Goal: Information Seeking & Learning: Find specific fact

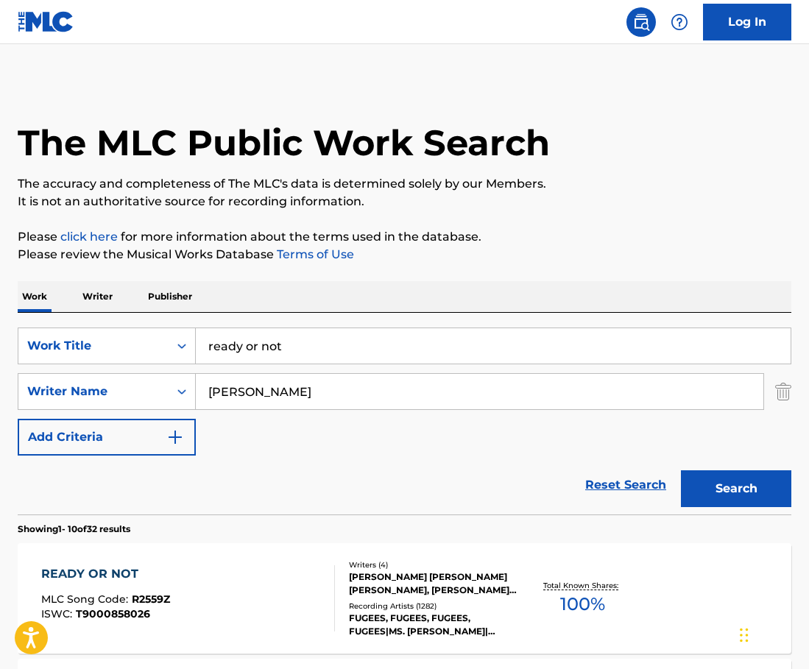
click at [307, 328] on input "ready or not" at bounding box center [493, 345] width 595 height 35
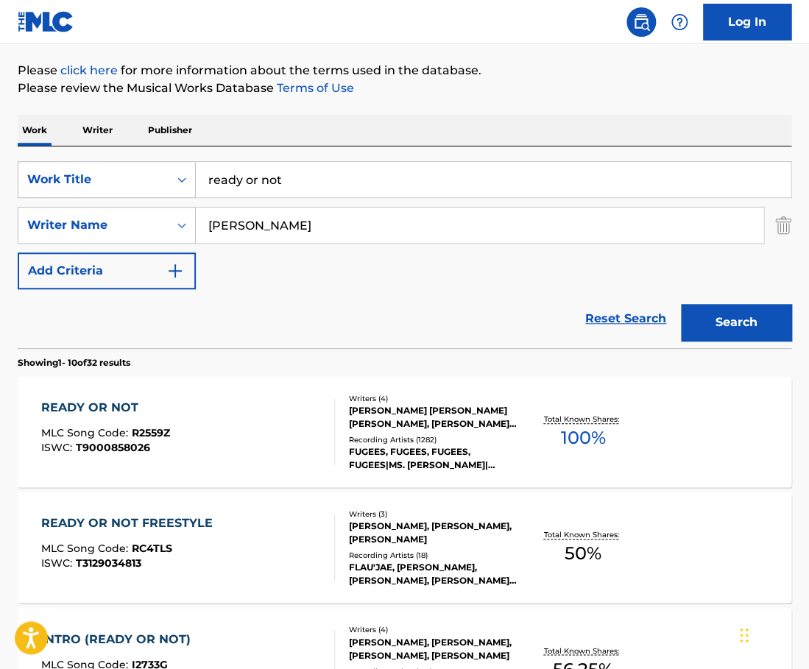
click at [307, 180] on input "ready or not" at bounding box center [493, 179] width 595 height 35
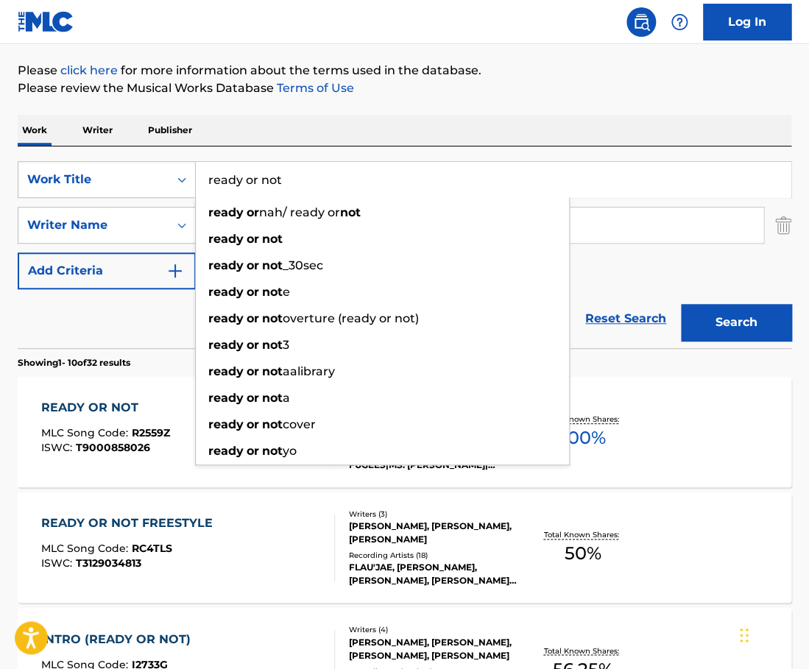
click at [307, 180] on input "ready or not" at bounding box center [493, 179] width 595 height 35
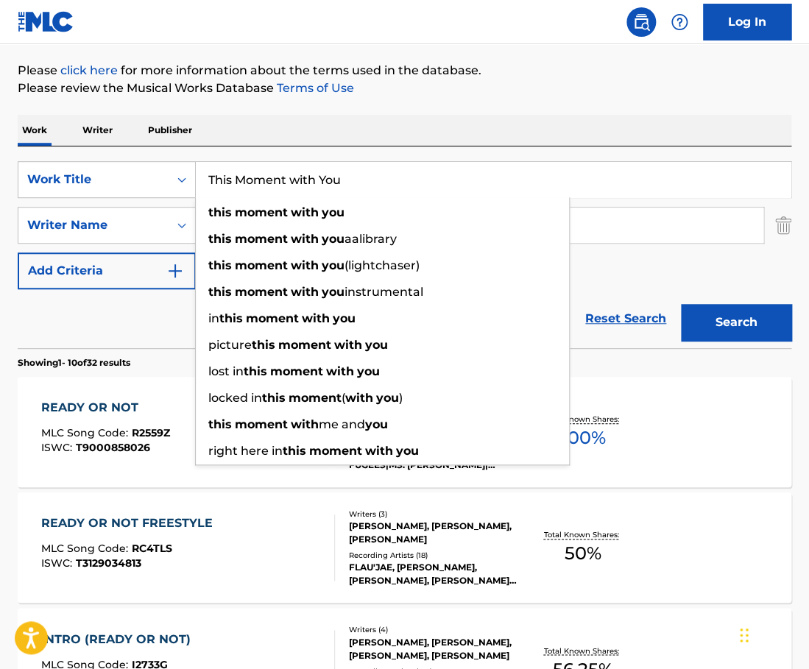
type input "This Moment with You"
click at [394, 155] on div "SearchWithCriteria3545c4c2-ecbe-49f1-b394-882f71d00875 Work Title This Moment w…" at bounding box center [405, 248] width 774 height 202
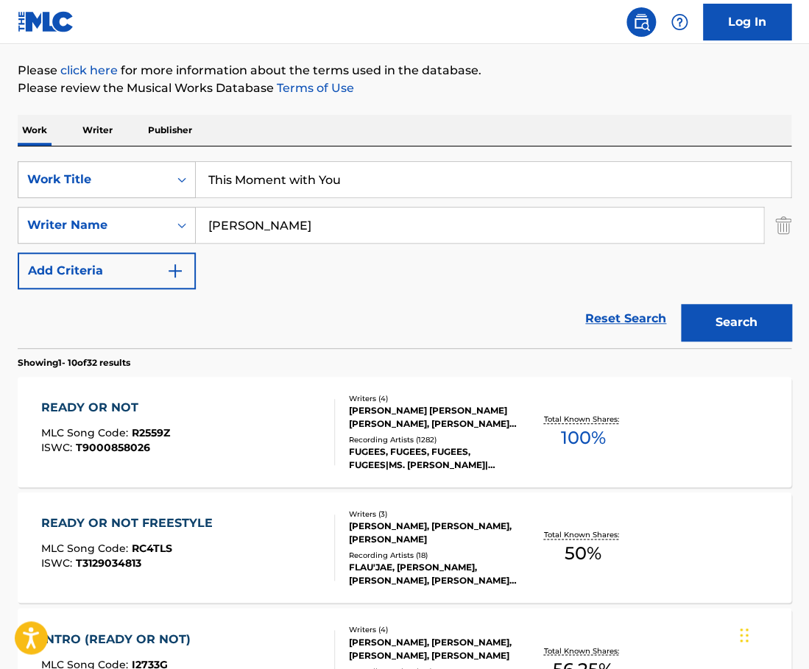
click at [312, 216] on input "[PERSON_NAME]" at bounding box center [480, 225] width 568 height 35
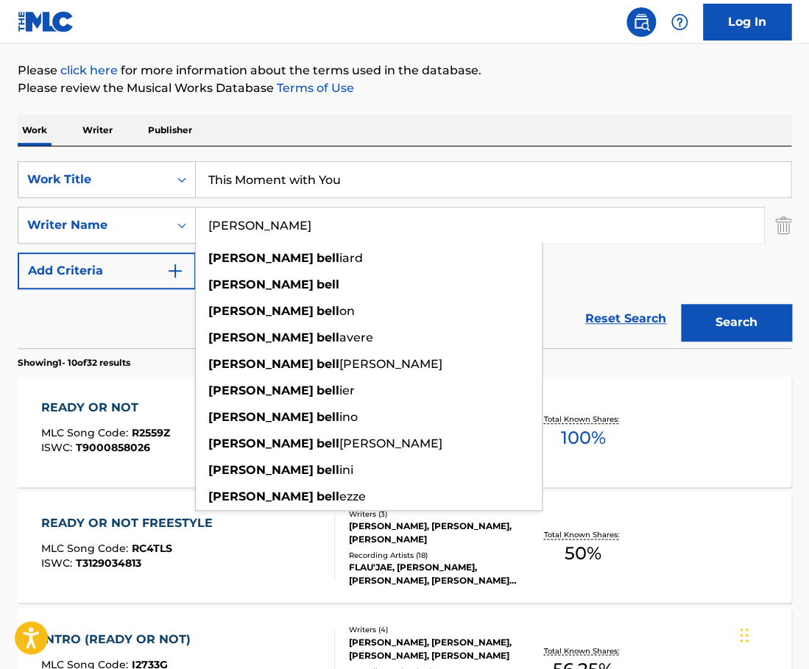
click at [312, 216] on input "[PERSON_NAME]" at bounding box center [480, 225] width 568 height 35
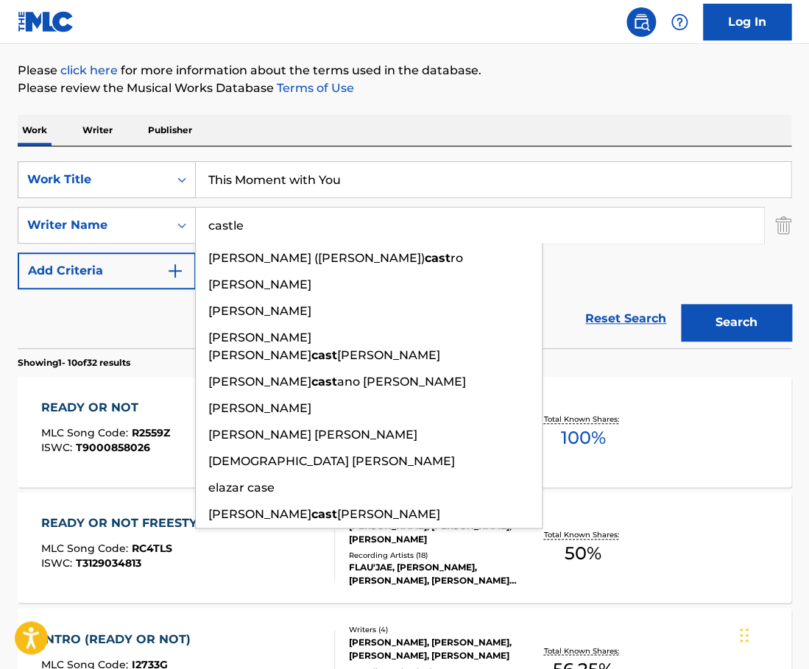
type input "castle"
click at [681, 304] on button "Search" at bounding box center [736, 322] width 110 height 37
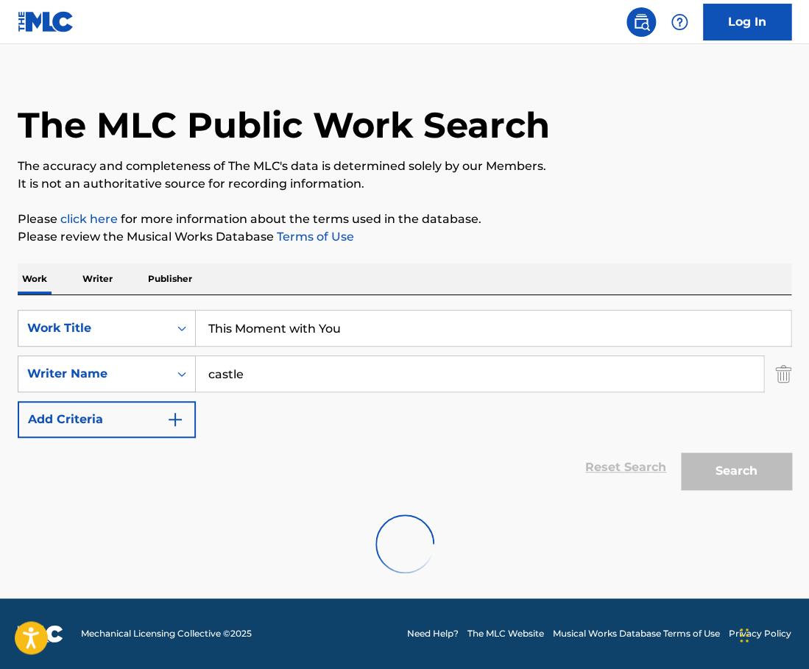
scroll to position [18, 0]
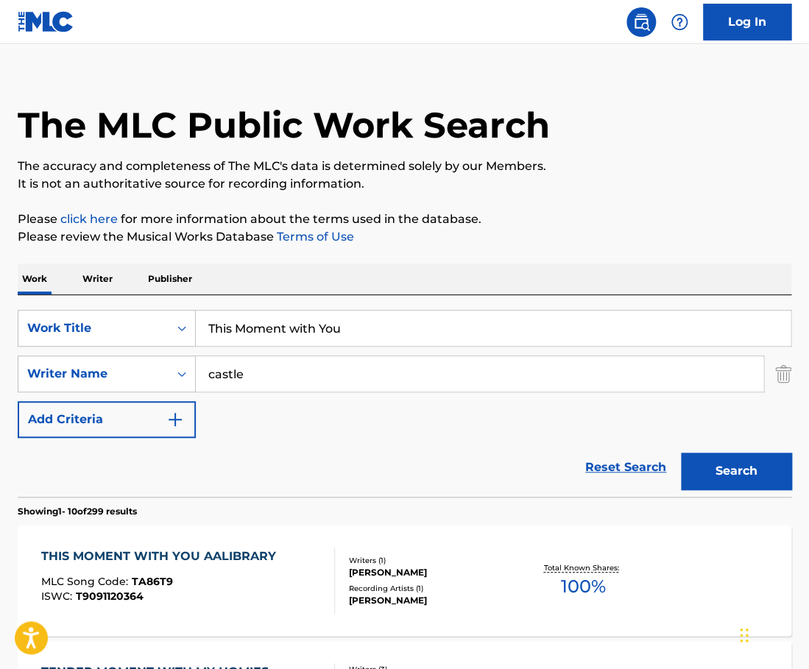
click at [322, 574] on div "THIS MOMENT WITH YOU AALIBRARY MLC Song Code : TA86T9 ISWC : T9091120364" at bounding box center [188, 581] width 294 height 66
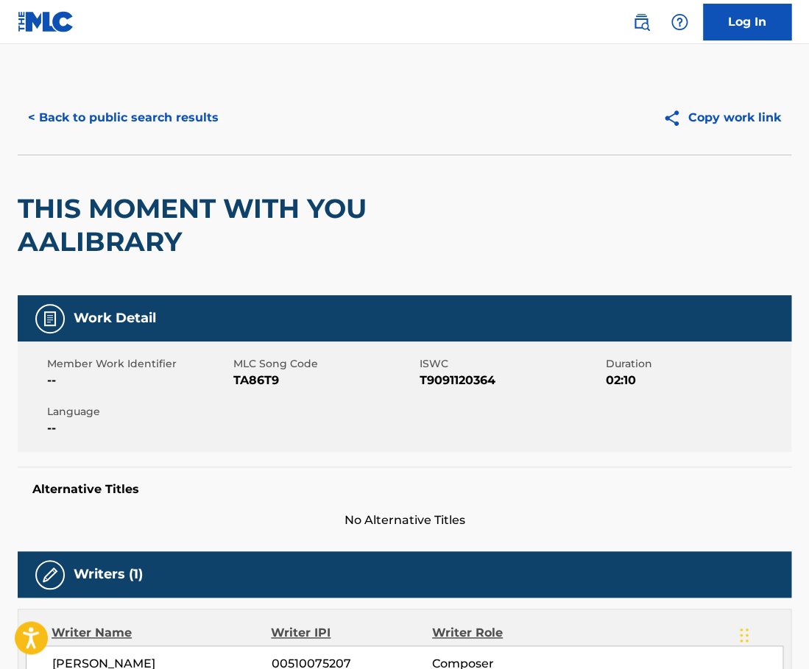
click at [122, 114] on button "< Back to public search results" at bounding box center [123, 117] width 211 height 37
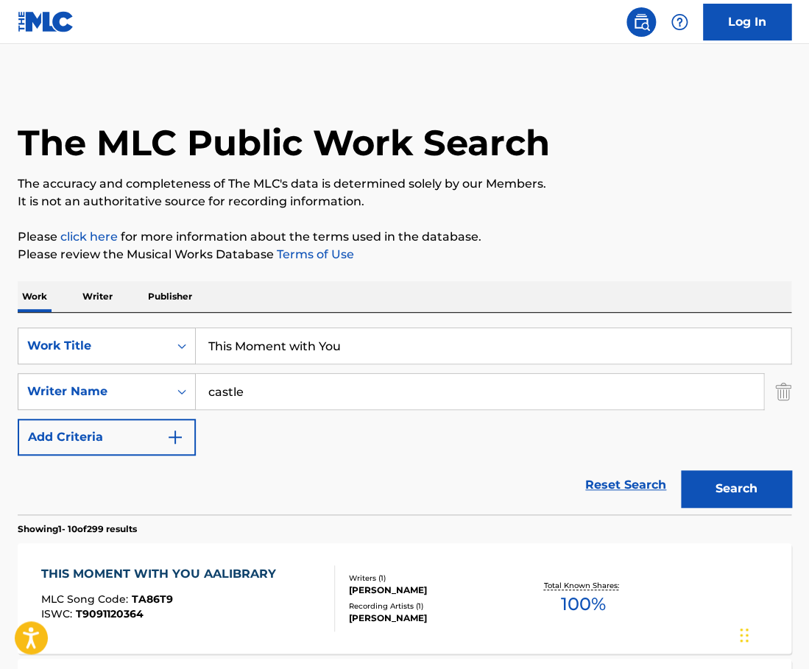
scroll to position [18, 0]
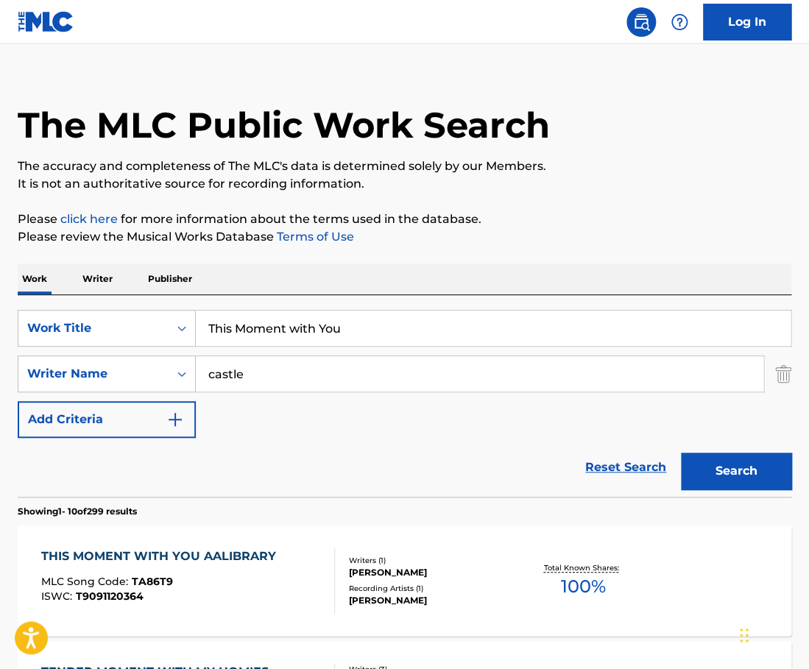
click at [316, 328] on input "This Moment with You" at bounding box center [493, 328] width 595 height 35
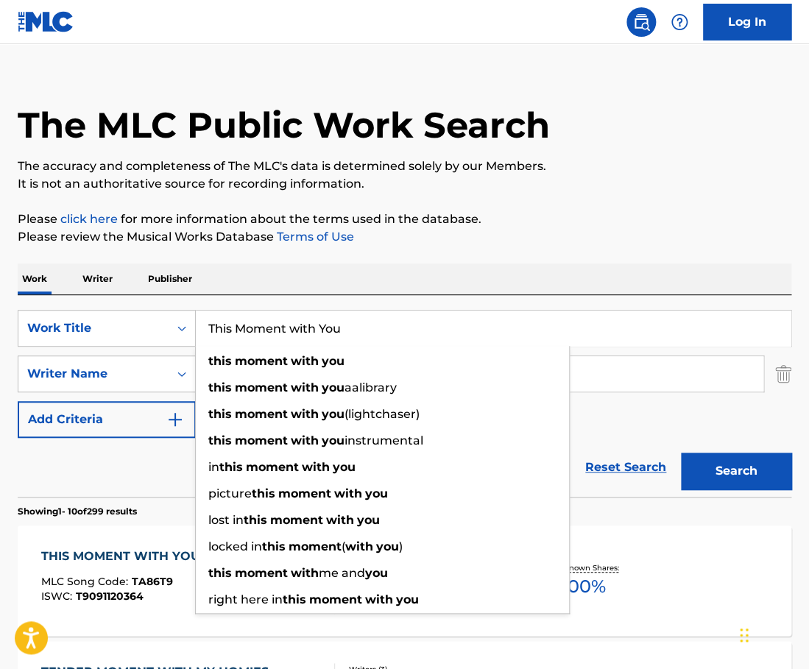
click at [316, 328] on input "This Moment with You" at bounding box center [493, 328] width 595 height 35
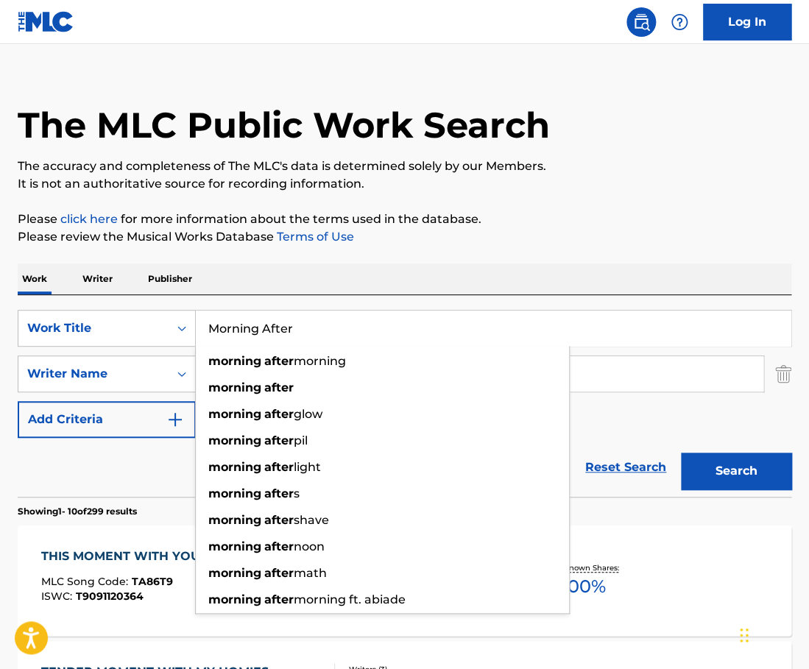
type input "Morning After"
click at [331, 267] on div "Work Writer Publisher" at bounding box center [405, 279] width 774 height 31
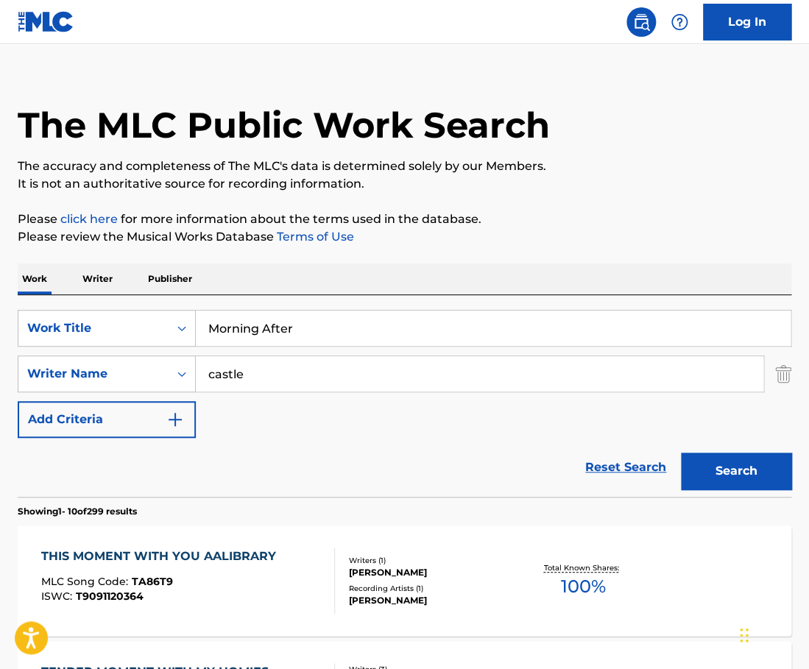
click at [317, 373] on input "castle" at bounding box center [480, 373] width 568 height 35
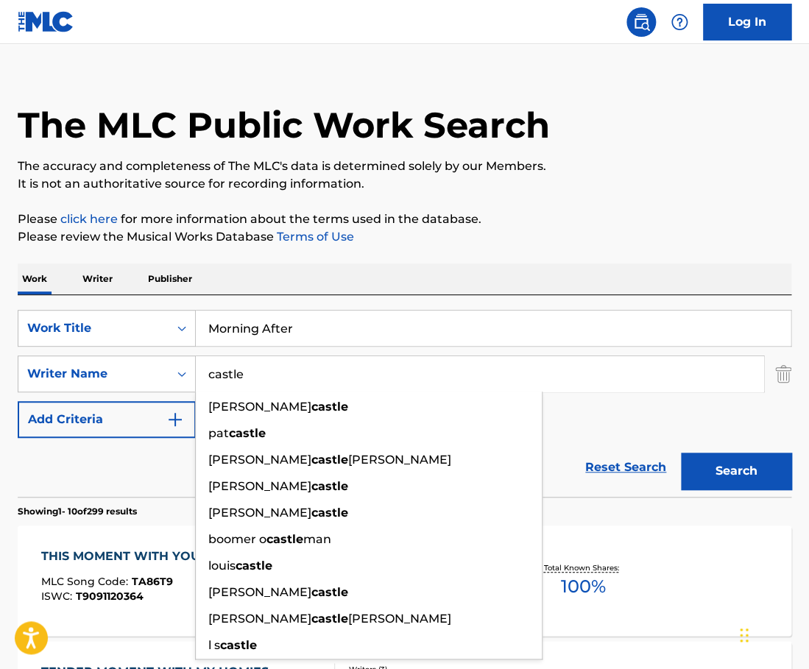
click at [317, 373] on input "castle" at bounding box center [480, 373] width 568 height 35
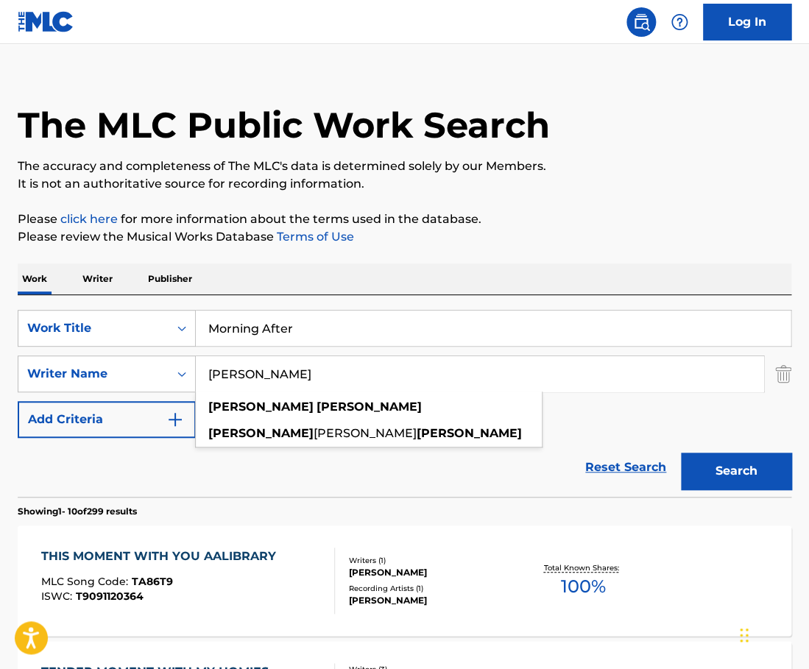
type input "[PERSON_NAME]"
click at [681, 453] on button "Search" at bounding box center [736, 471] width 110 height 37
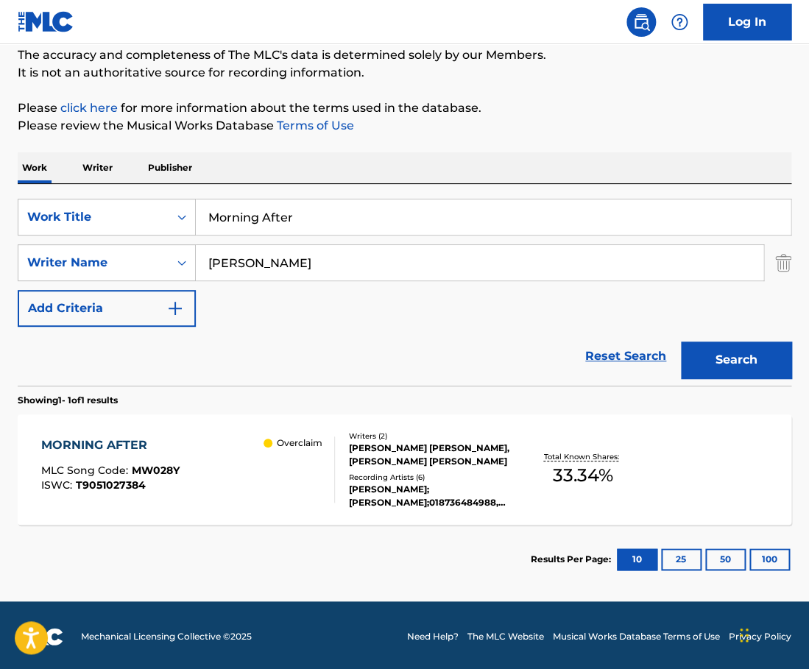
scroll to position [132, 0]
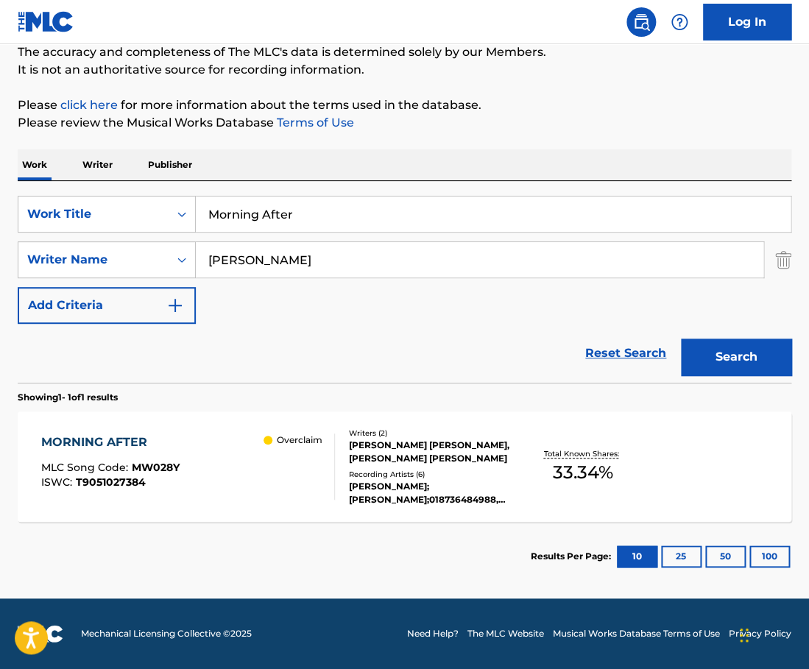
click at [292, 473] on div "Overclaim" at bounding box center [299, 467] width 71 height 66
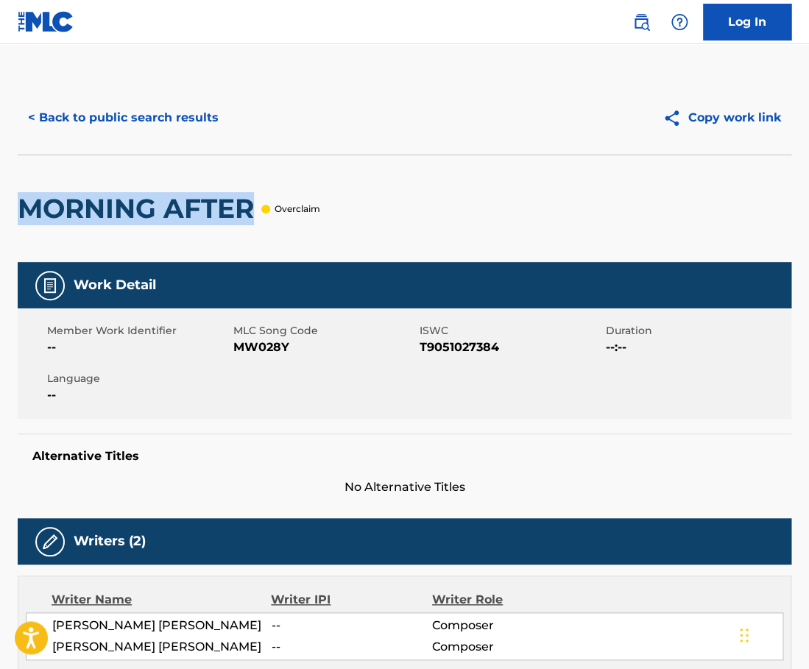
drag, startPoint x: 253, startPoint y: 207, endPoint x: 22, endPoint y: 205, distance: 231.2
click at [22, 205] on h2 "MORNING AFTER" at bounding box center [140, 208] width 244 height 33
copy h2 "MORNING AFTER"
click at [138, 113] on button "< Back to public search results" at bounding box center [123, 117] width 211 height 37
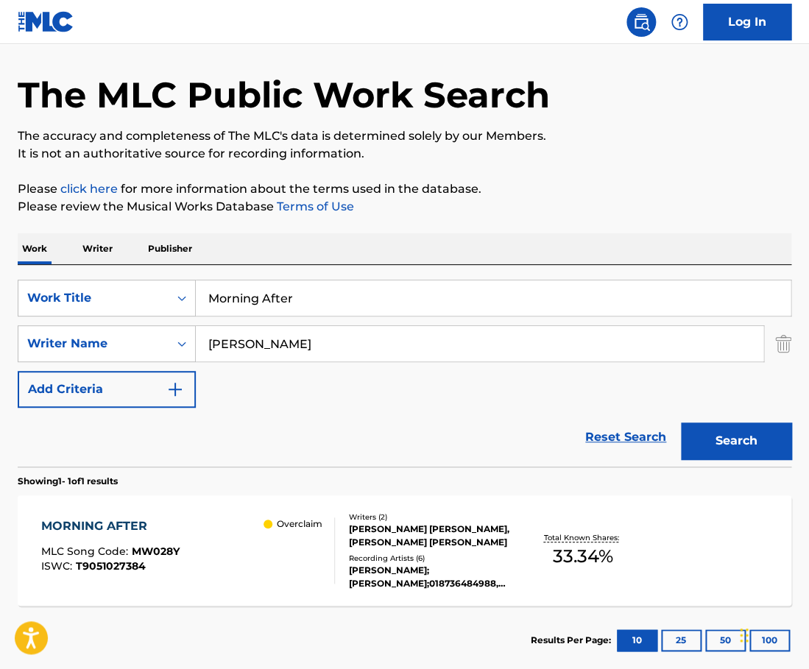
click at [327, 296] on input "Morning After" at bounding box center [493, 298] width 595 height 35
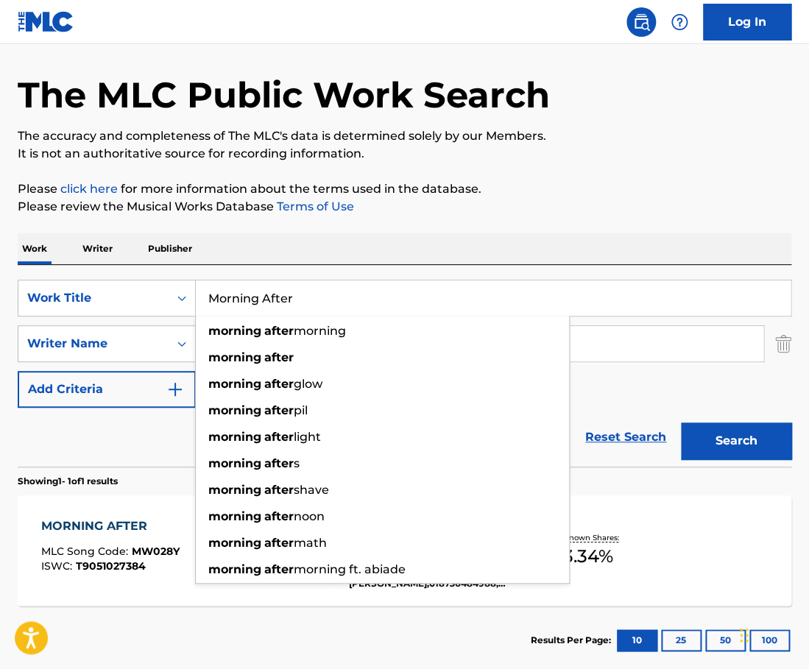
click at [327, 296] on input "Morning After" at bounding box center [493, 298] width 595 height 35
paste input "[PERSON_NAME]"
type input "[PERSON_NAME]"
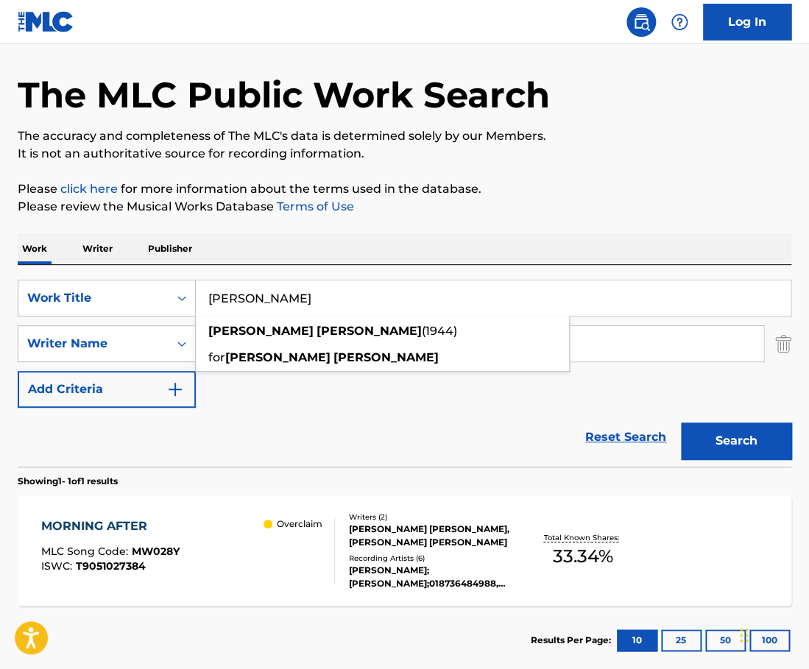
drag, startPoint x: 346, startPoint y: 297, endPoint x: 169, endPoint y: 294, distance: 177.5
click at [196, 294] on input "[PERSON_NAME]" at bounding box center [493, 298] width 595 height 35
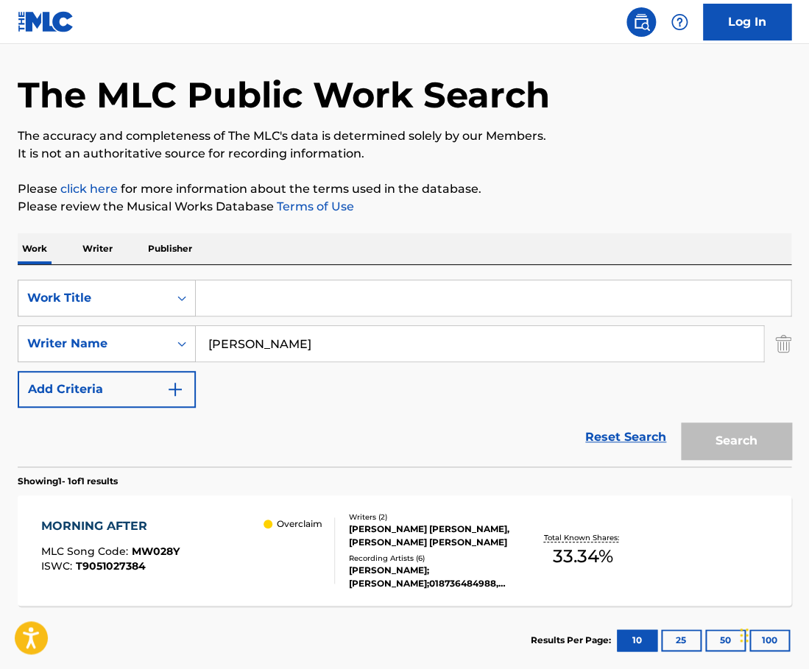
click at [305, 264] on div "Work Writer Publisher" at bounding box center [405, 248] width 774 height 31
click at [299, 349] on input "[PERSON_NAME]" at bounding box center [480, 343] width 568 height 35
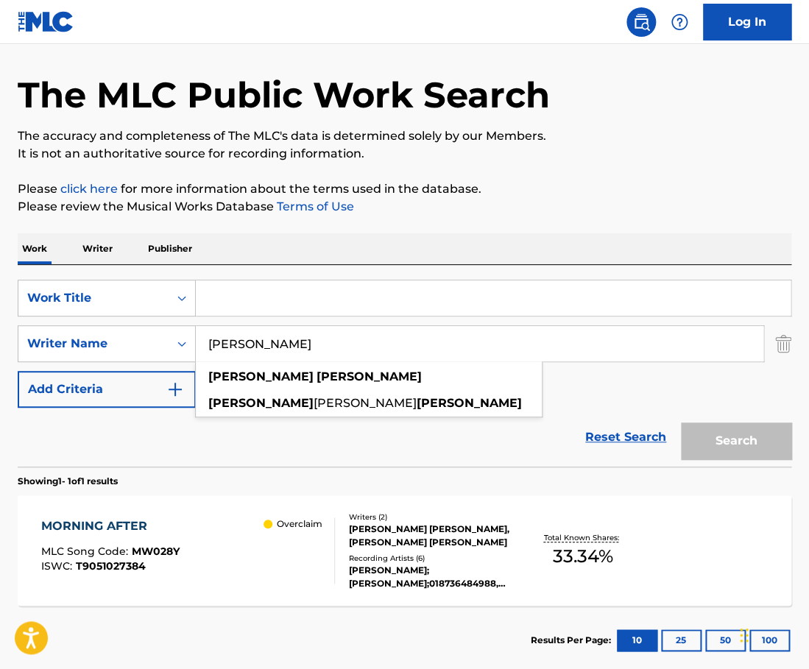
click at [299, 349] on input "[PERSON_NAME]" at bounding box center [480, 343] width 568 height 35
paste input "[PERSON_NAME]"
type input "[PERSON_NAME]"
click at [297, 305] on input "Search Form" at bounding box center [493, 298] width 595 height 35
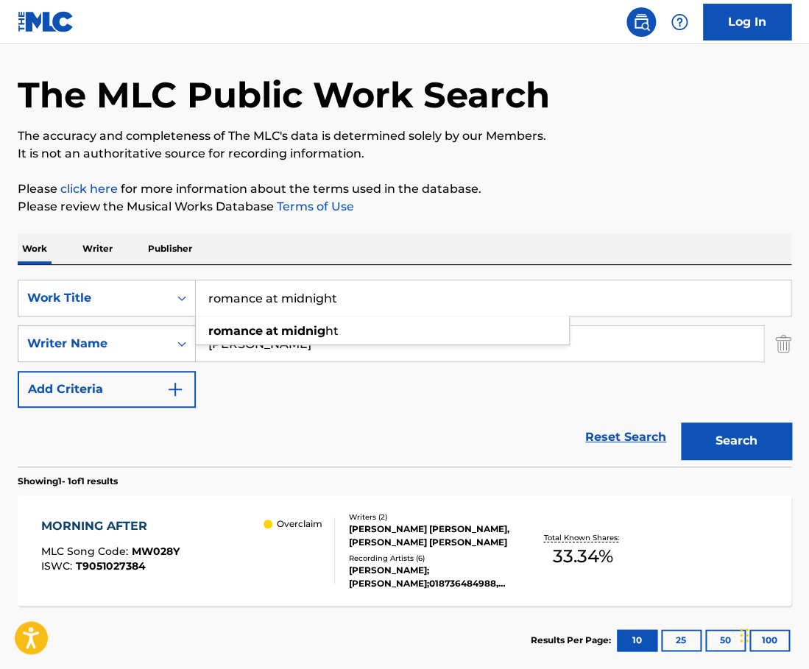
type input "romance at midnight"
click at [681, 423] on button "Search" at bounding box center [736, 441] width 110 height 37
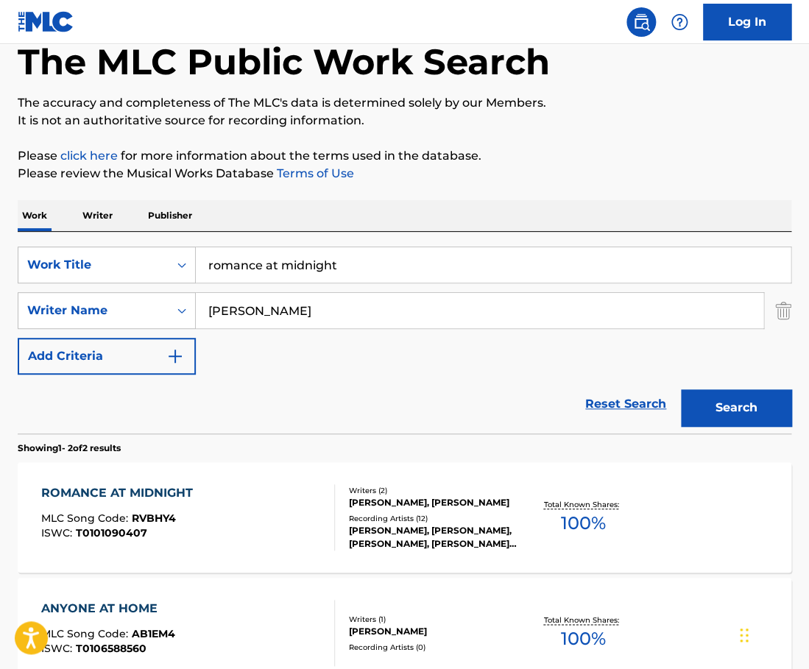
scroll to position [96, 0]
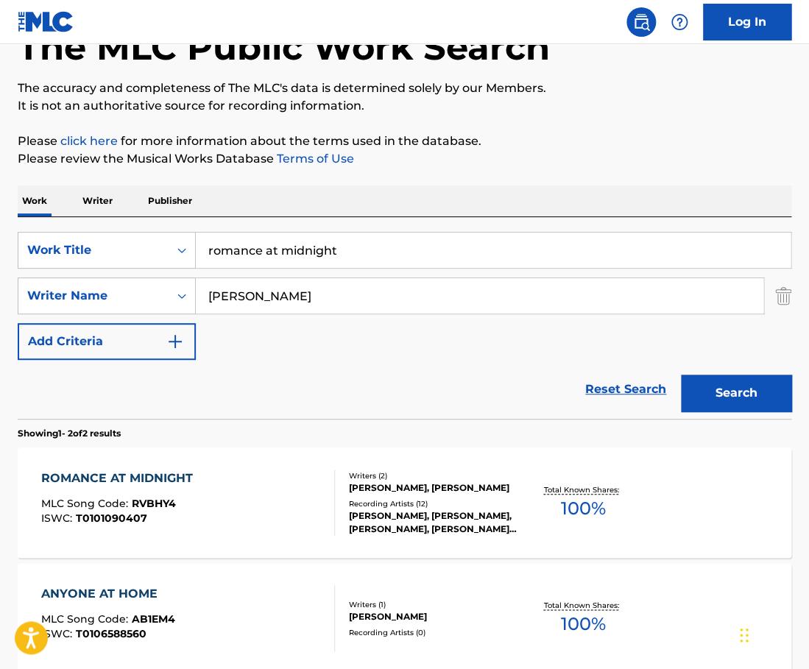
click at [320, 487] on div "ROMANCE AT MIDNIGHT MLC Song Code : RVBHY4 ISWC : T0101090407" at bounding box center [188, 503] width 294 height 66
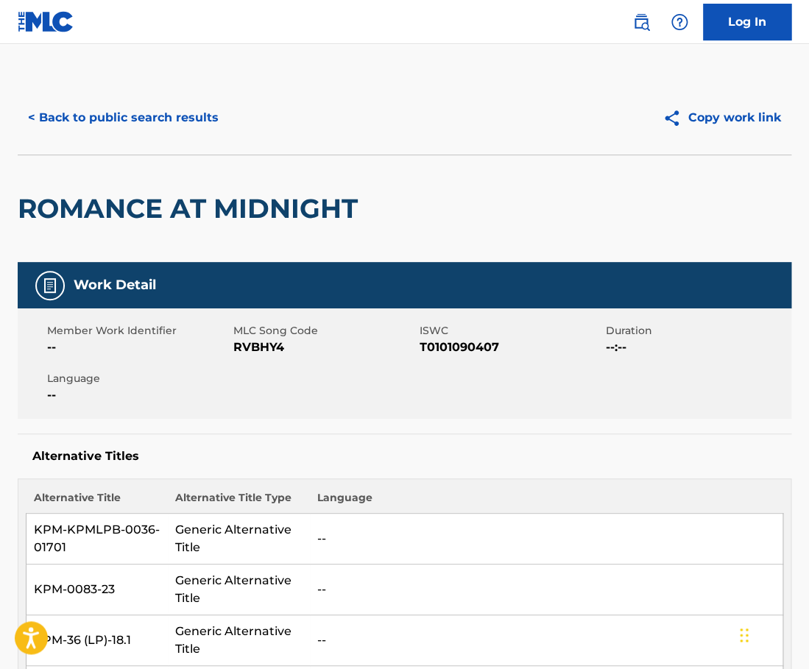
click at [182, 130] on button "< Back to public search results" at bounding box center [123, 117] width 211 height 37
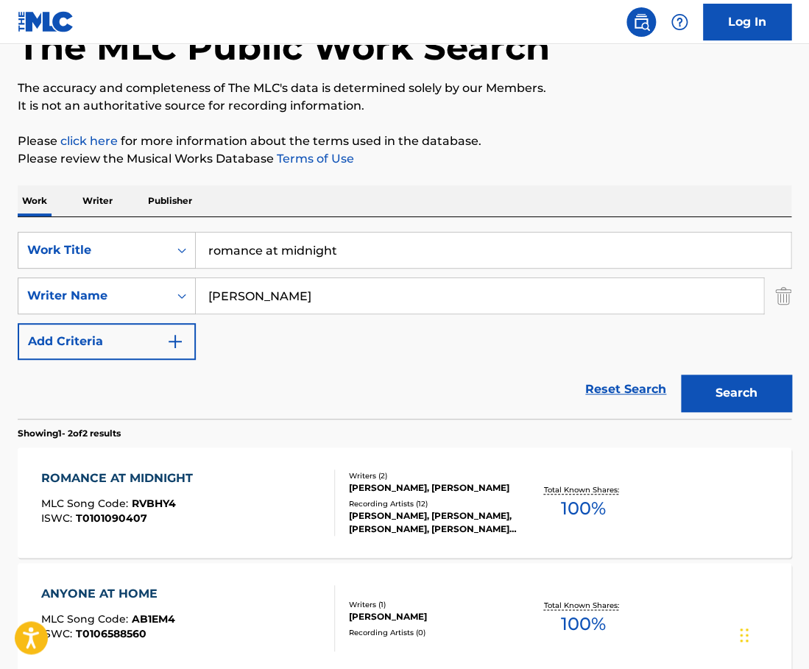
click at [377, 249] on input "romance at midnight" at bounding box center [493, 250] width 595 height 35
paste input "Introduction"
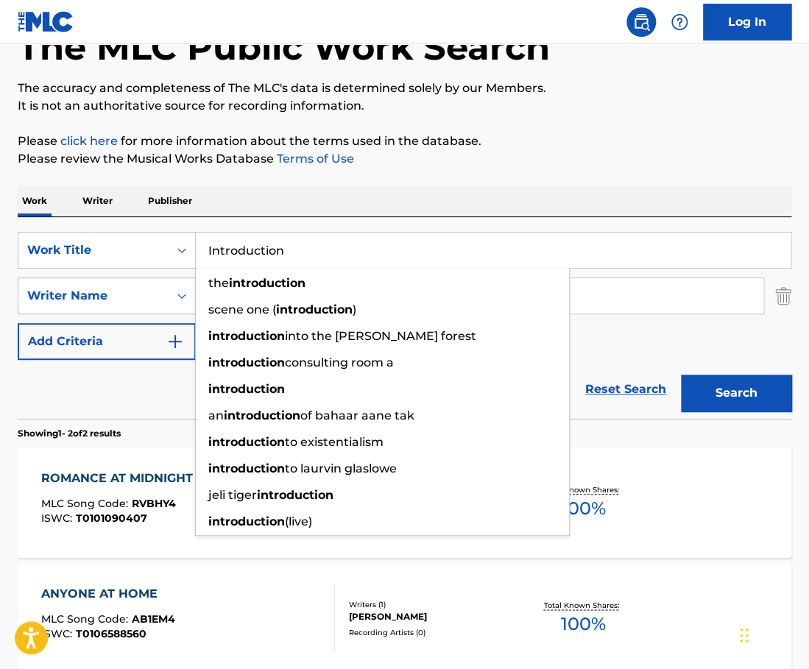
type input "Introduction"
click at [461, 214] on div "Work Writer Publisher" at bounding box center [405, 201] width 774 height 31
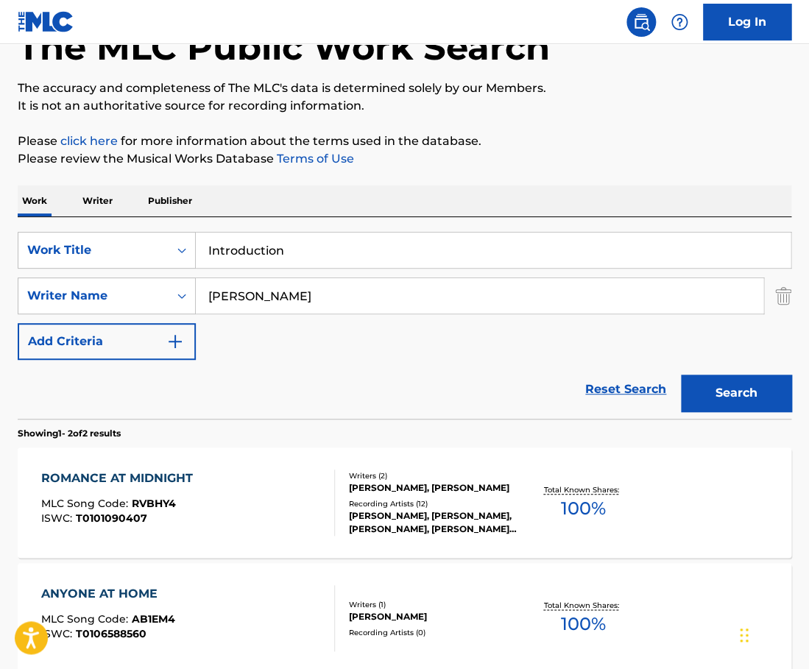
click at [348, 289] on input "[PERSON_NAME]" at bounding box center [480, 295] width 568 height 35
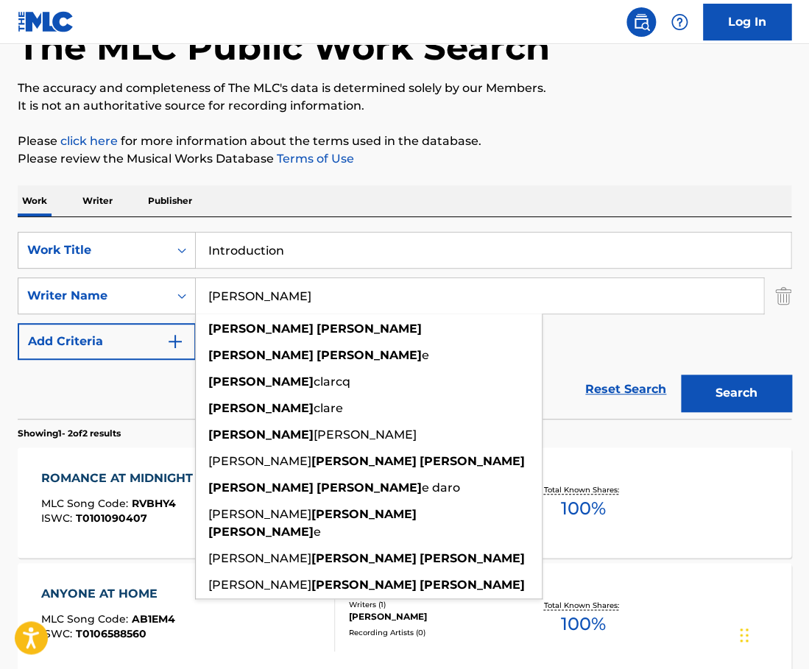
type input "[PERSON_NAME]"
click at [681, 375] on button "Search" at bounding box center [736, 393] width 110 height 37
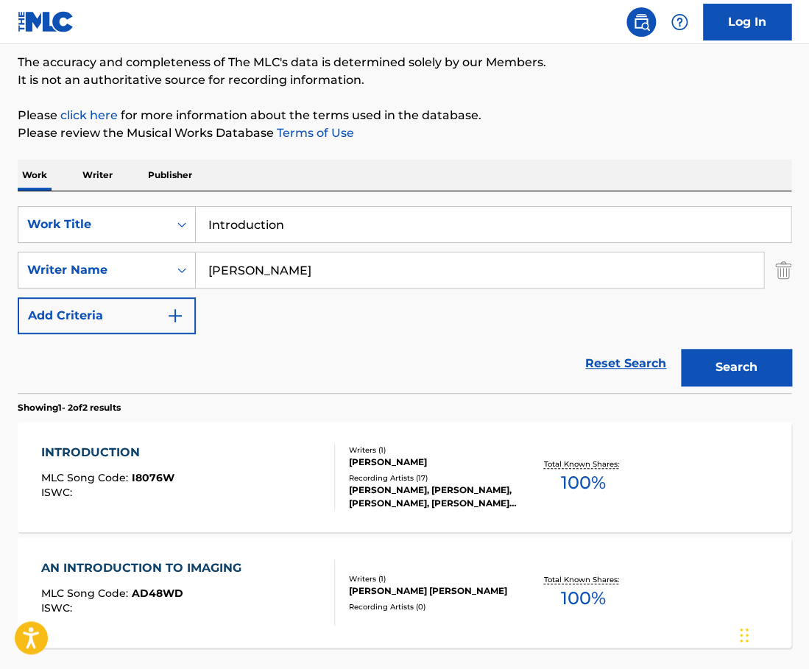
scroll to position [247, 0]
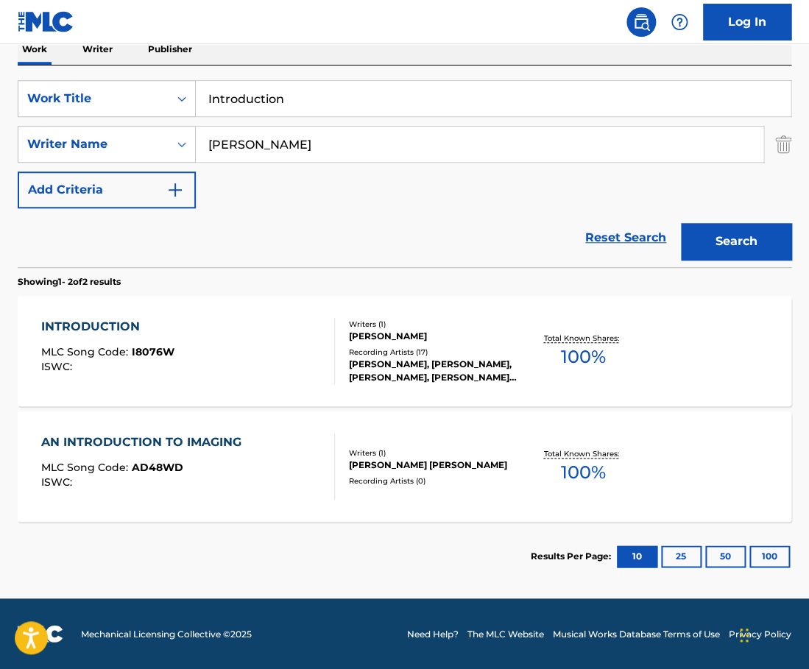
click at [312, 378] on div "INTRODUCTION MLC Song Code : I8076W ISWC :" at bounding box center [188, 351] width 294 height 66
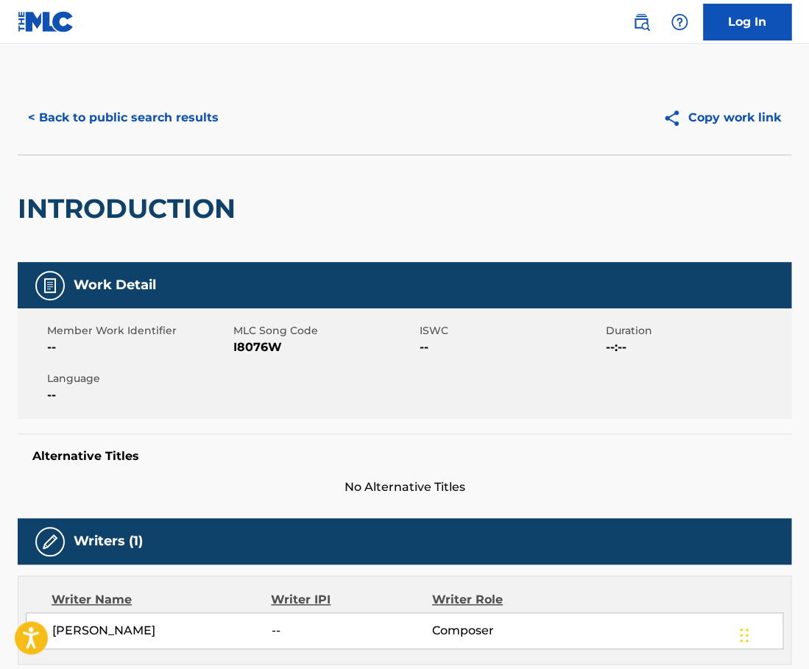
click at [172, 124] on button "< Back to public search results" at bounding box center [123, 117] width 211 height 37
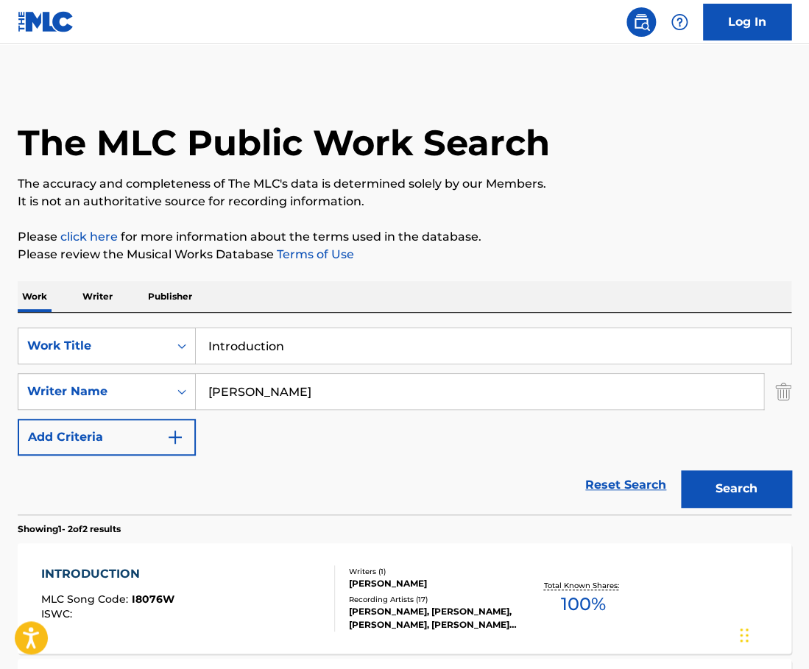
scroll to position [163, 0]
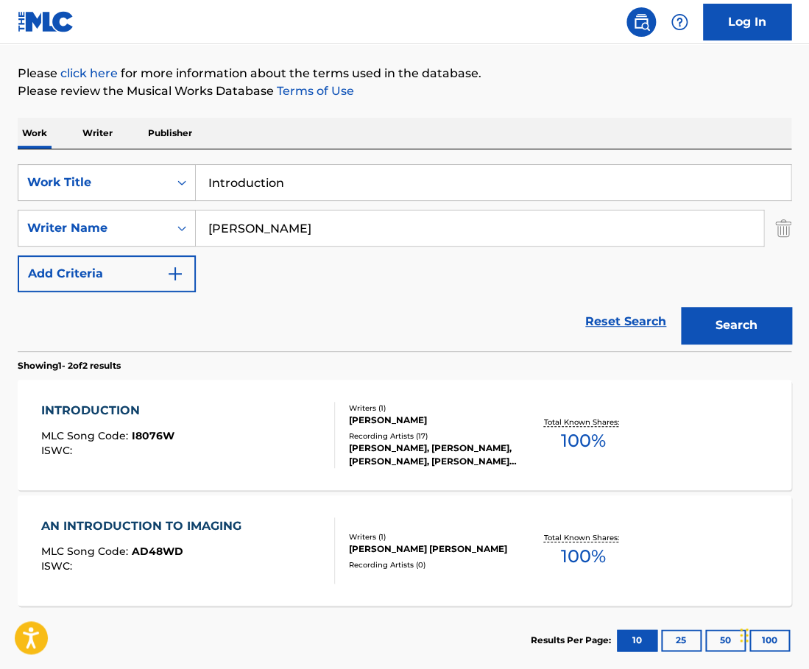
click at [316, 191] on input "Introduction" at bounding box center [493, 182] width 595 height 35
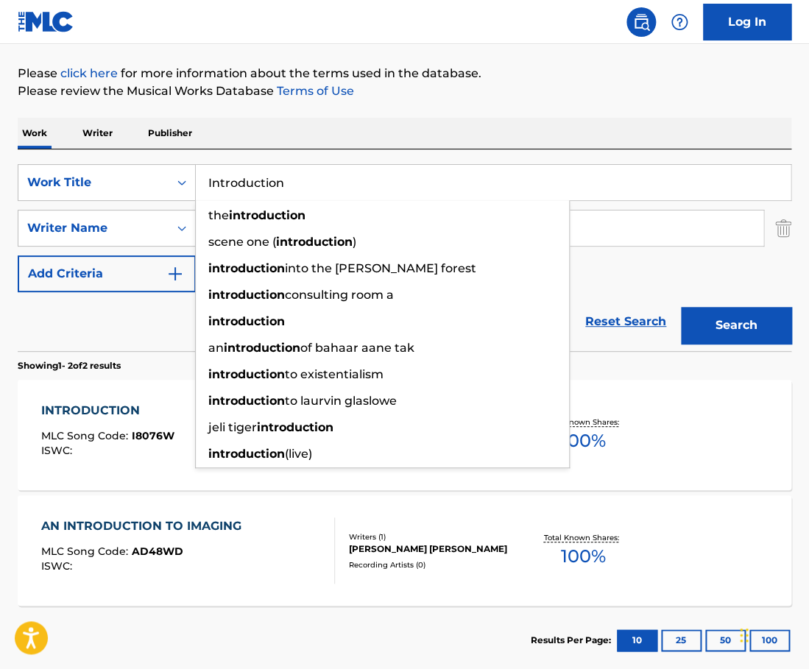
click at [316, 191] on input "Introduction" at bounding box center [493, 182] width 595 height 35
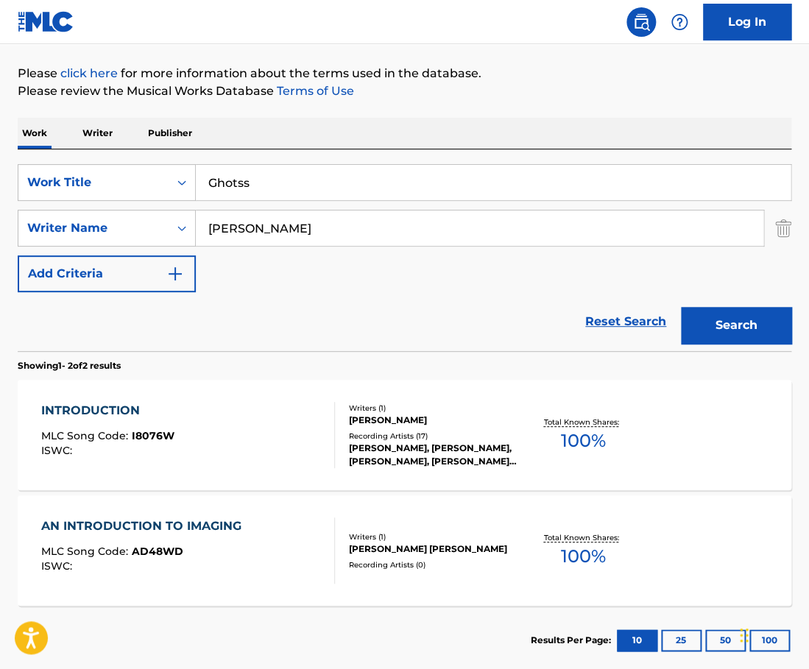
click at [322, 186] on input "Ghotss" at bounding box center [493, 182] width 595 height 35
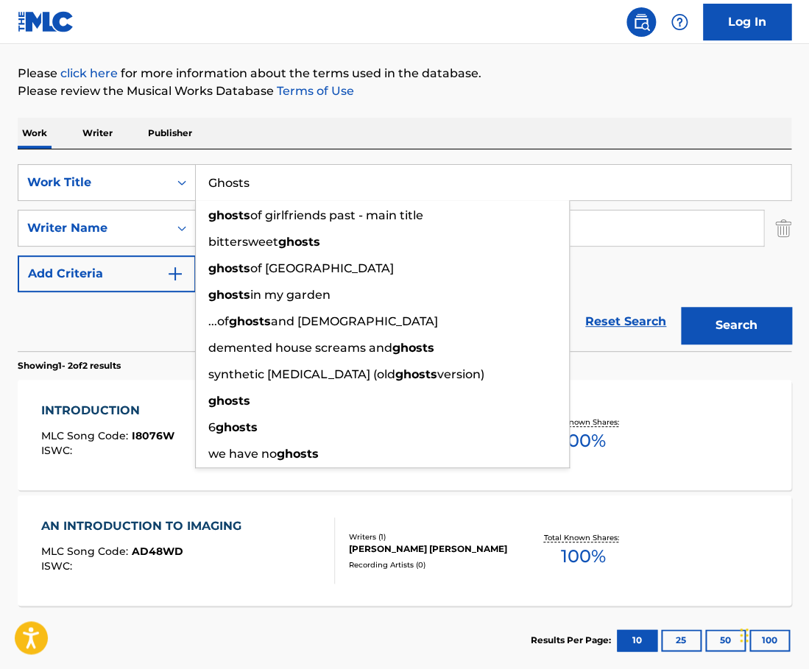
type input "Ghosts"
click at [352, 138] on div "Work Writer Publisher" at bounding box center [405, 133] width 774 height 31
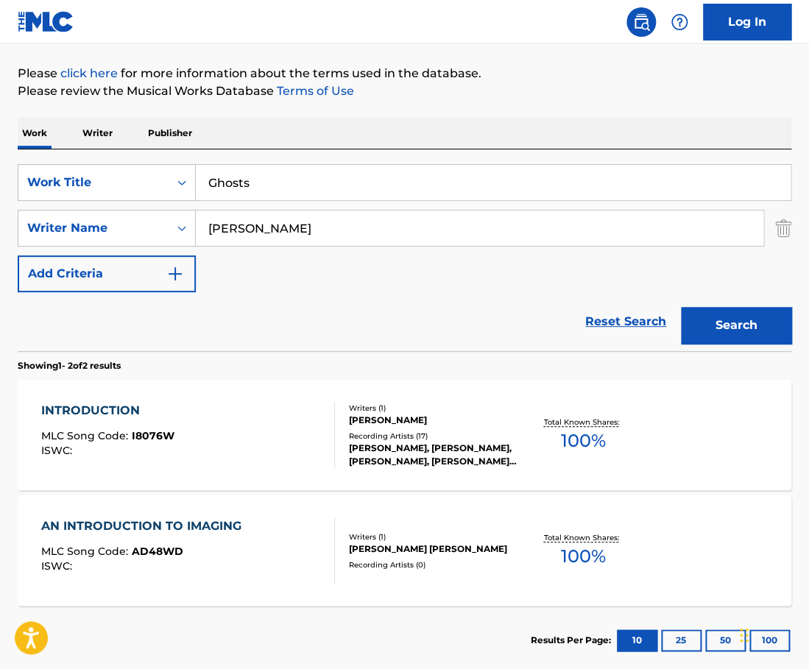
click at [298, 221] on input "[PERSON_NAME]" at bounding box center [480, 228] width 568 height 35
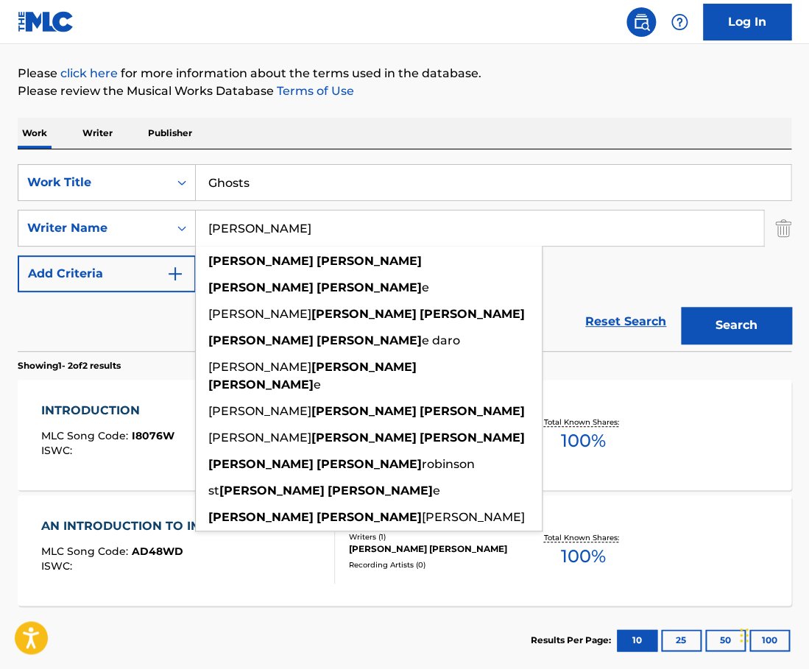
click at [298, 221] on input "[PERSON_NAME]" at bounding box center [480, 228] width 568 height 35
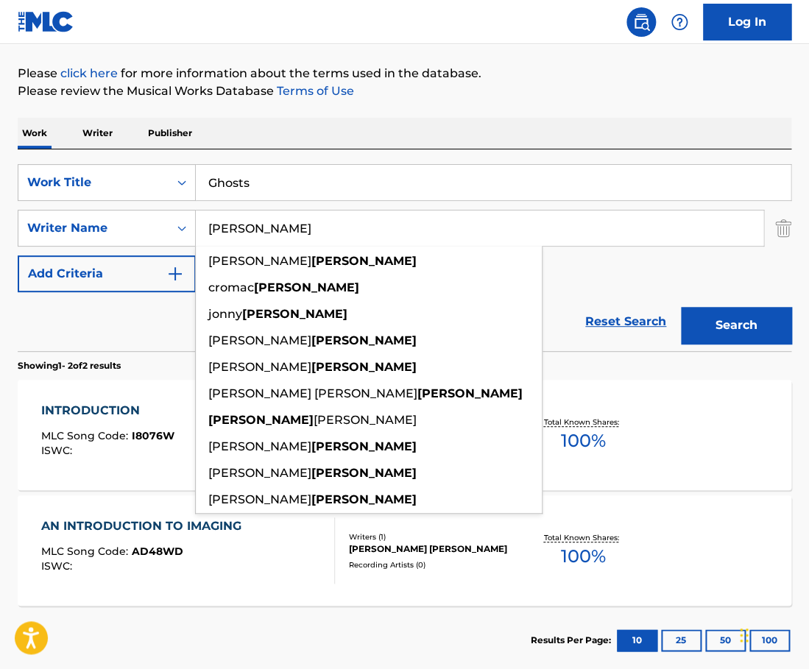
type input "[PERSON_NAME]"
click at [681, 307] on button "Search" at bounding box center [736, 325] width 110 height 37
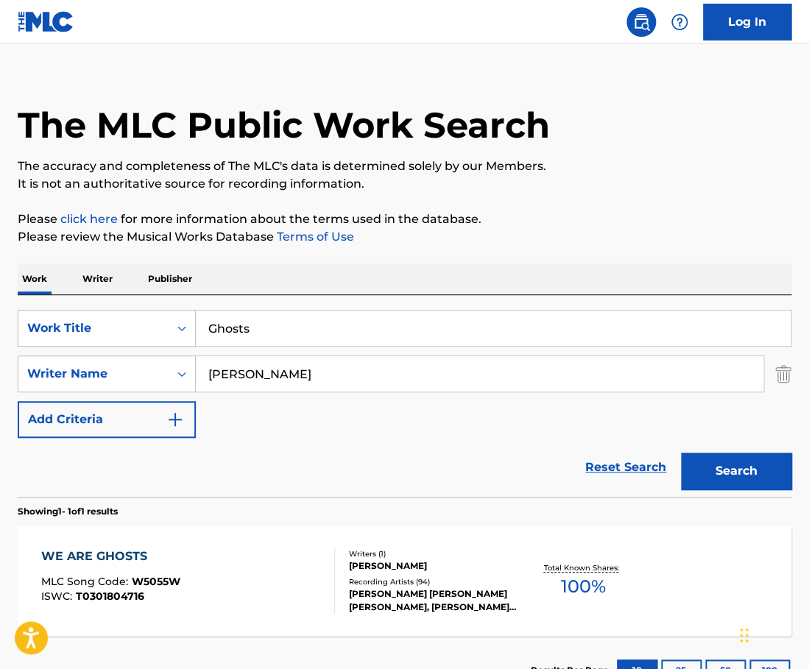
scroll to position [132, 0]
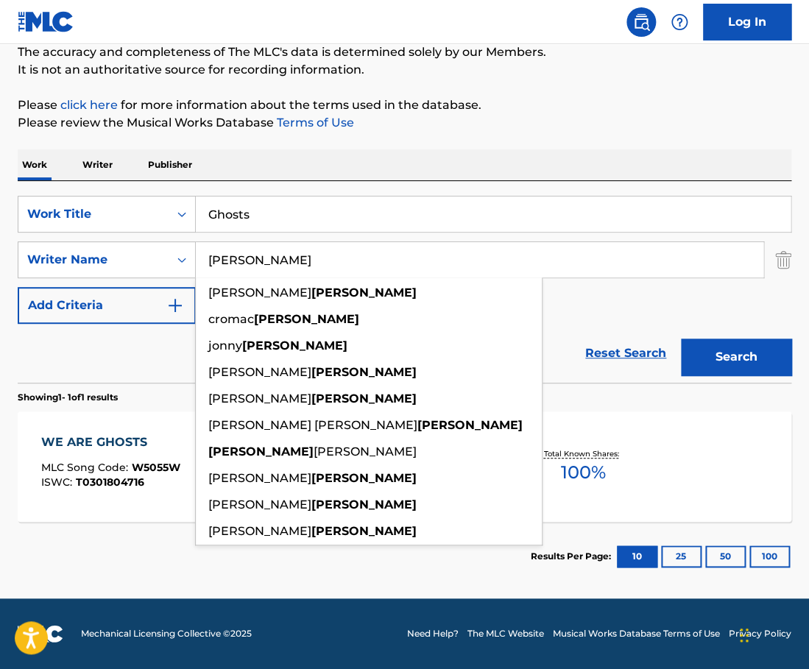
click at [573, 328] on div "Reset Search Search" at bounding box center [405, 353] width 774 height 59
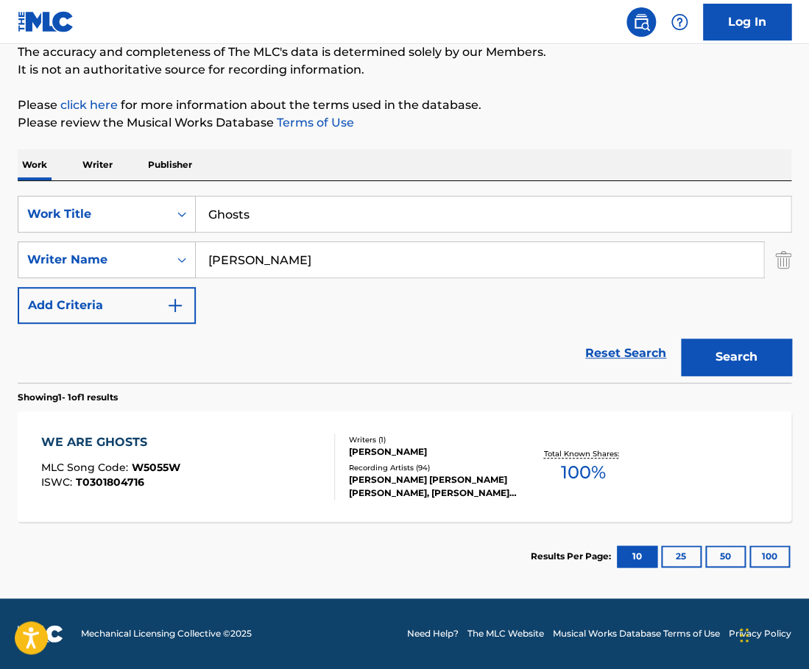
click at [414, 475] on div "[PERSON_NAME] [PERSON_NAME] [PERSON_NAME], [PERSON_NAME] [PERSON_NAME] [PERSON_…" at bounding box center [434, 486] width 170 height 27
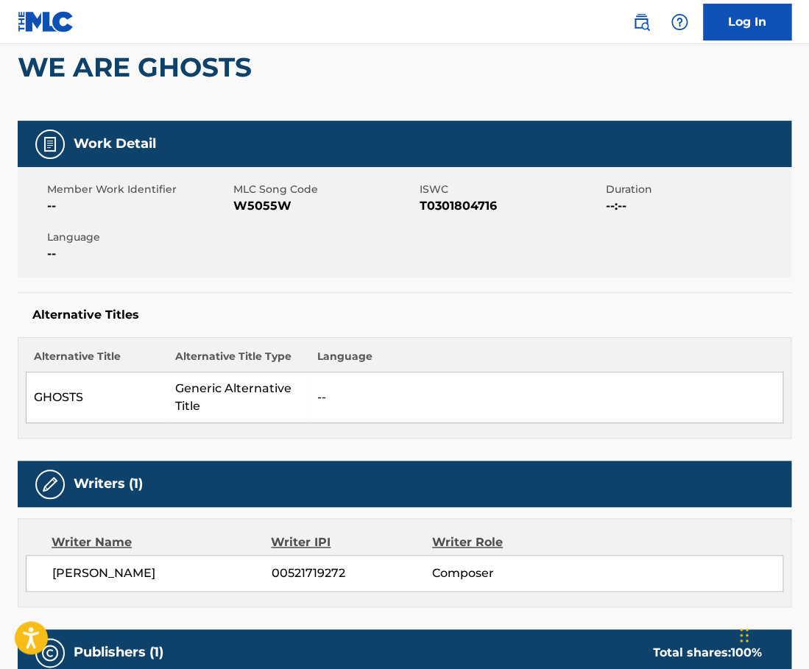
scroll to position [24, 0]
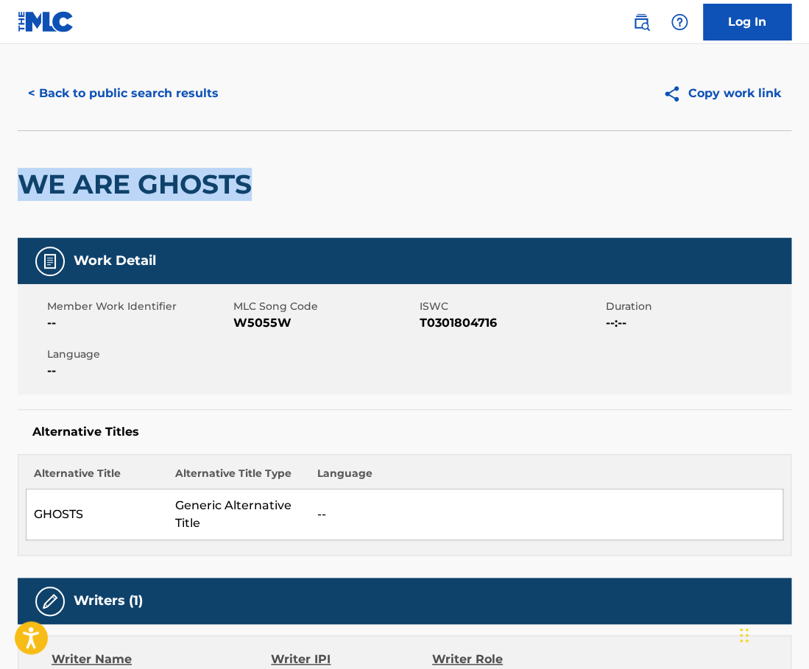
drag, startPoint x: 255, startPoint y: 187, endPoint x: 25, endPoint y: 184, distance: 230.5
click at [21, 188] on h2 "WE ARE GHOSTS" at bounding box center [138, 184] width 241 height 33
copy h2 "WE ARE GHOSTS"
click at [190, 99] on button "< Back to public search results" at bounding box center [123, 93] width 211 height 37
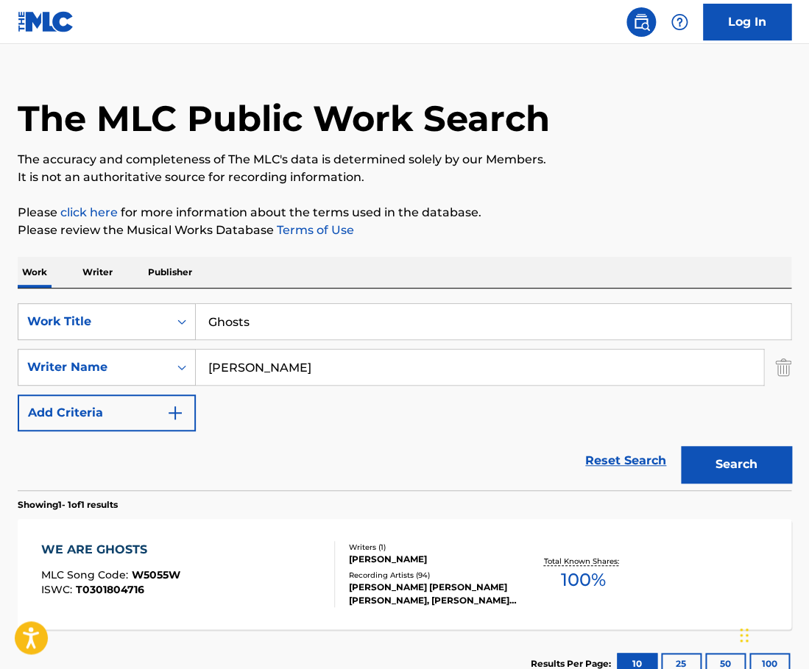
scroll to position [48, 0]
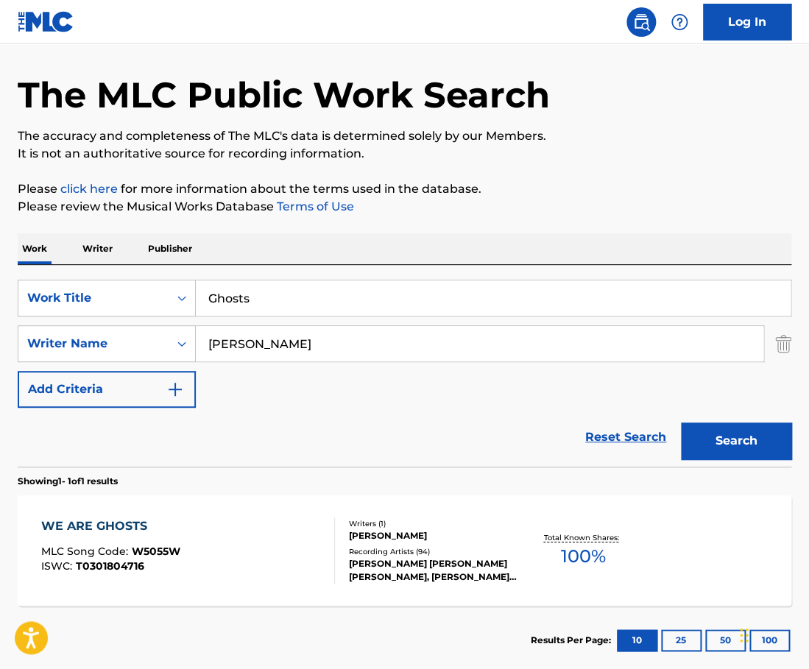
click at [279, 284] on input "Ghosts" at bounding box center [493, 298] width 595 height 35
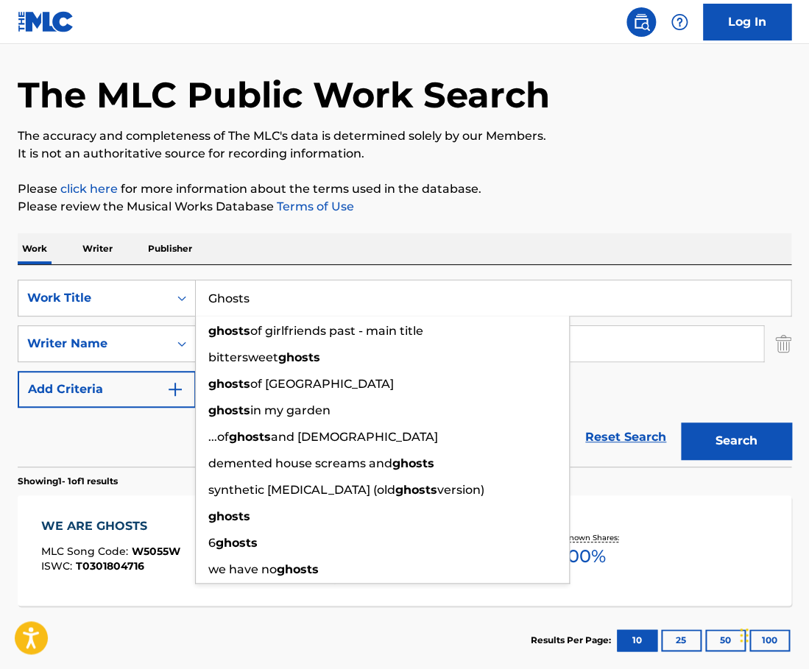
click at [279, 284] on input "Ghosts" at bounding box center [493, 298] width 595 height 35
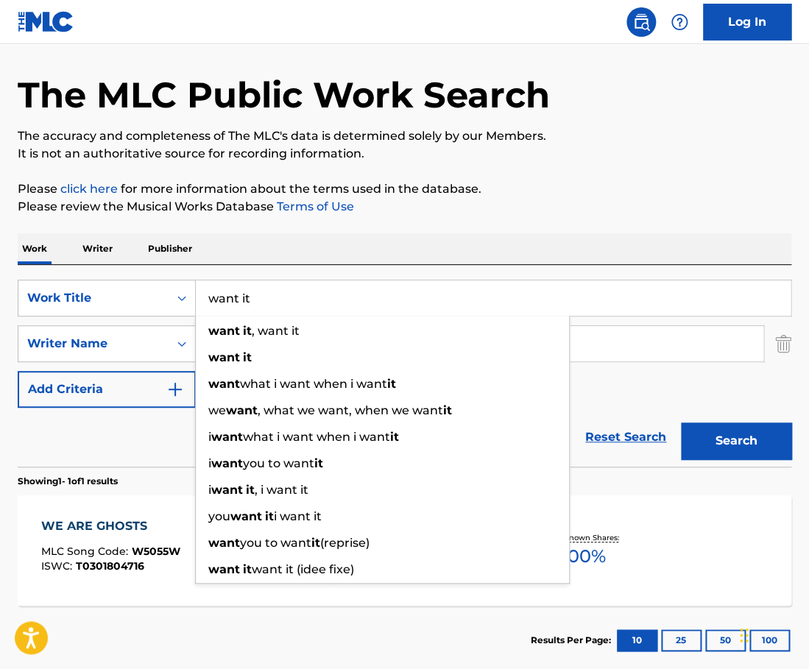
type input "want it"
click at [404, 222] on div "The MLC Public Work Search The accuracy and completeness of The MLC's data is d…" at bounding box center [404, 354] width 809 height 642
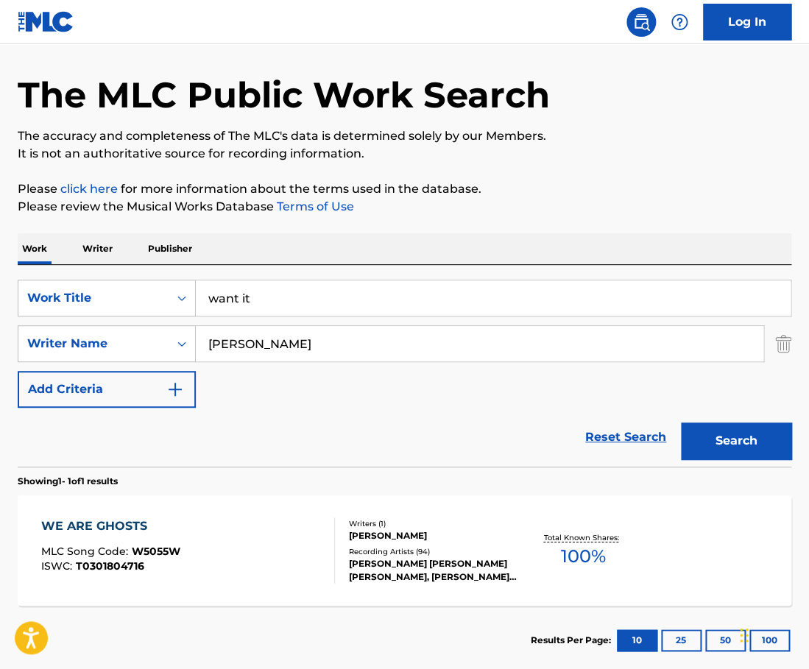
click at [313, 336] on input "[PERSON_NAME]" at bounding box center [480, 343] width 568 height 35
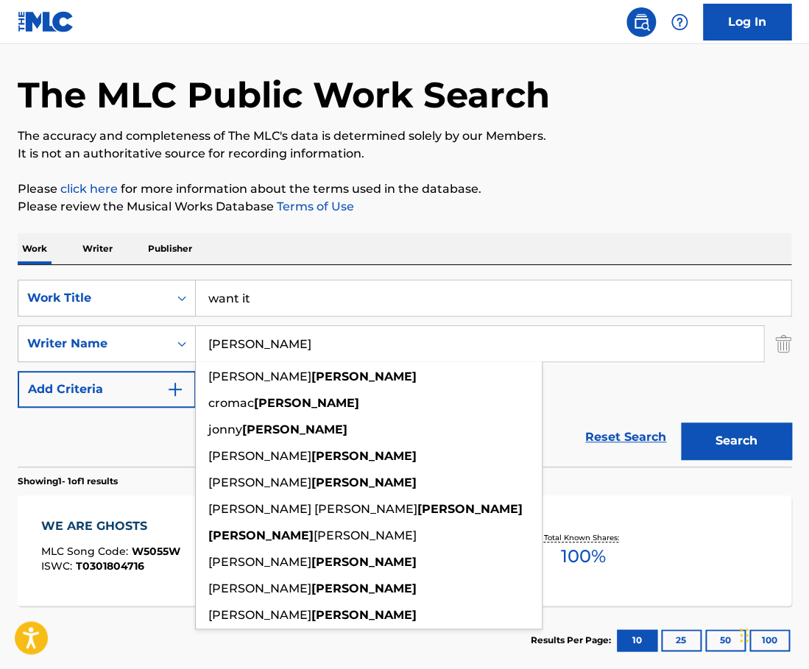
click at [313, 336] on input "[PERSON_NAME]" at bounding box center [480, 343] width 568 height 35
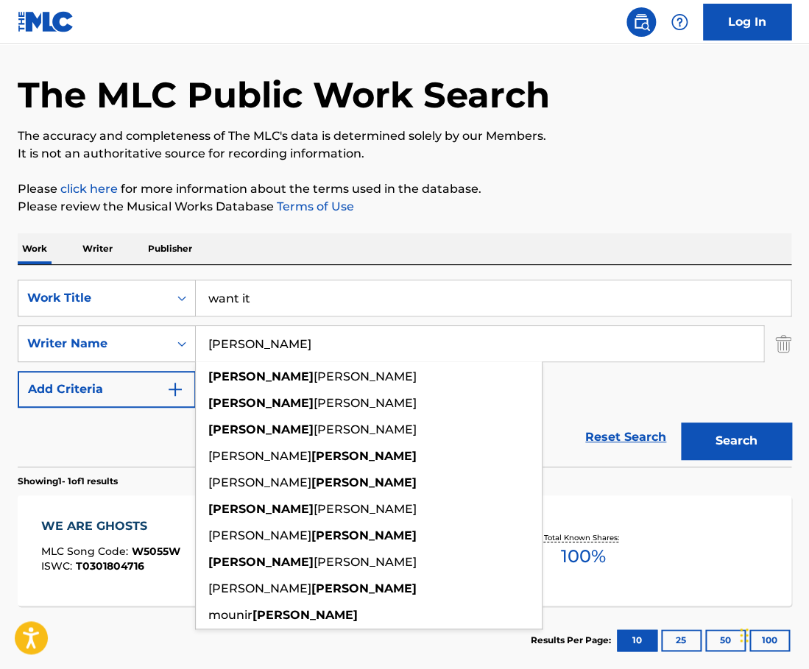
type input "[PERSON_NAME]"
click at [681, 423] on button "Search" at bounding box center [736, 441] width 110 height 37
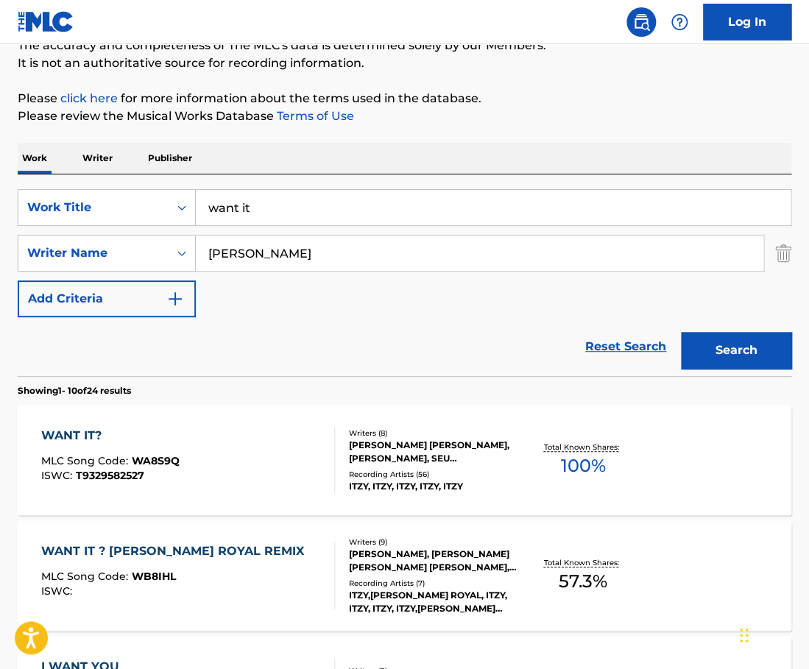
scroll to position [140, 0]
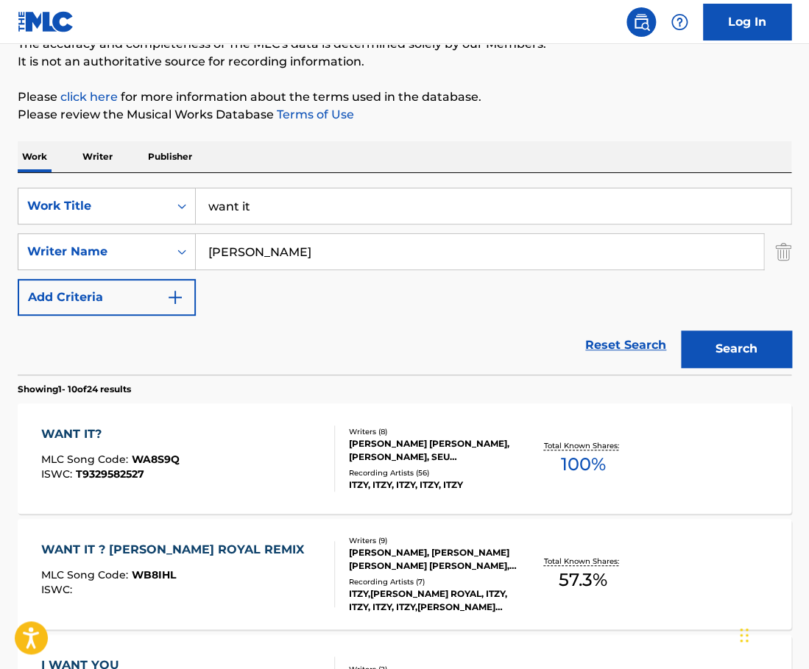
click at [318, 435] on div "WANT IT? MLC Song Code : WA8S9Q ISWC : T9329582527" at bounding box center [188, 459] width 294 height 66
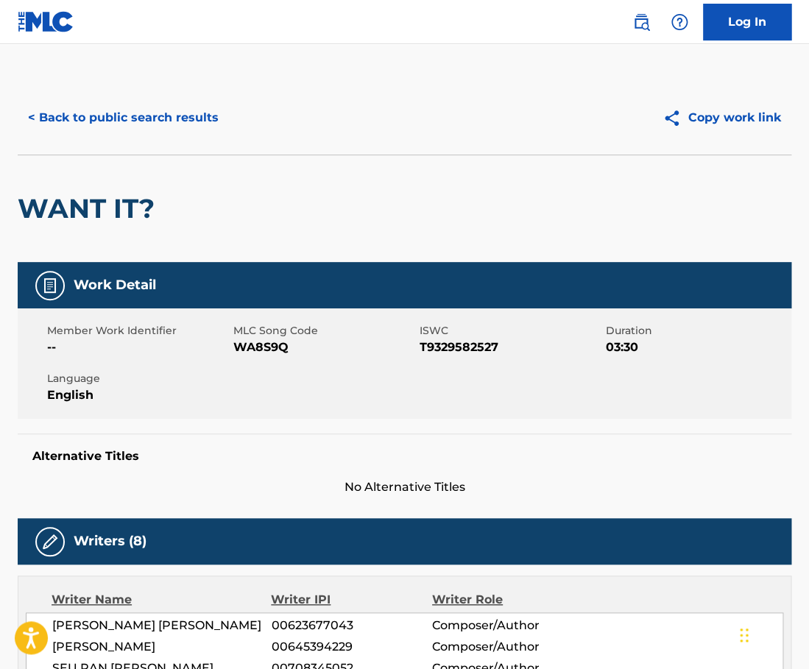
click at [436, 338] on span "ISWC" at bounding box center [511, 330] width 183 height 15
click at [440, 350] on span "T9329582527" at bounding box center [511, 348] width 183 height 18
copy span "T9329582527"
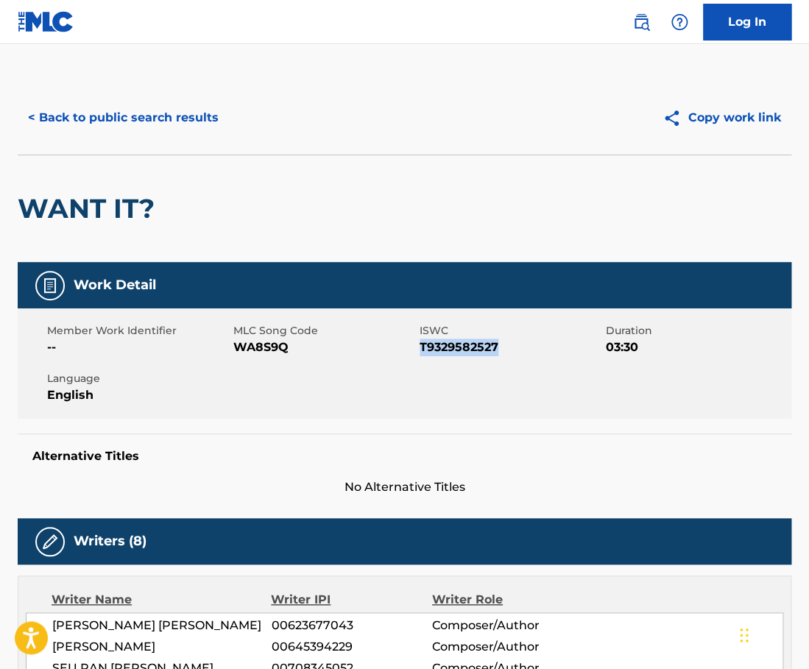
click at [156, 115] on button "< Back to public search results" at bounding box center [123, 117] width 211 height 37
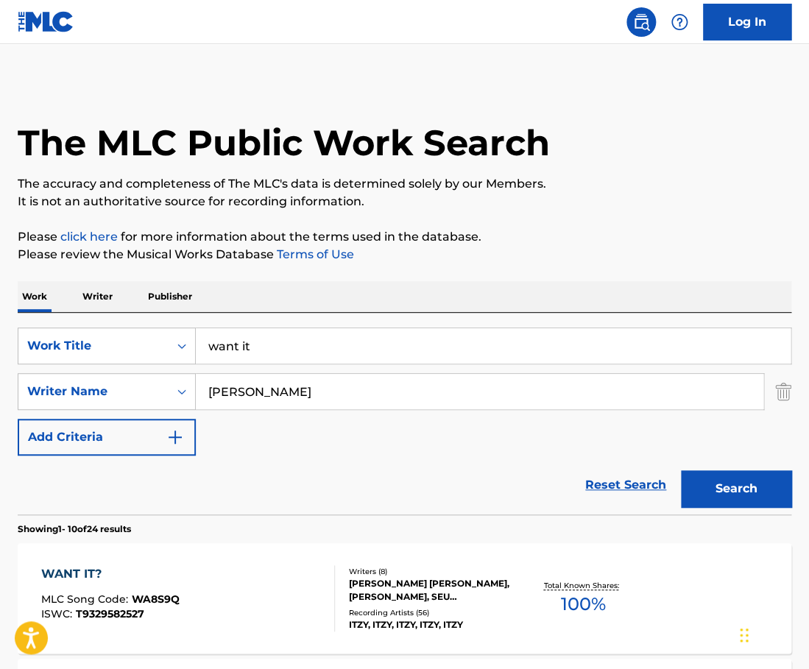
scroll to position [140, 0]
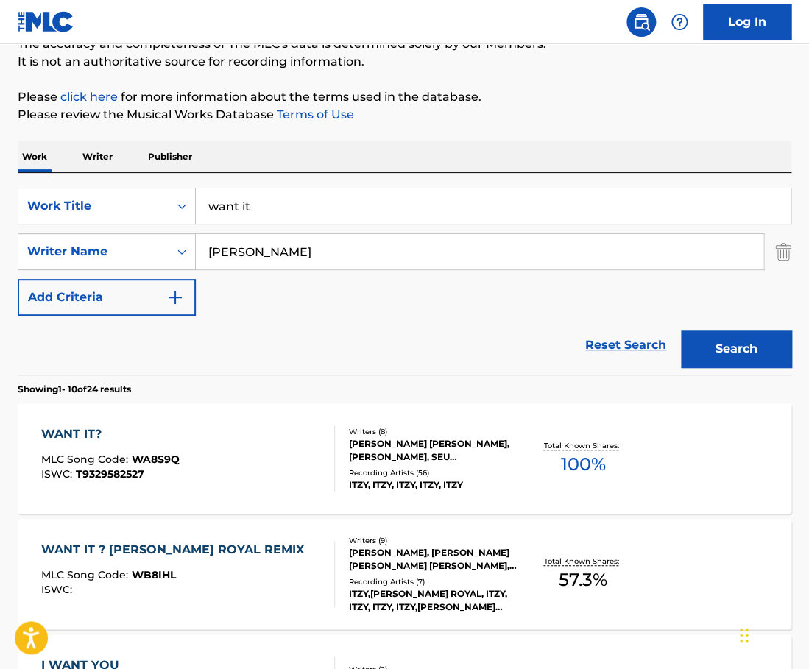
click at [420, 211] on input "want it" at bounding box center [493, 205] width 595 height 35
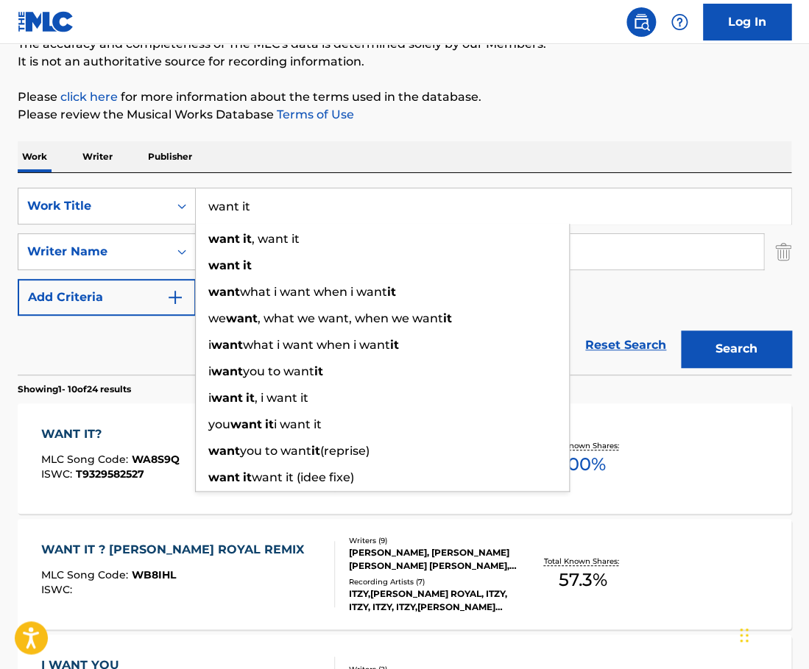
click at [420, 211] on input "want it" at bounding box center [493, 205] width 595 height 35
paste input "you don't own me"
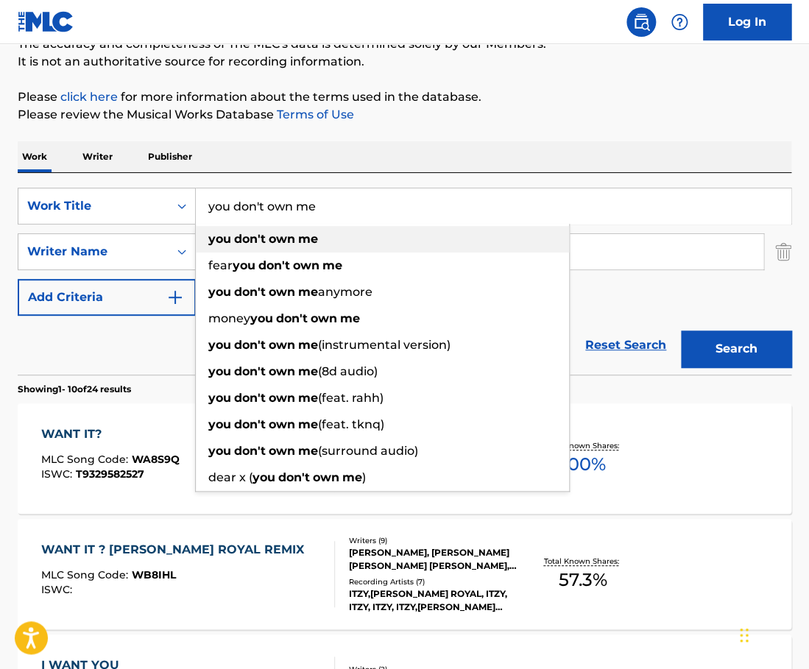
type input "you don't own me"
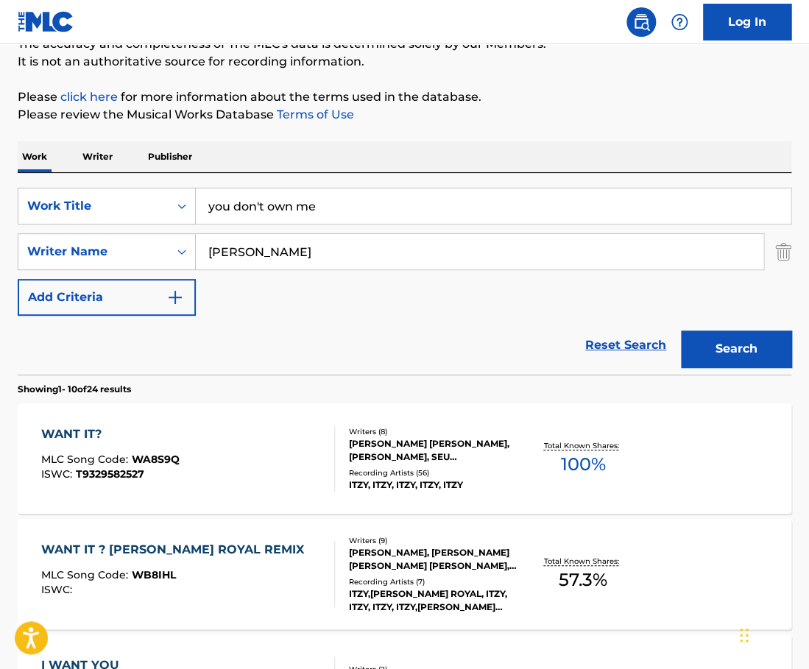
click at [420, 155] on div "Work Writer Publisher" at bounding box center [405, 156] width 774 height 31
click at [297, 246] on input "[PERSON_NAME]" at bounding box center [480, 251] width 568 height 35
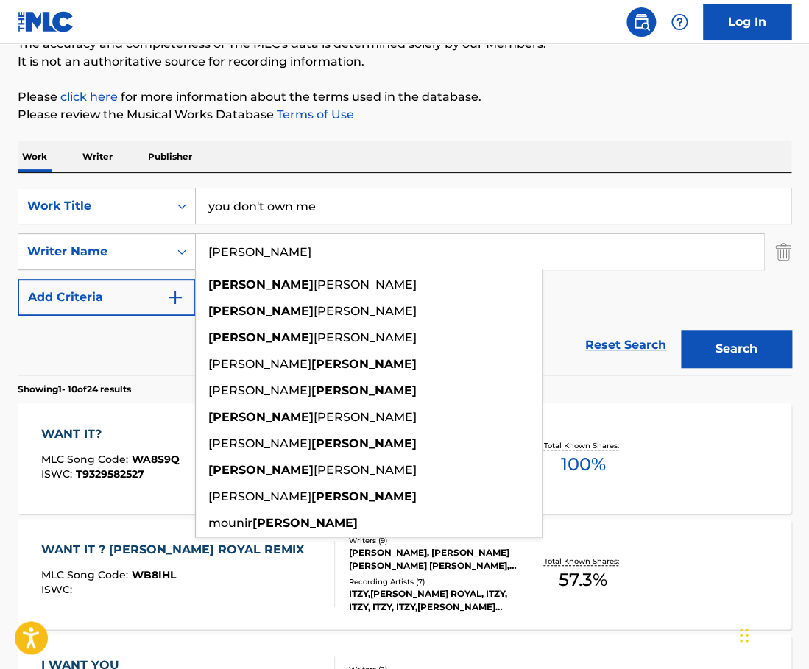
click at [297, 246] on input "[PERSON_NAME]" at bounding box center [480, 251] width 568 height 35
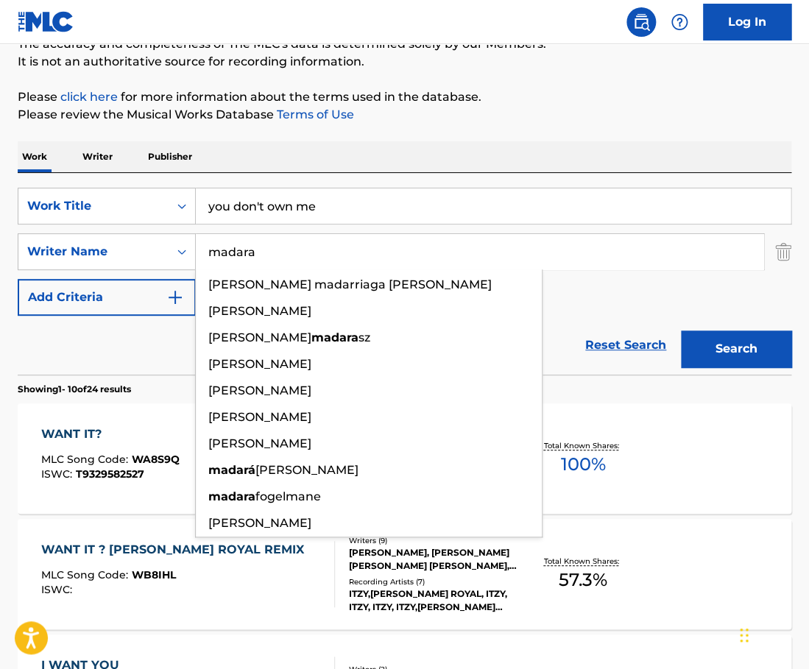
type input "madara"
click at [681, 331] on button "Search" at bounding box center [736, 349] width 110 height 37
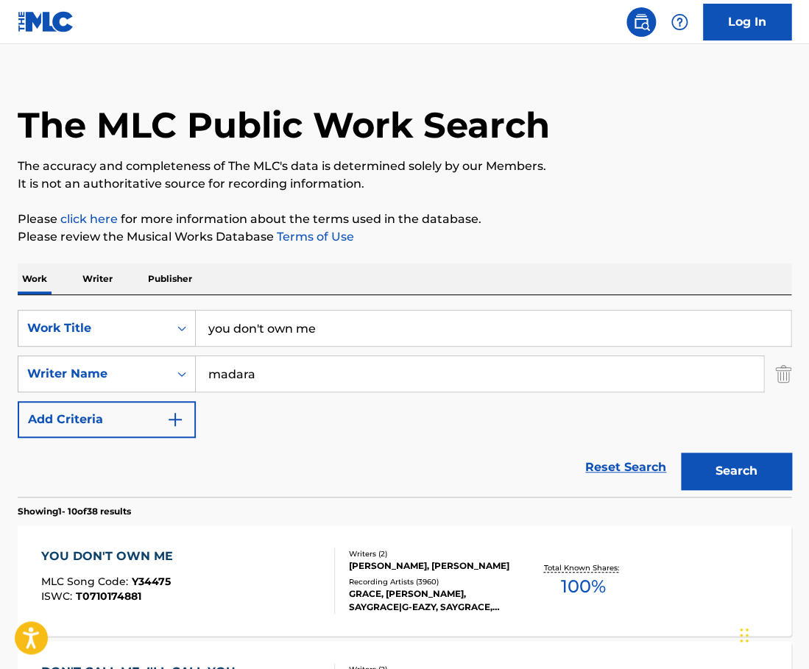
click at [420, 290] on div "Work Writer Publisher" at bounding box center [405, 279] width 774 height 31
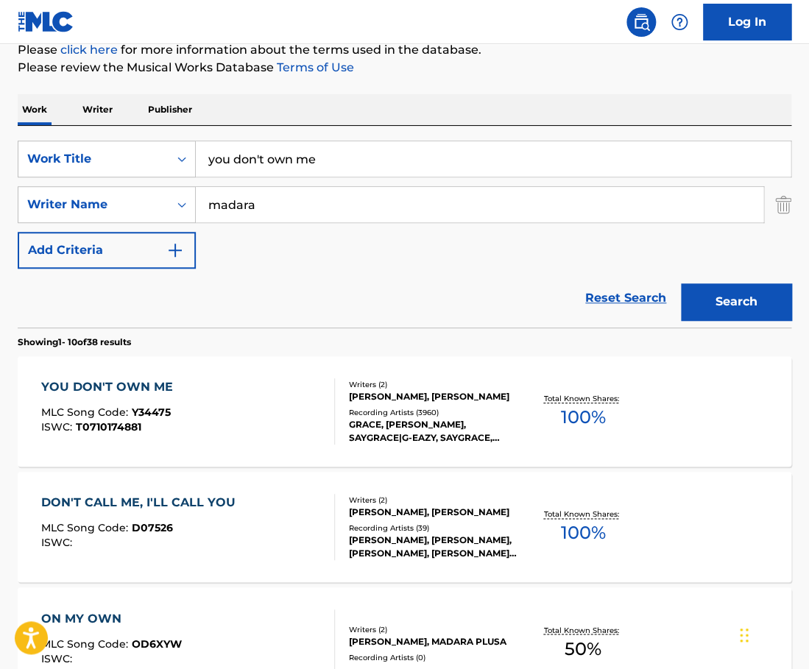
scroll to position [192, 0]
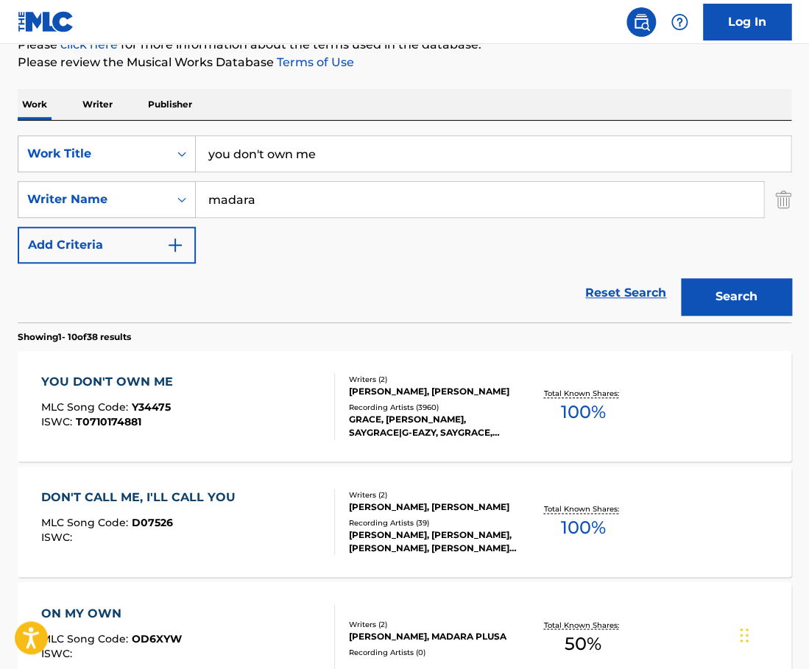
click at [325, 381] on div at bounding box center [328, 406] width 12 height 66
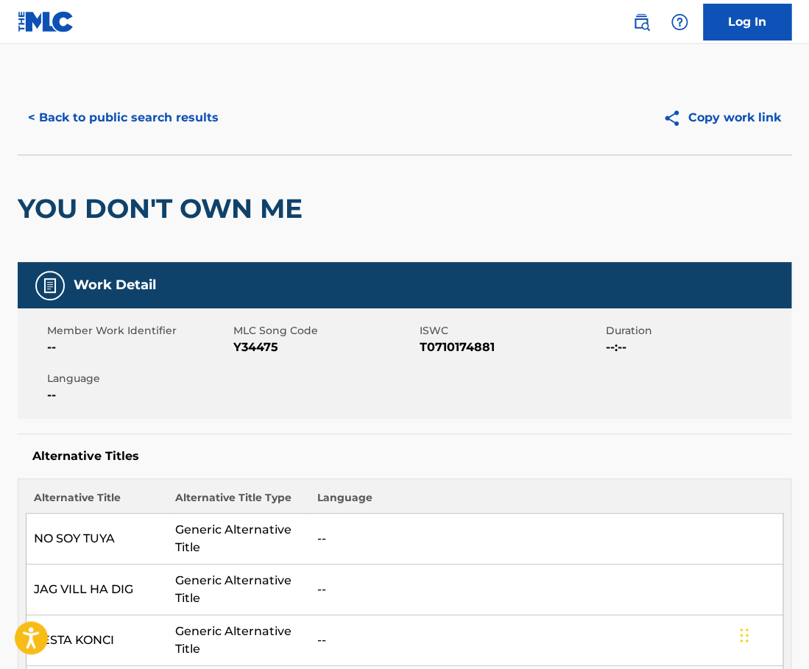
click at [135, 134] on button "< Back to public search results" at bounding box center [123, 117] width 211 height 37
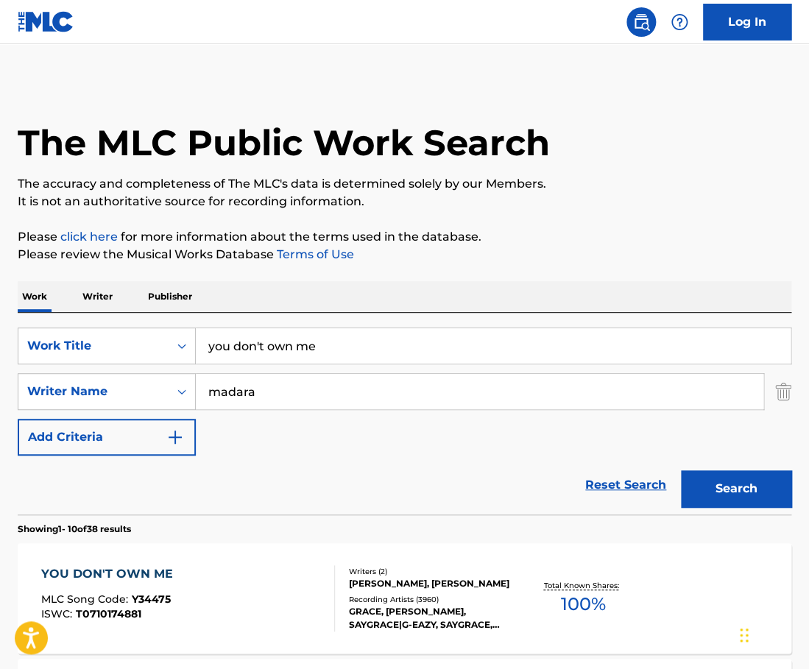
scroll to position [192, 0]
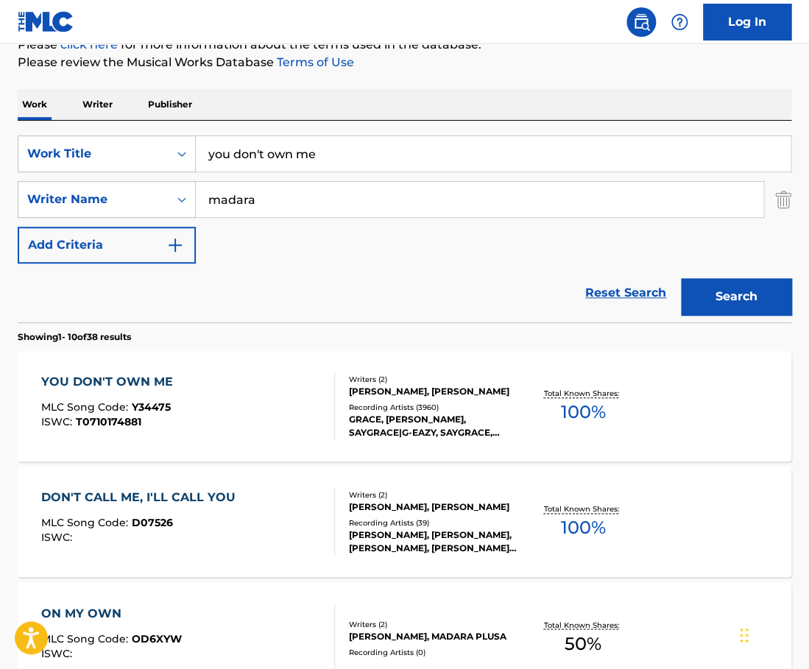
click at [307, 169] on input "you don't own me" at bounding box center [493, 153] width 595 height 35
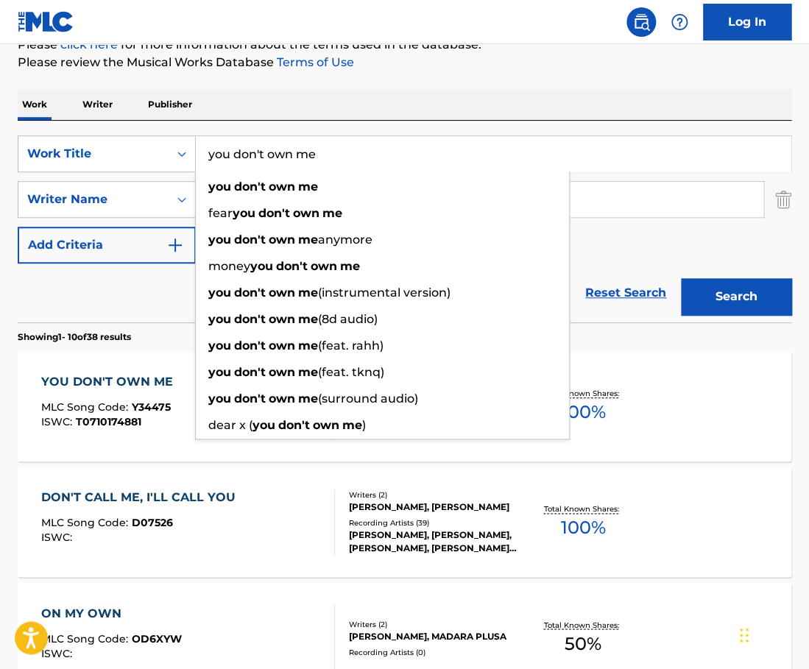
click at [307, 169] on input "you don't own me" at bounding box center [493, 153] width 595 height 35
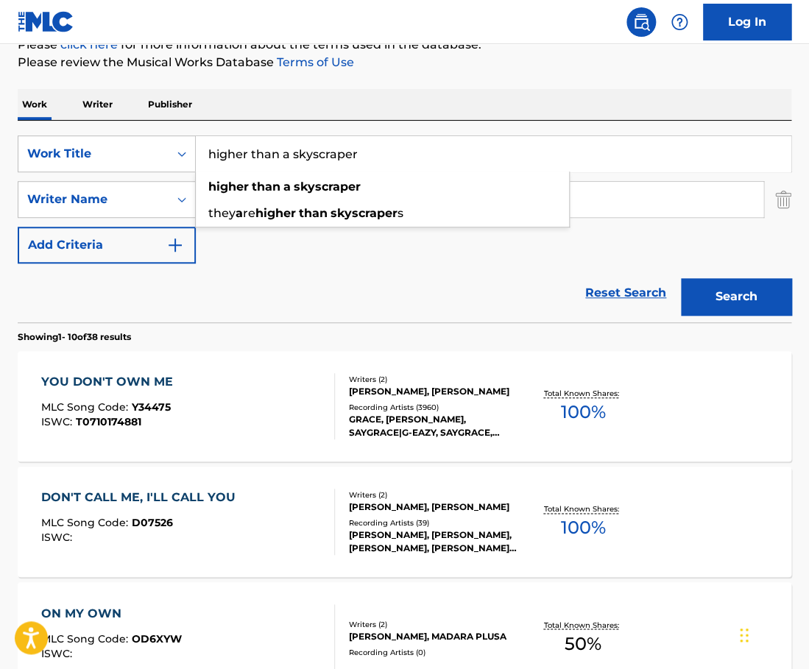
type input "higher than a skyscraper"
click at [681, 278] on button "Search" at bounding box center [736, 296] width 110 height 37
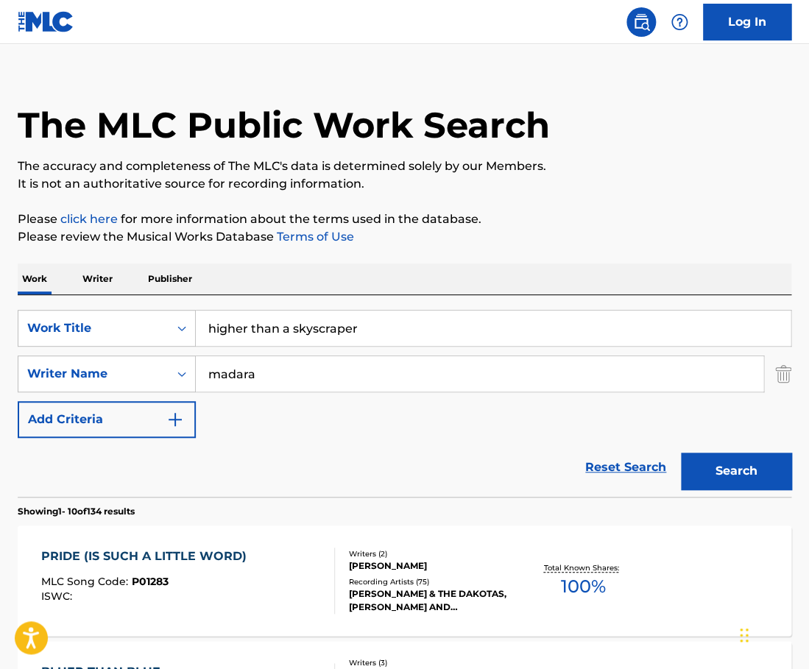
click at [294, 378] on input "madara" at bounding box center [480, 373] width 568 height 35
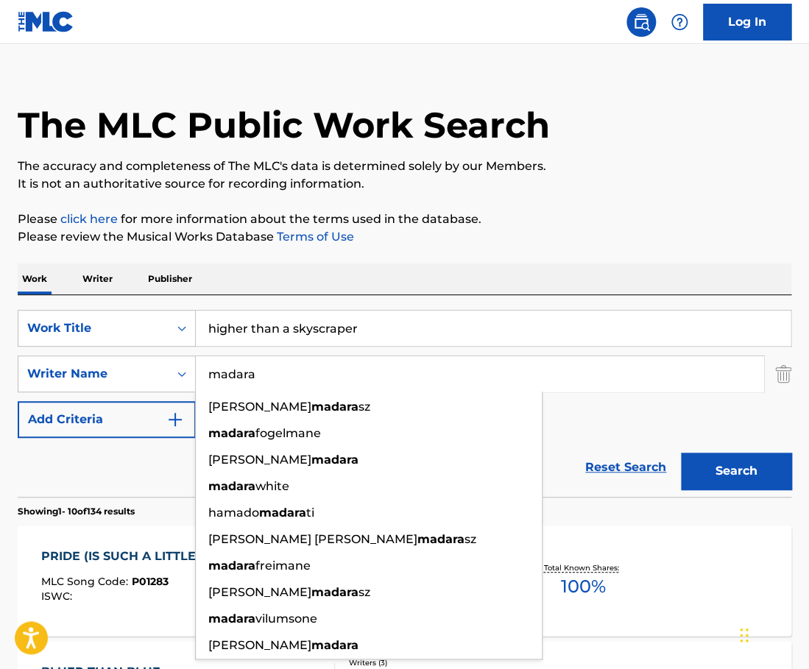
click at [294, 378] on input "madara" at bounding box center [480, 373] width 568 height 35
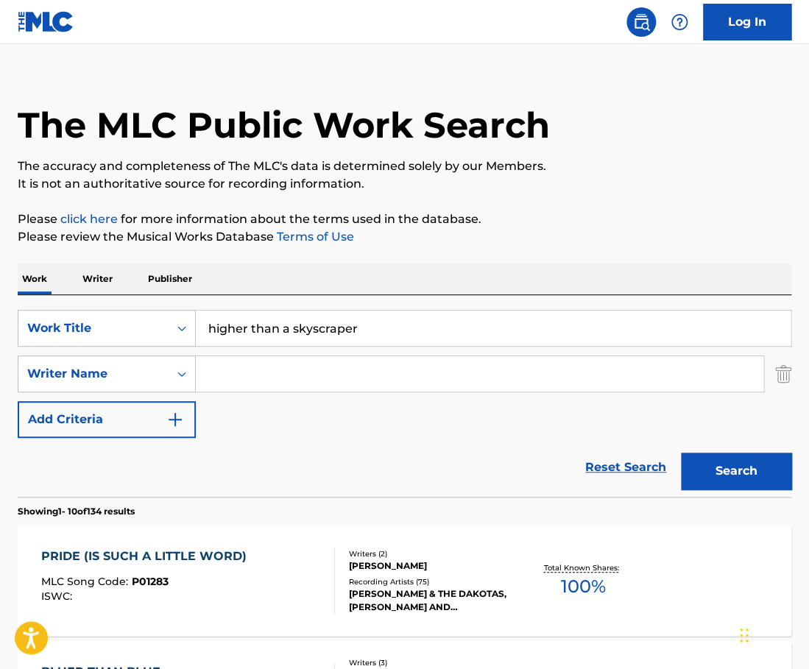
click at [681, 453] on button "Search" at bounding box center [736, 471] width 110 height 37
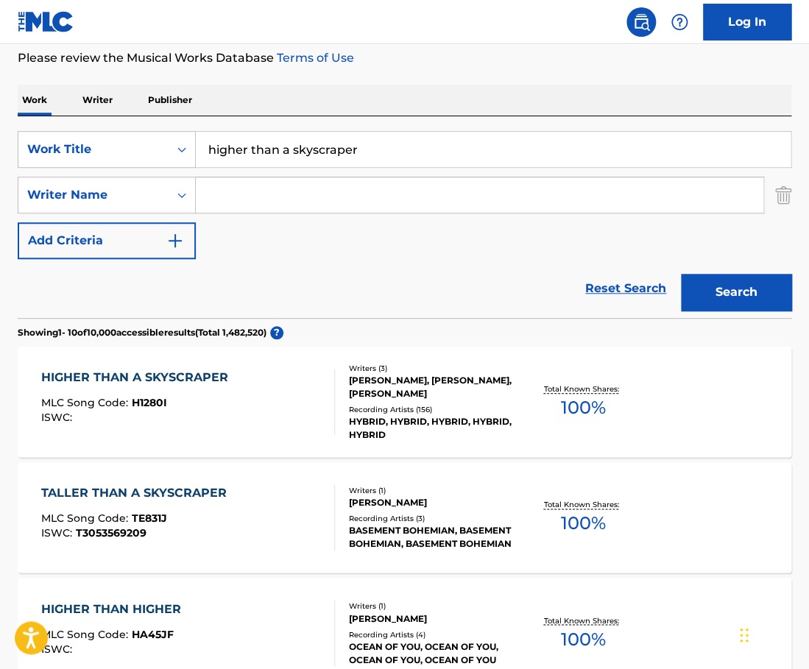
scroll to position [199, 0]
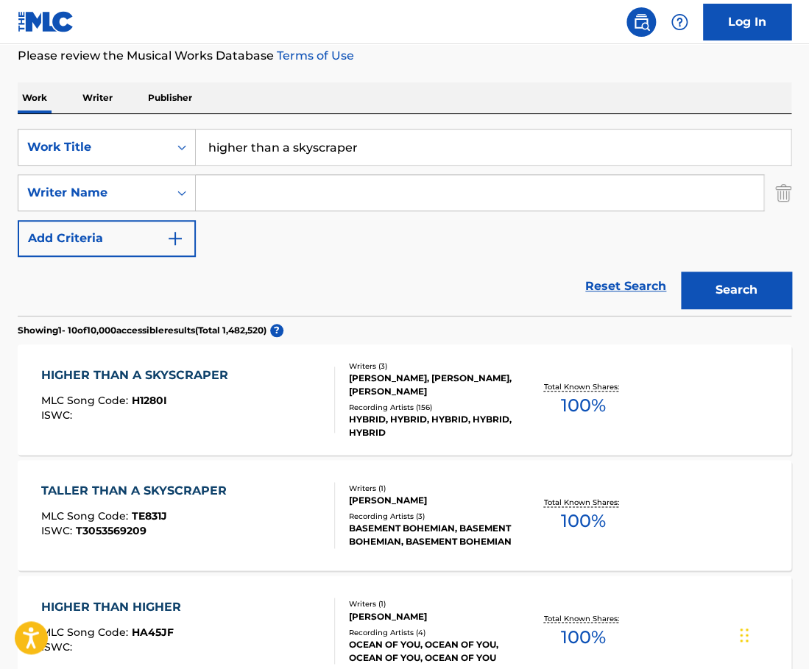
click at [316, 393] on div "HIGHER THAN A SKYSCRAPER MLC Song Code : H1280I ISWC :" at bounding box center [188, 400] width 294 height 66
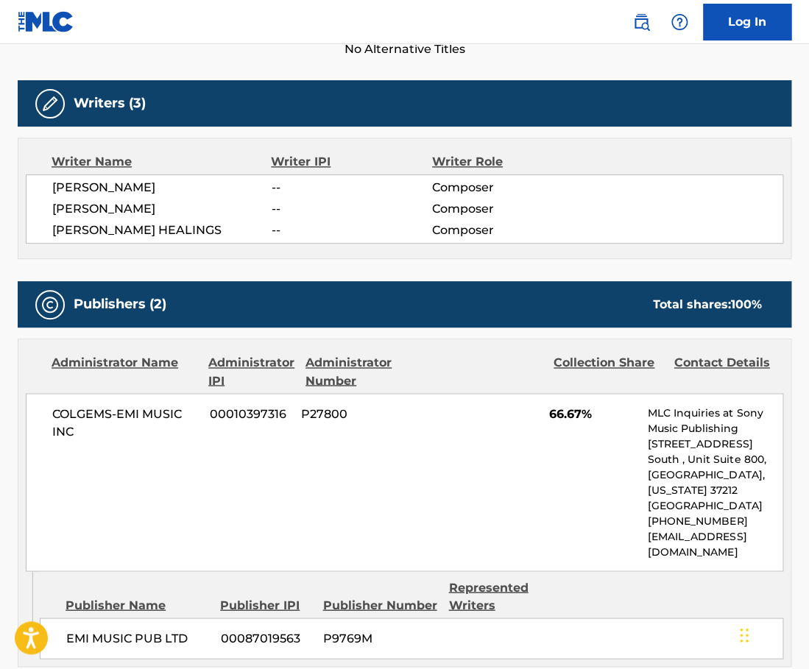
scroll to position [441, 0]
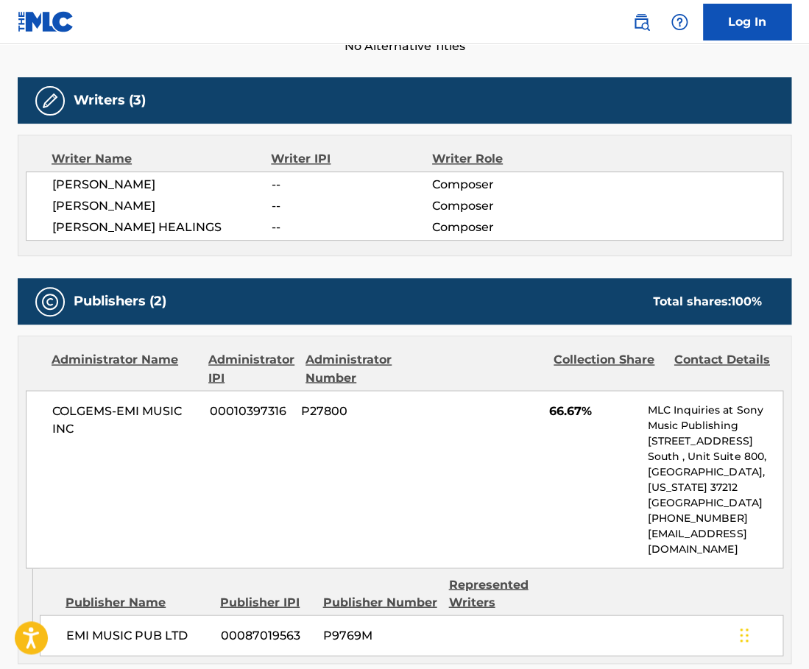
click at [138, 185] on span "[PERSON_NAME]" at bounding box center [161, 185] width 219 height 18
copy span "SKEET"
click at [117, 205] on span "[PERSON_NAME]" at bounding box center [161, 206] width 219 height 18
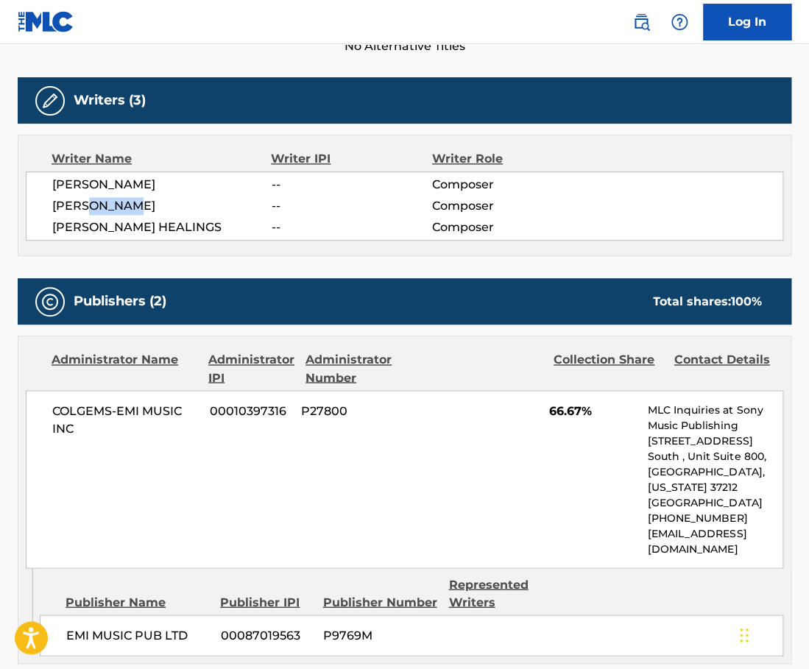
copy span "[PERSON_NAME]"
drag, startPoint x: 158, startPoint y: 229, endPoint x: 54, endPoint y: 227, distance: 103.1
click at [54, 227] on span "[PERSON_NAME] HEALINGS" at bounding box center [161, 228] width 219 height 18
copy span "[PERSON_NAME] HEALINGS"
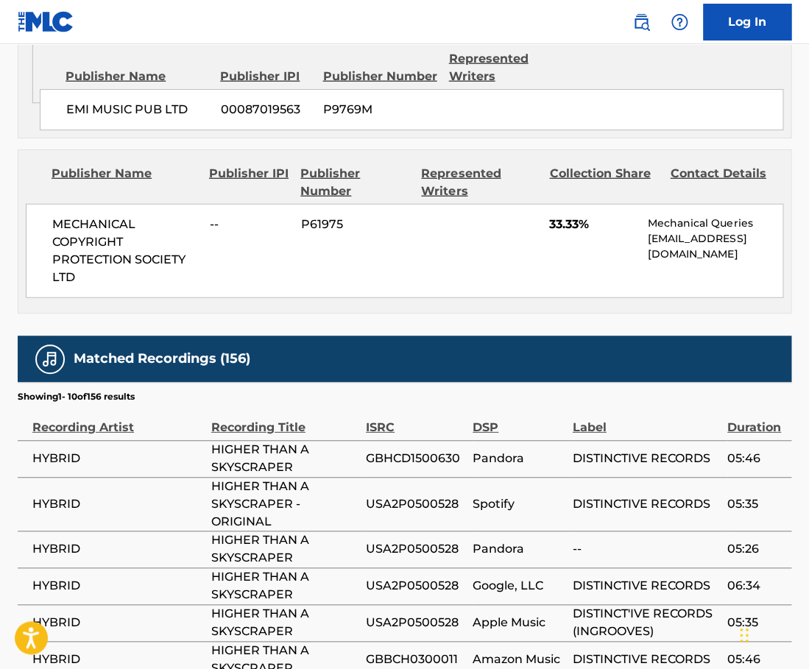
scroll to position [1285, 0]
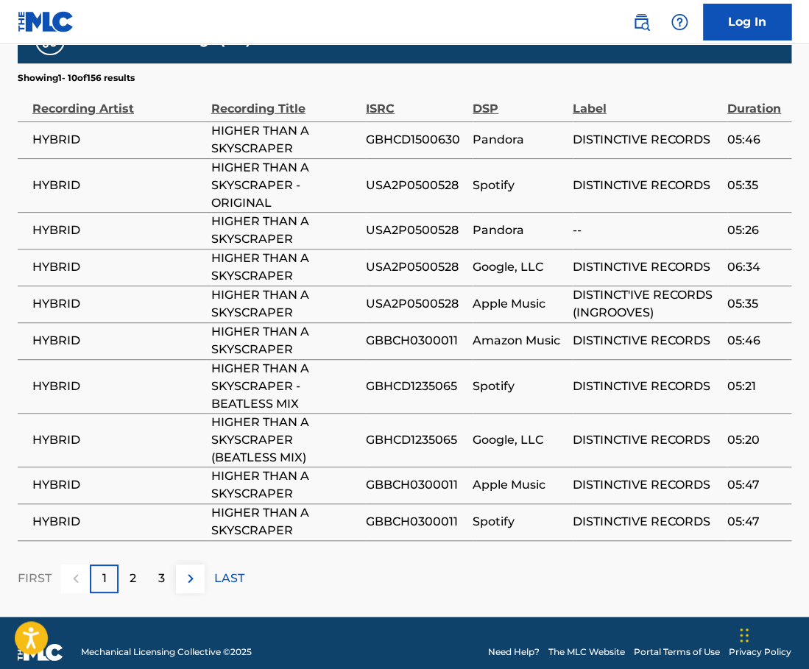
click at [66, 177] on span "HYBRID" at bounding box center [118, 186] width 172 height 18
copy span "HYBRID"
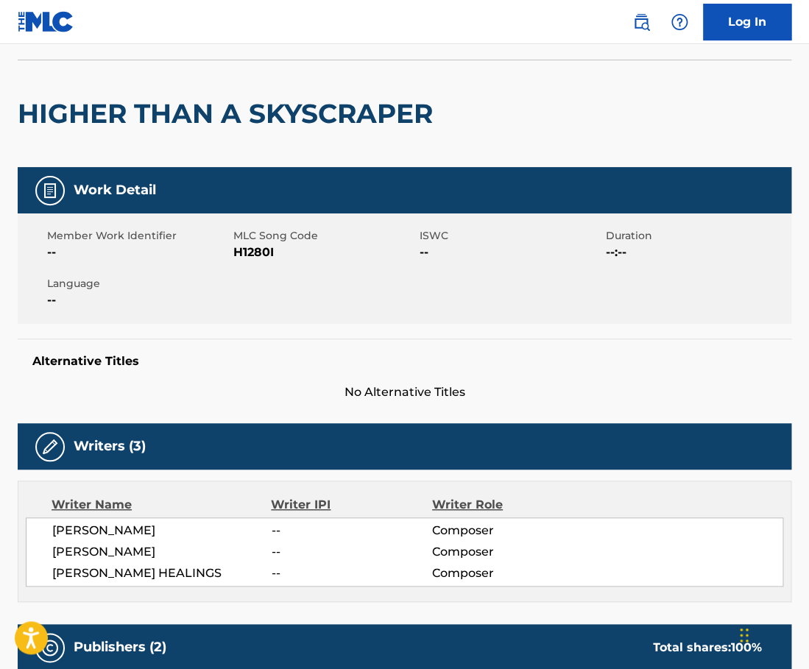
scroll to position [0, 0]
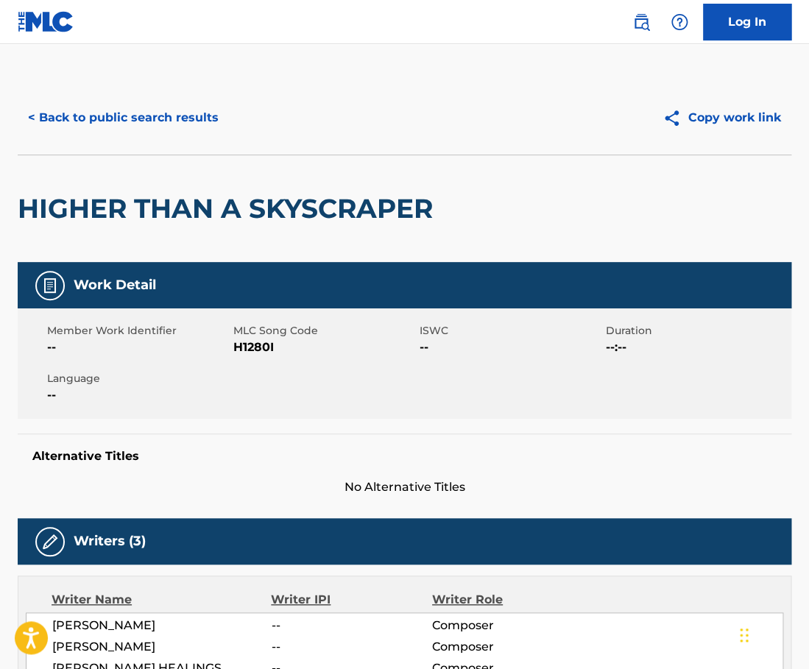
click at [160, 114] on button "< Back to public search results" at bounding box center [123, 117] width 211 height 37
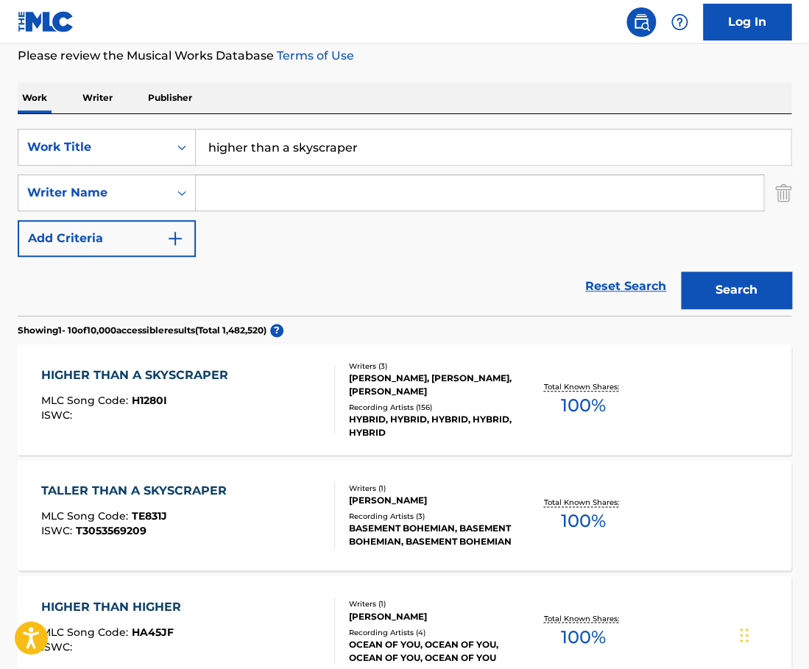
click at [367, 145] on input "higher than a skyscraper" at bounding box center [493, 147] width 595 height 35
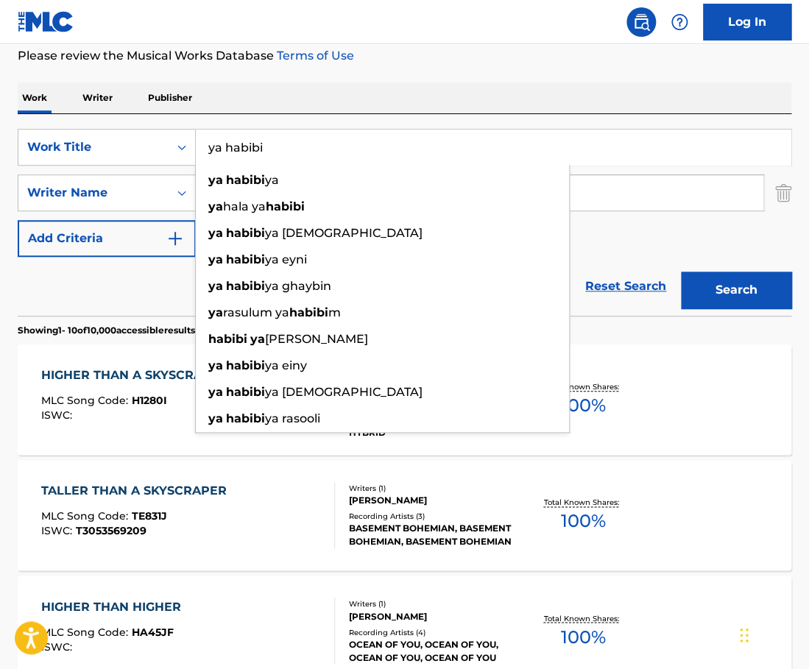
type input "ya habibi"
click at [681, 272] on button "Search" at bounding box center [736, 290] width 110 height 37
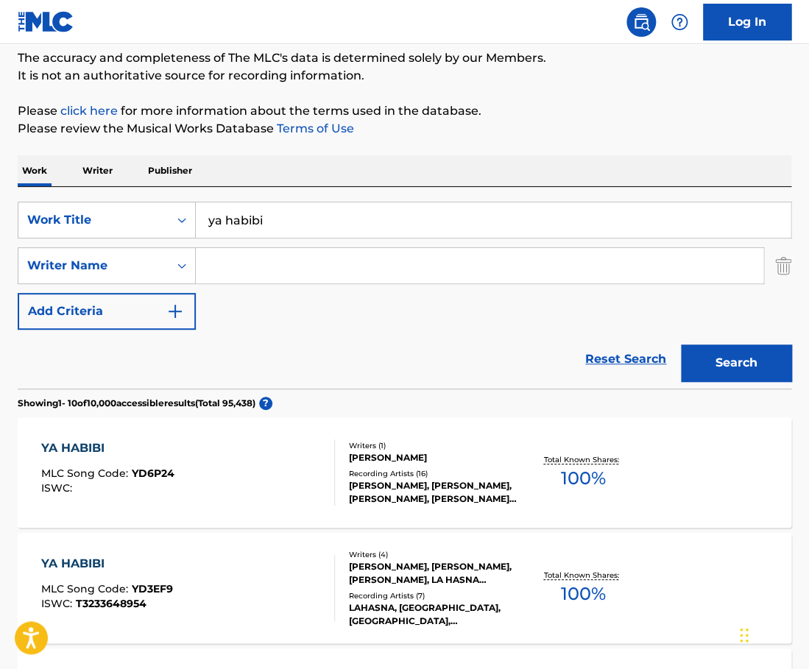
scroll to position [127, 0]
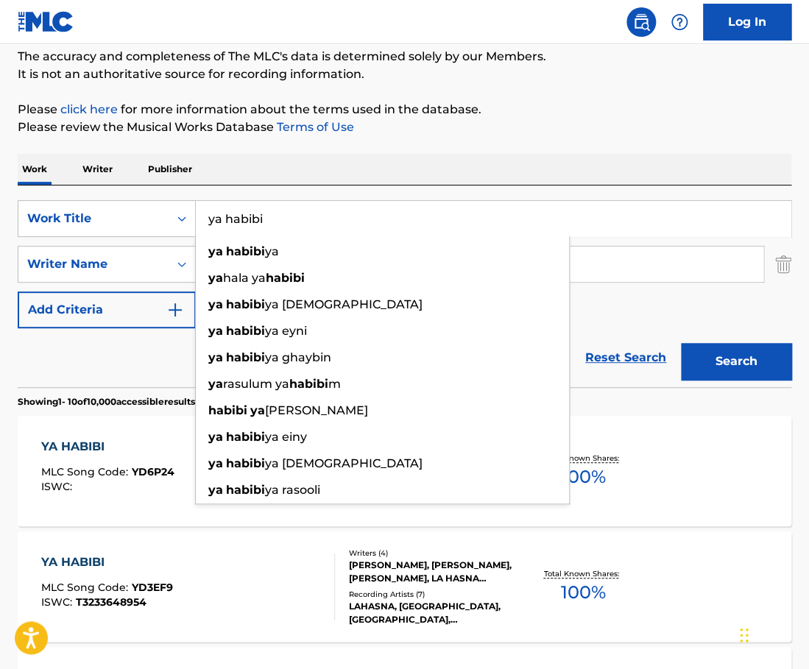
click at [268, 123] on p "Please review the Musical Works Database Terms of Use" at bounding box center [405, 128] width 774 height 18
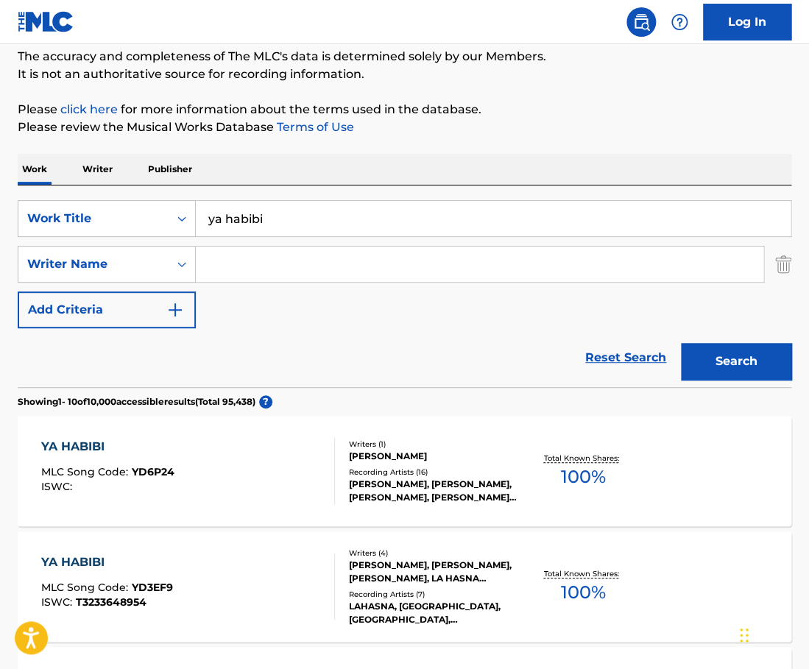
click at [272, 264] on input "Search Form" at bounding box center [480, 264] width 568 height 35
paste input "Farghaly Blax"
click at [681, 343] on button "Search" at bounding box center [736, 361] width 110 height 37
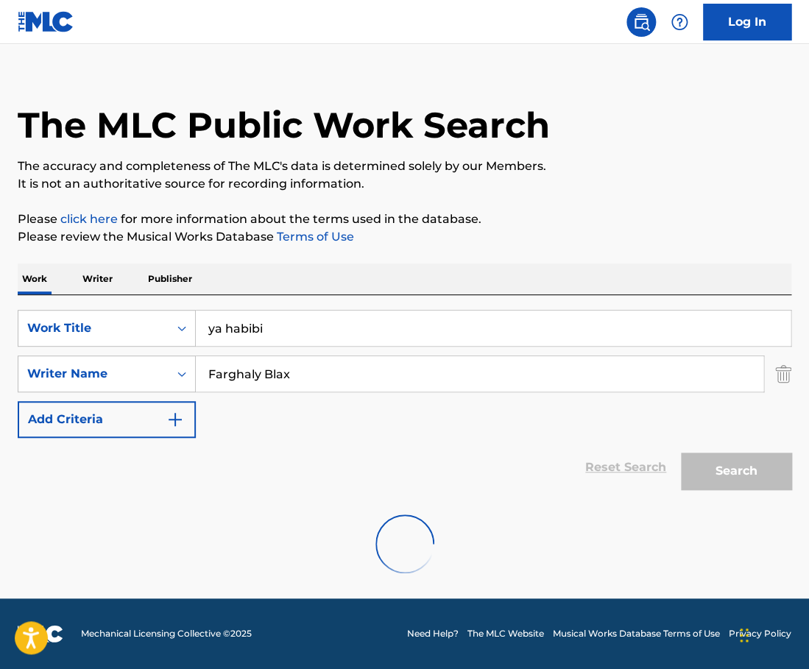
scroll to position [0, 0]
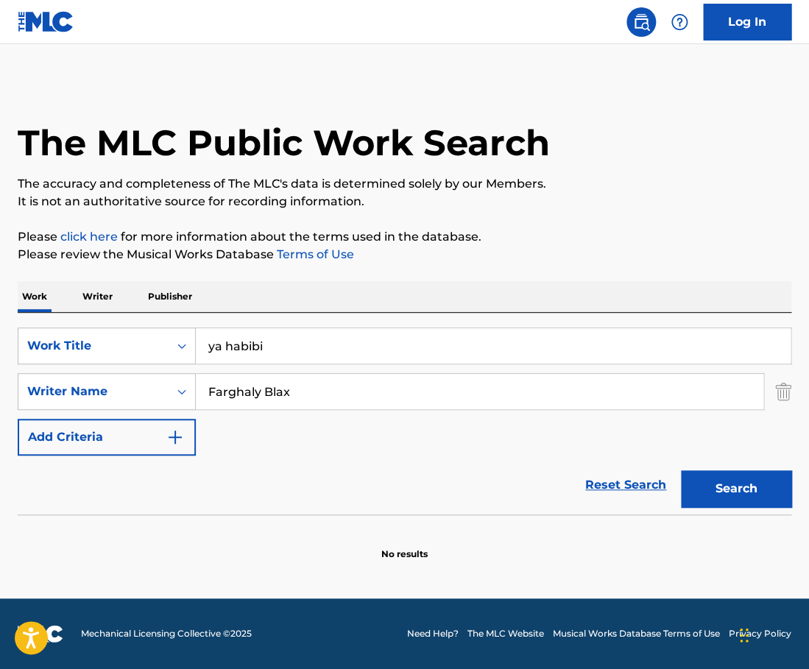
click at [265, 389] on input "Farghaly Blax" at bounding box center [480, 391] width 568 height 35
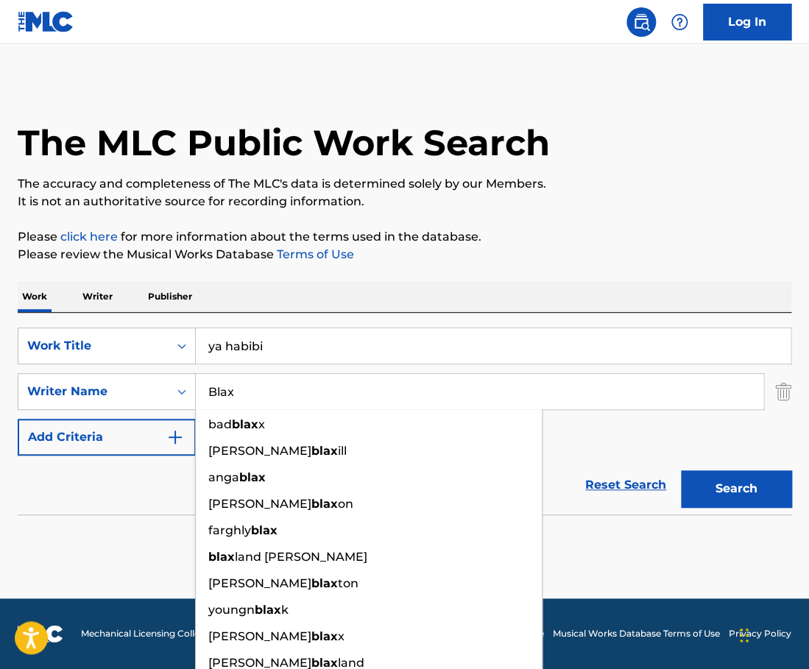
type input "Blax"
click at [681, 470] on button "Search" at bounding box center [736, 488] width 110 height 37
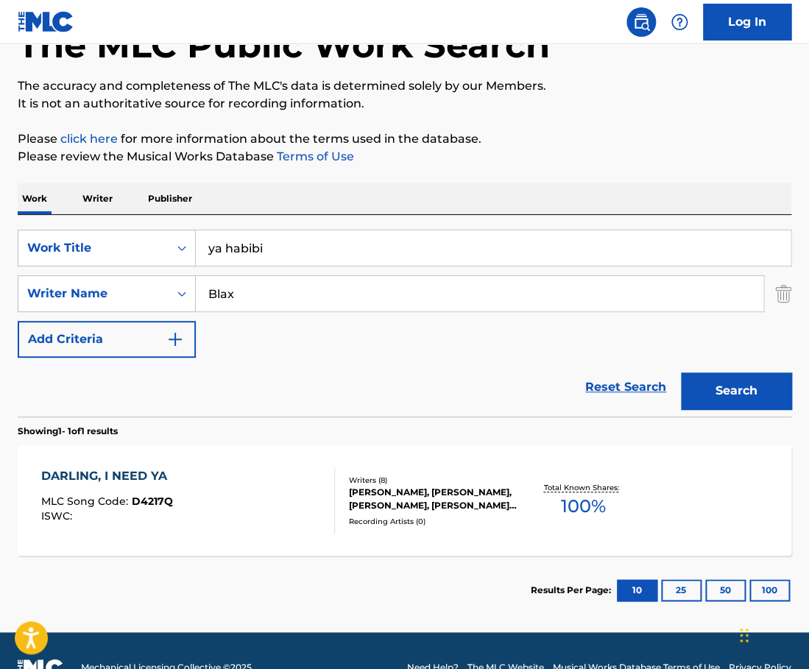
scroll to position [99, 0]
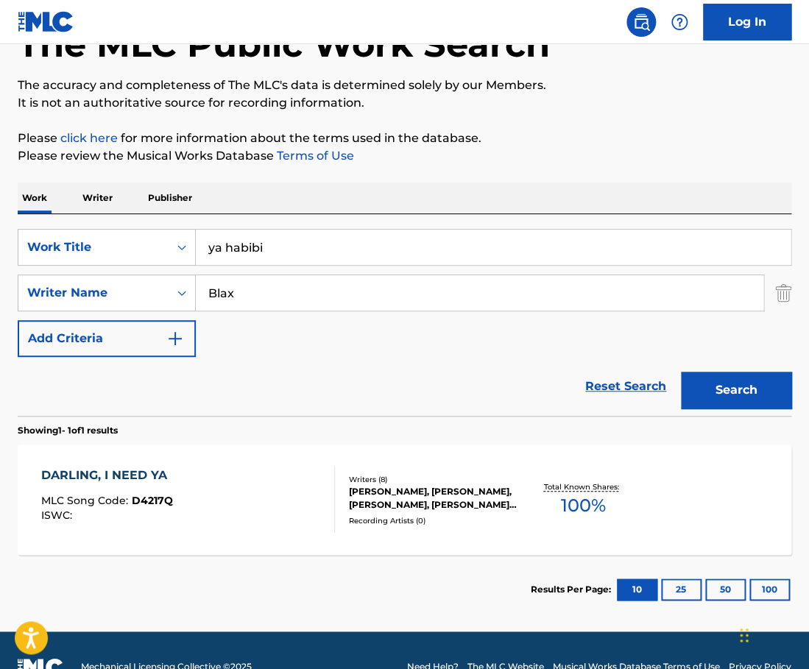
click at [277, 295] on input "Blax" at bounding box center [480, 292] width 568 height 35
click at [681, 372] on button "Search" at bounding box center [736, 390] width 110 height 37
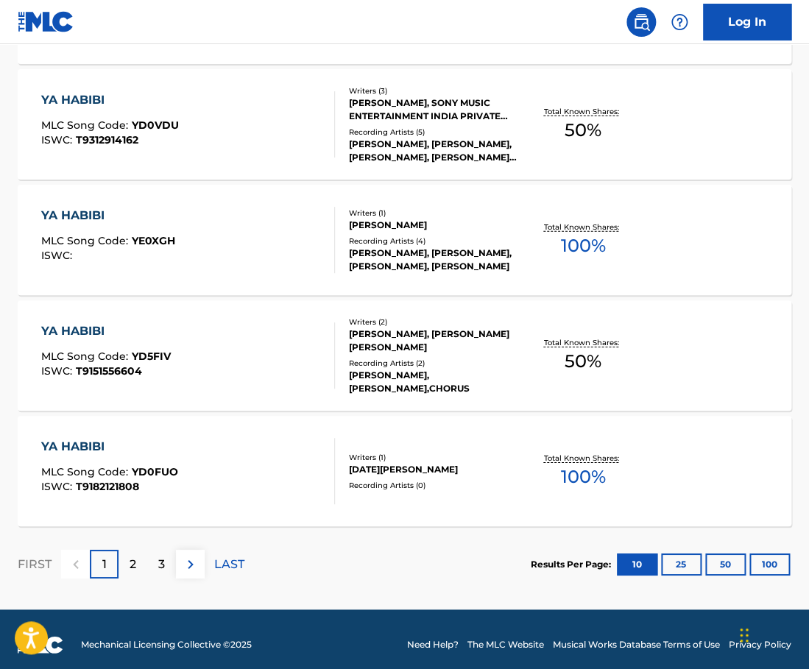
scroll to position [1171, 0]
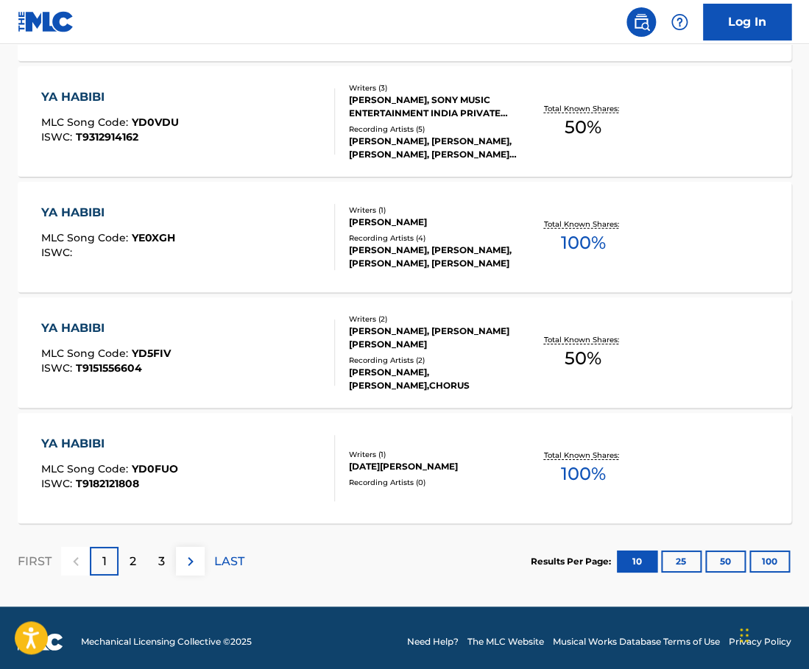
click at [675, 560] on button "25" at bounding box center [681, 562] width 40 height 22
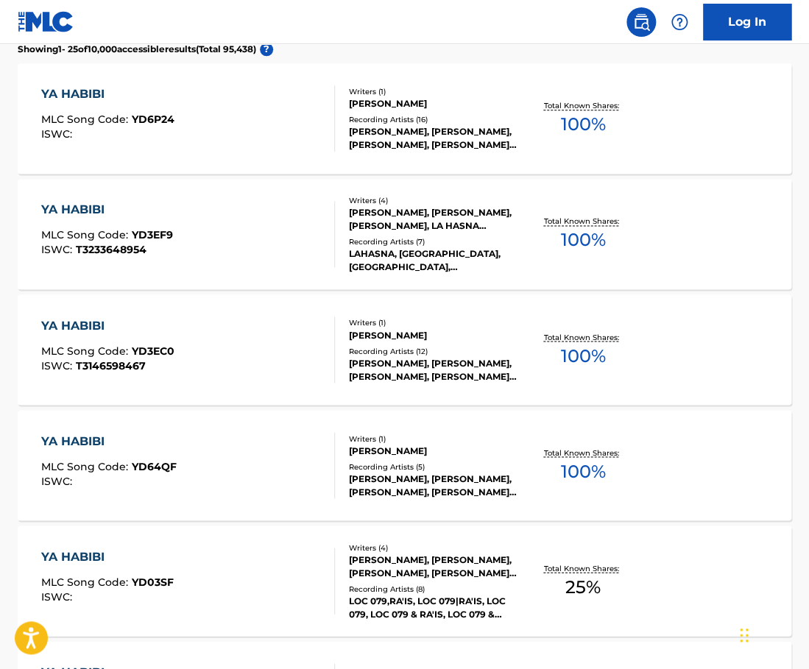
scroll to position [0, 0]
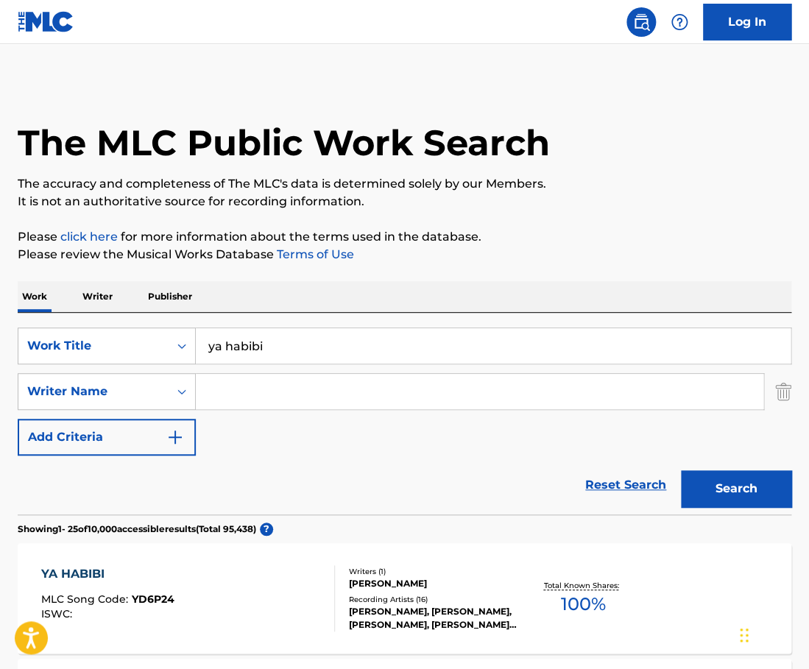
click at [292, 358] on input "ya habibi" at bounding box center [493, 345] width 595 height 35
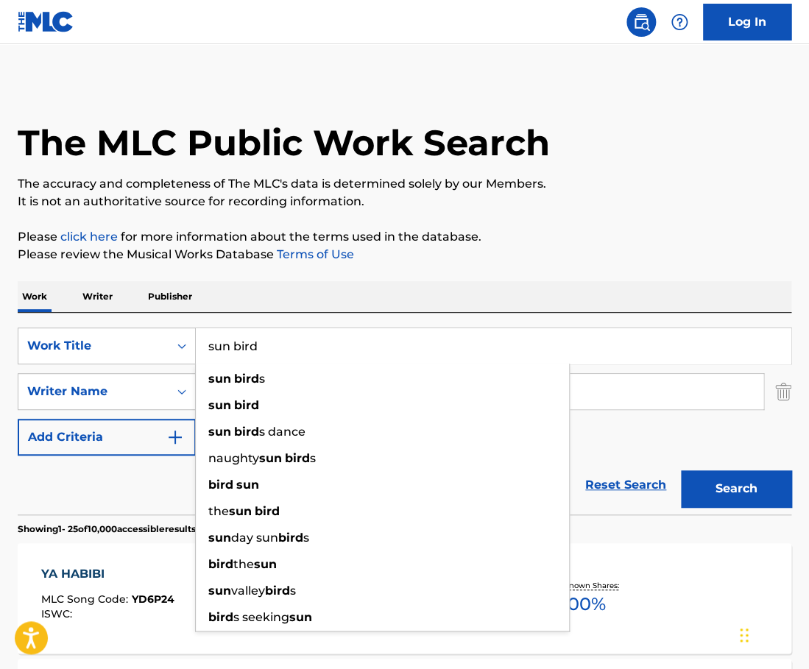
type input "sun bird"
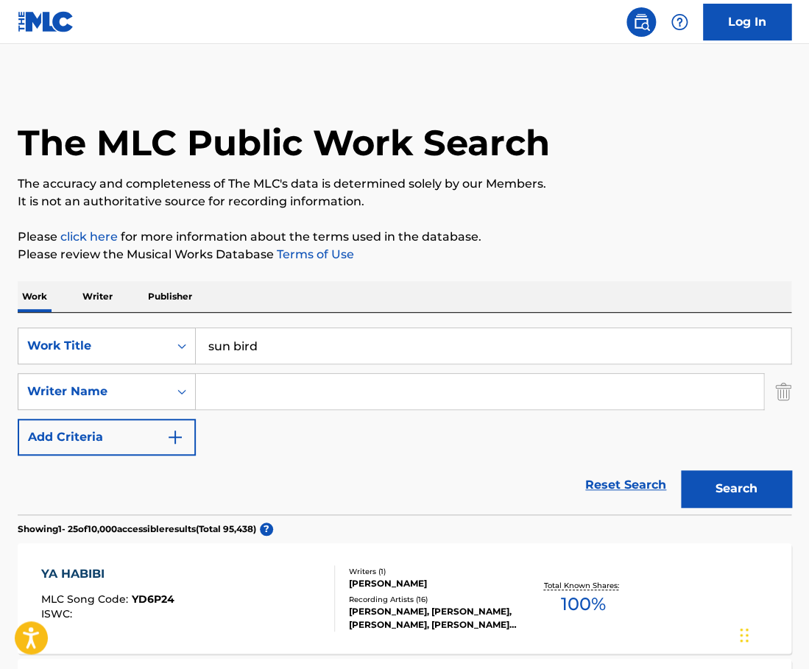
type input "g"
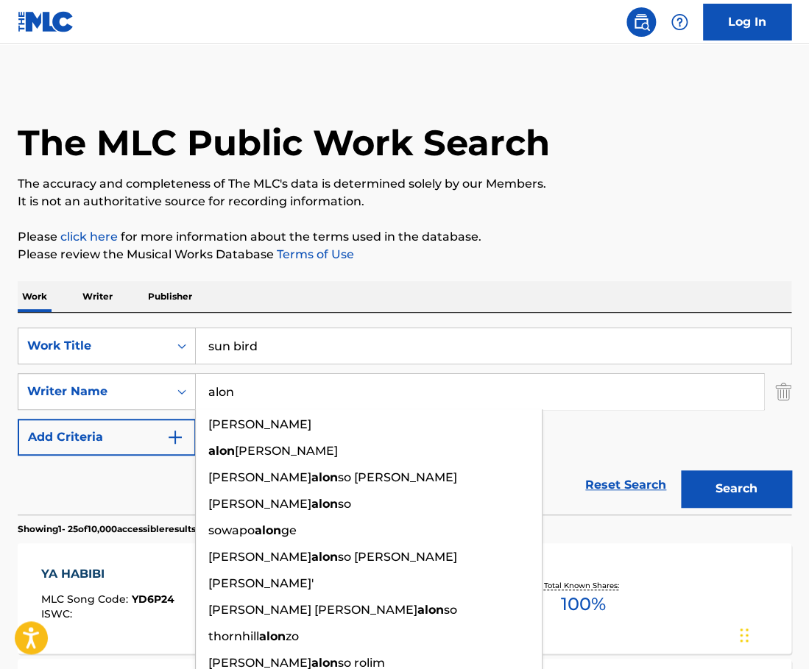
type input "alon"
click at [681, 470] on button "Search" at bounding box center [736, 488] width 110 height 37
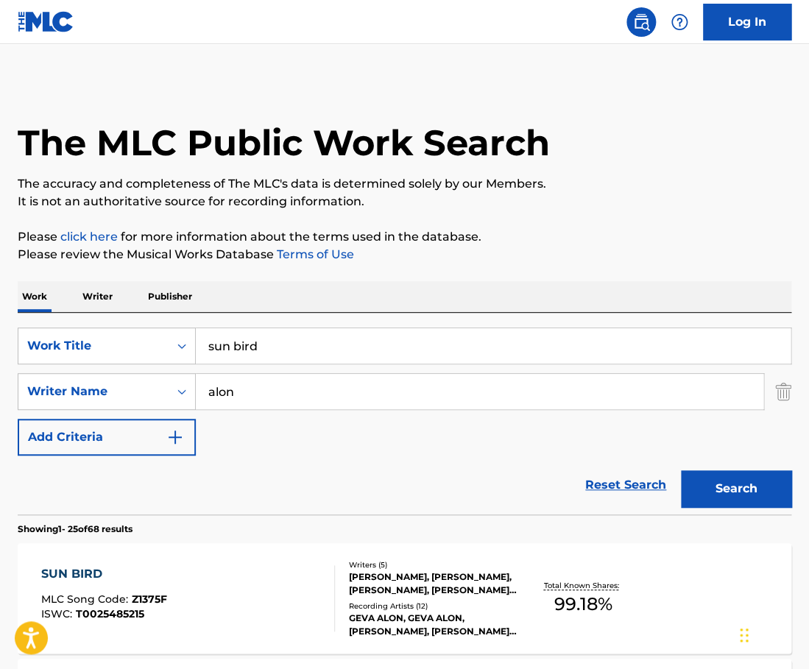
click at [289, 617] on div "SUN BIRD MLC Song Code : Z1375F ISWC : T0025485215" at bounding box center [188, 598] width 294 height 66
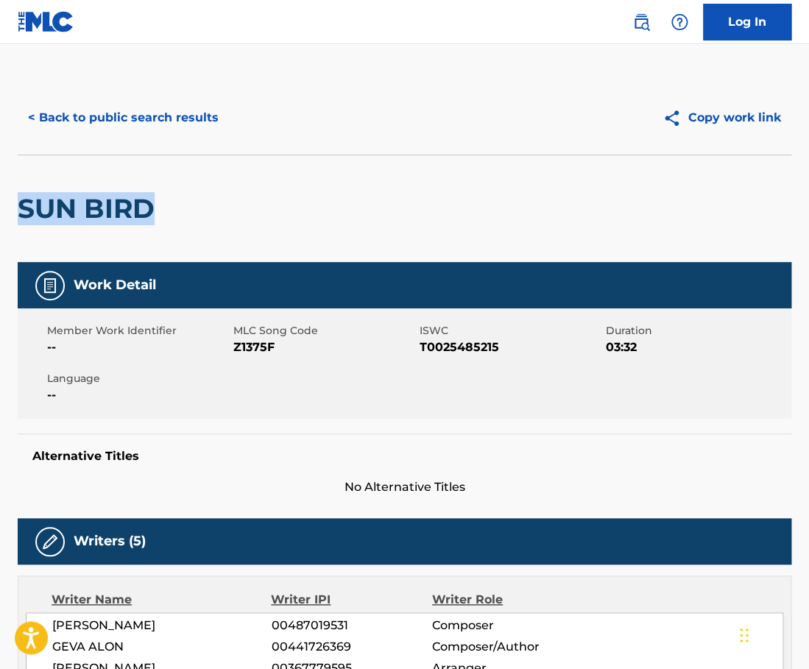
drag, startPoint x: 157, startPoint y: 204, endPoint x: 24, endPoint y: 201, distance: 133.3
click at [24, 201] on h2 "SUN BIRD" at bounding box center [90, 208] width 144 height 33
copy h2 "SUN BIRD"
click at [201, 124] on button "< Back to public search results" at bounding box center [123, 117] width 211 height 37
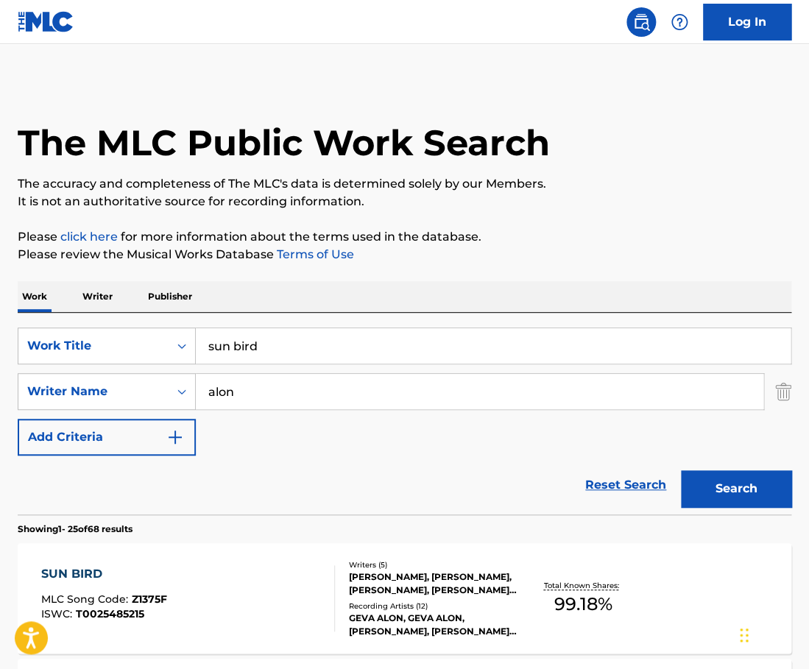
click at [259, 345] on input "sun bird" at bounding box center [493, 345] width 595 height 35
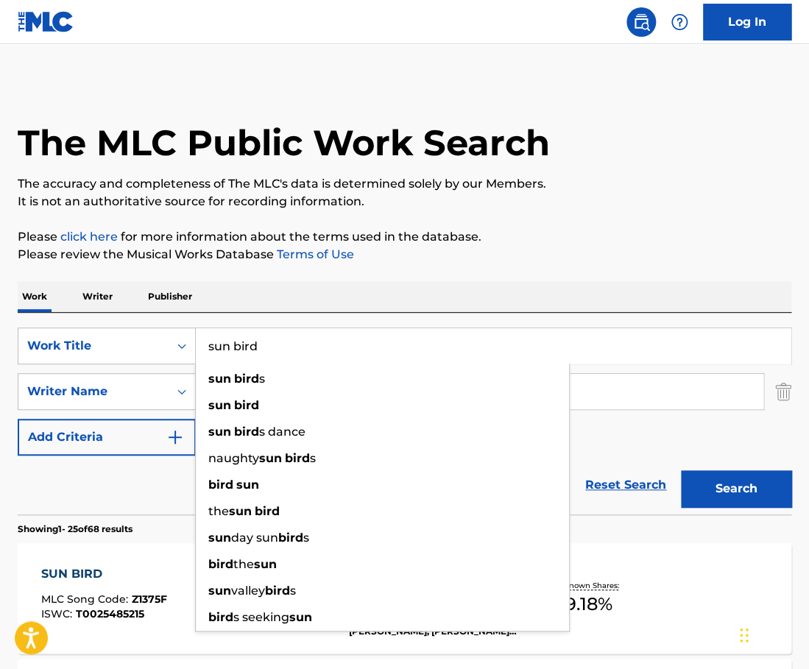
click at [259, 345] on input "sun bird" at bounding box center [493, 345] width 595 height 35
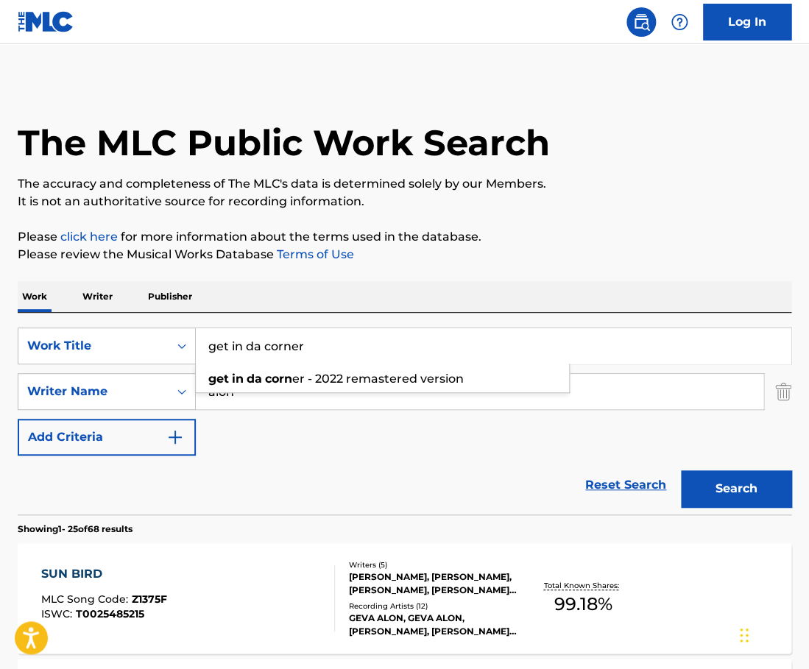
type input "get in da corner"
click at [681, 470] on button "Search" at bounding box center [736, 488] width 110 height 37
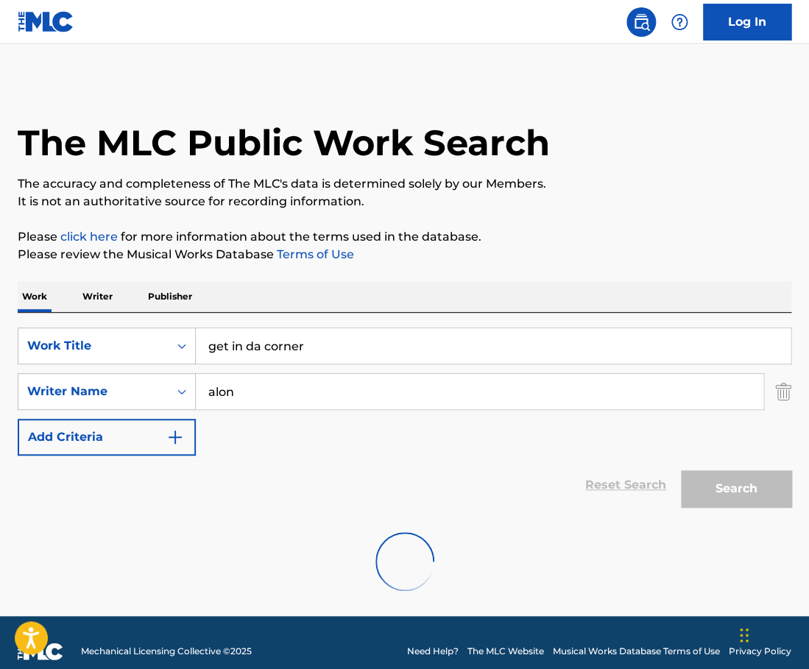
click at [244, 404] on input "alon" at bounding box center [480, 391] width 568 height 35
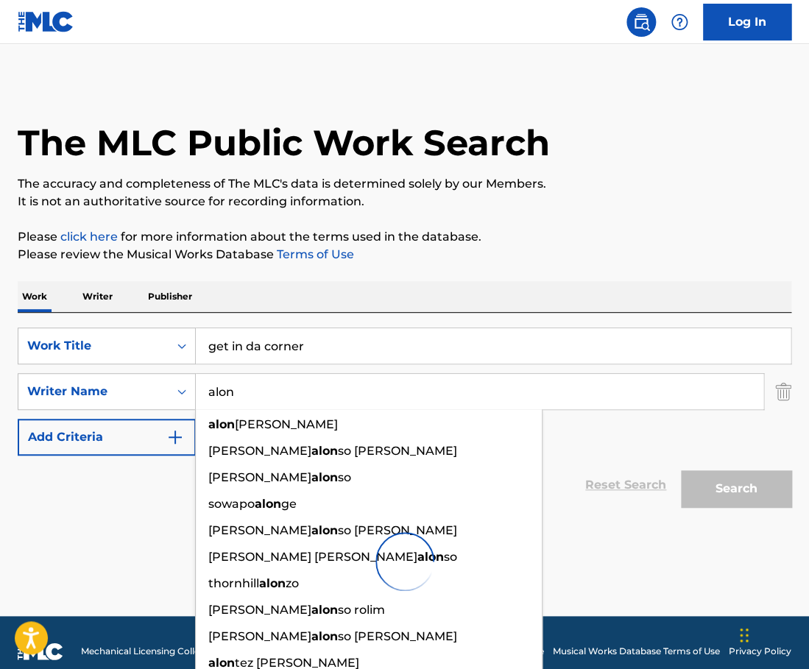
click at [244, 404] on input "alon" at bounding box center [480, 391] width 568 height 35
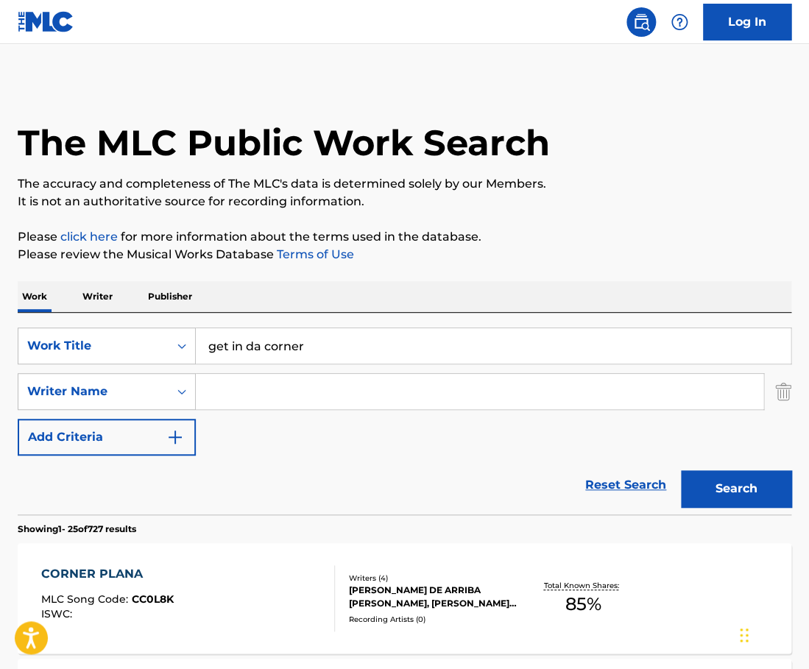
click at [681, 470] on button "Search" at bounding box center [736, 488] width 110 height 37
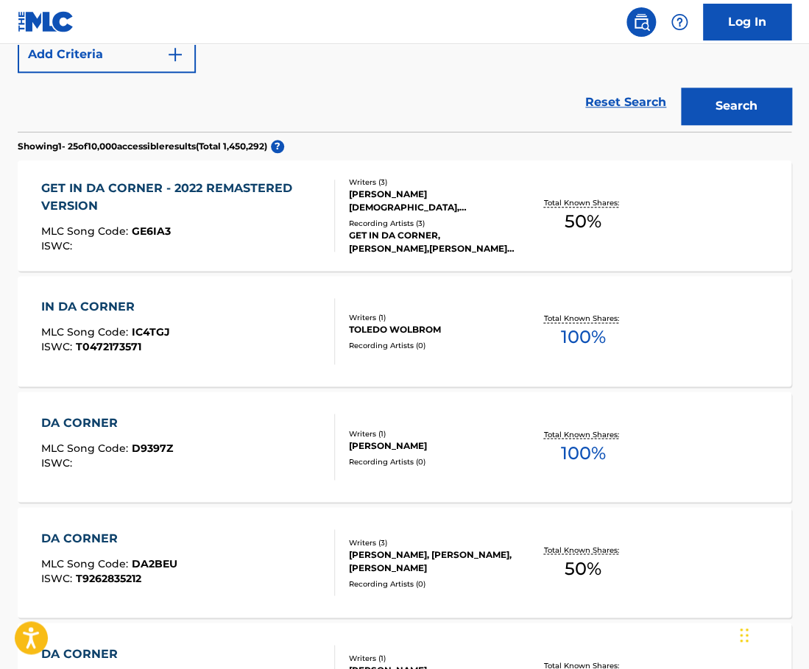
scroll to position [389, 0]
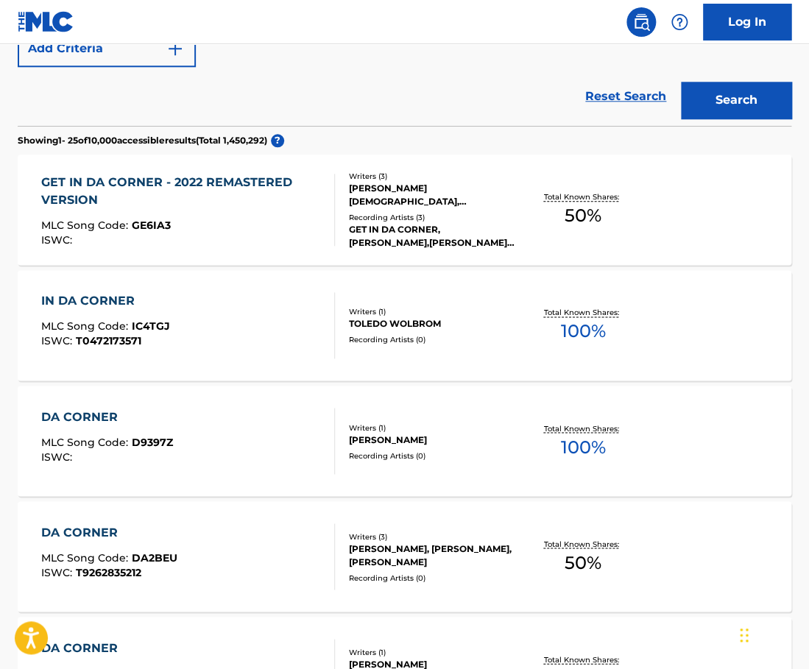
click at [286, 253] on div "GET IN DA CORNER - 2022 REMASTERED VERSION MLC Song Code : GE6IA3 ISWC : Writer…" at bounding box center [405, 210] width 774 height 110
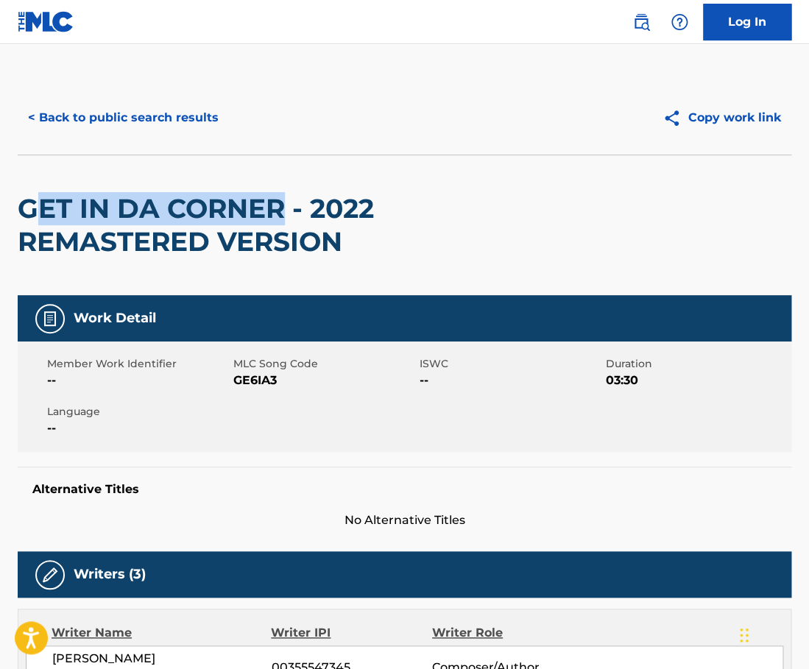
drag, startPoint x: 285, startPoint y: 202, endPoint x: 28, endPoint y: 195, distance: 257.0
click at [28, 195] on h2 "GET IN DA CORNER - 2022 REMASTERED VERSION" at bounding box center [250, 225] width 465 height 66
drag, startPoint x: 23, startPoint y: 204, endPoint x: 283, endPoint y: 211, distance: 260.7
click at [283, 211] on h2 "GET IN DA CORNER - 2022 REMASTERED VERSION" at bounding box center [250, 225] width 465 height 66
copy h2 "GET IN DA CORNER"
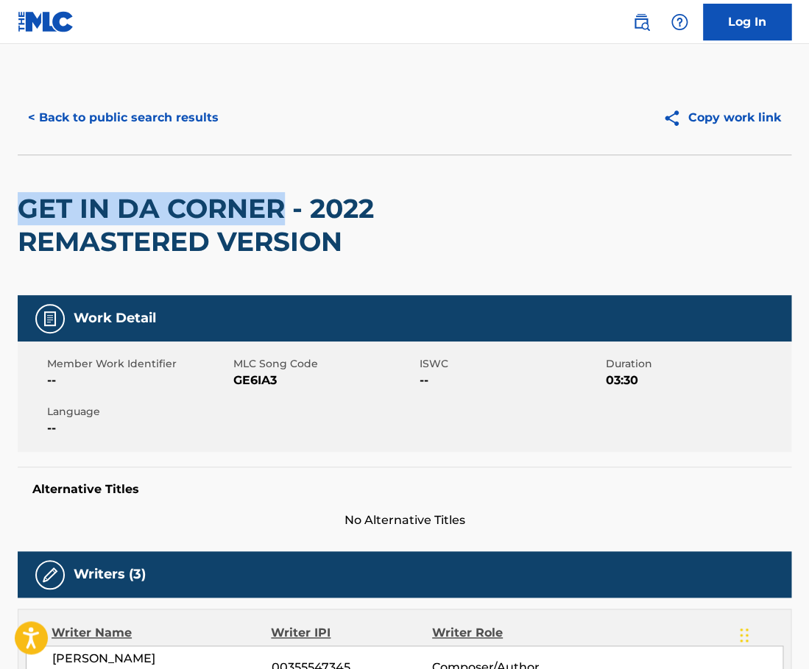
click at [160, 125] on button "< Back to public search results" at bounding box center [123, 117] width 211 height 37
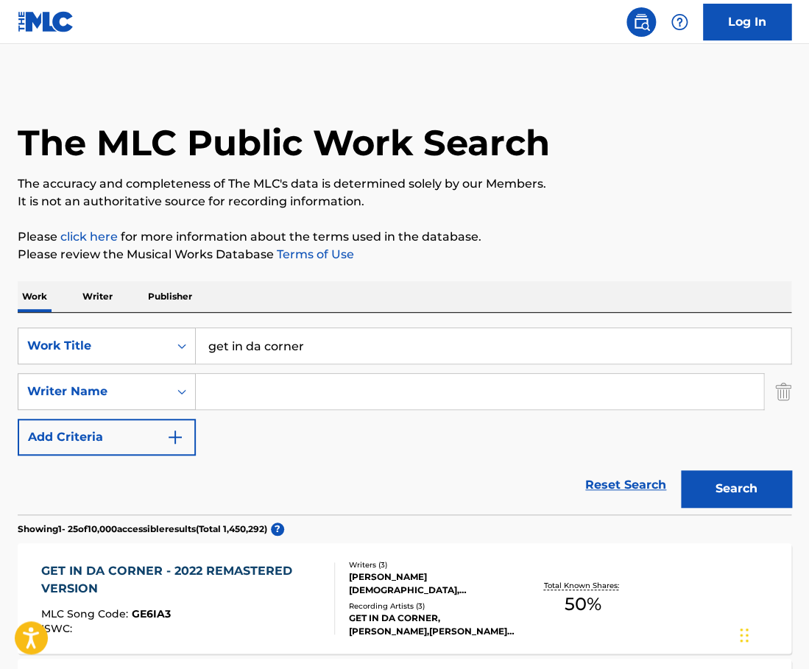
click at [324, 382] on input "Search Form" at bounding box center [480, 391] width 568 height 35
paste input "Terrenato"
type input "Terrenato"
drag, startPoint x: 324, startPoint y: 347, endPoint x: 156, endPoint y: 346, distance: 167.9
click at [196, 346] on input "get in da corner" at bounding box center [493, 345] width 595 height 35
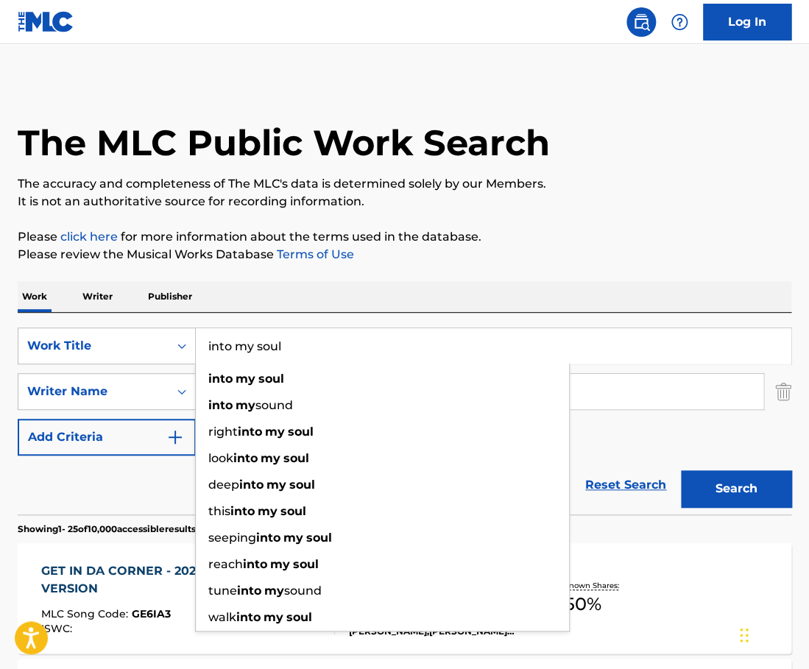
type input "into my soul"
click at [681, 470] on button "Search" at bounding box center [736, 488] width 110 height 37
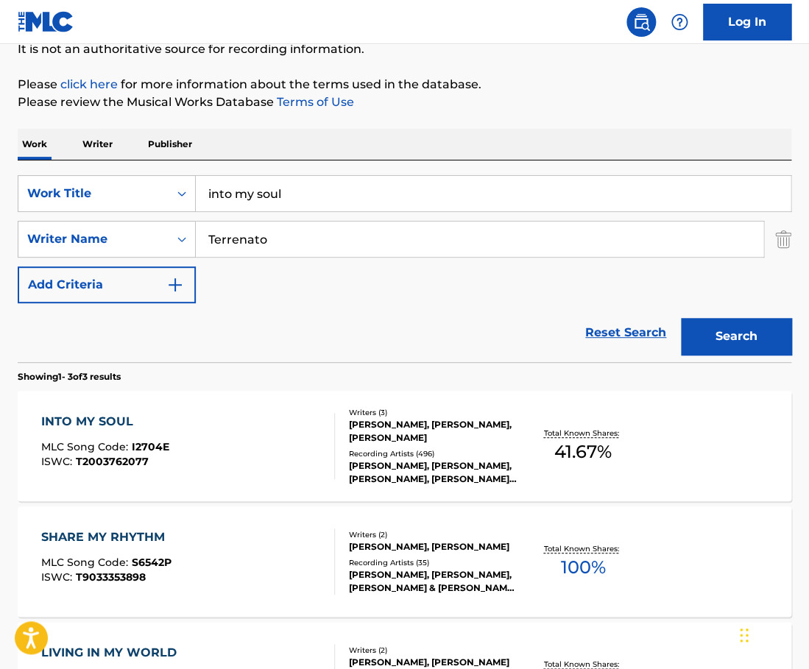
scroll to position [214, 0]
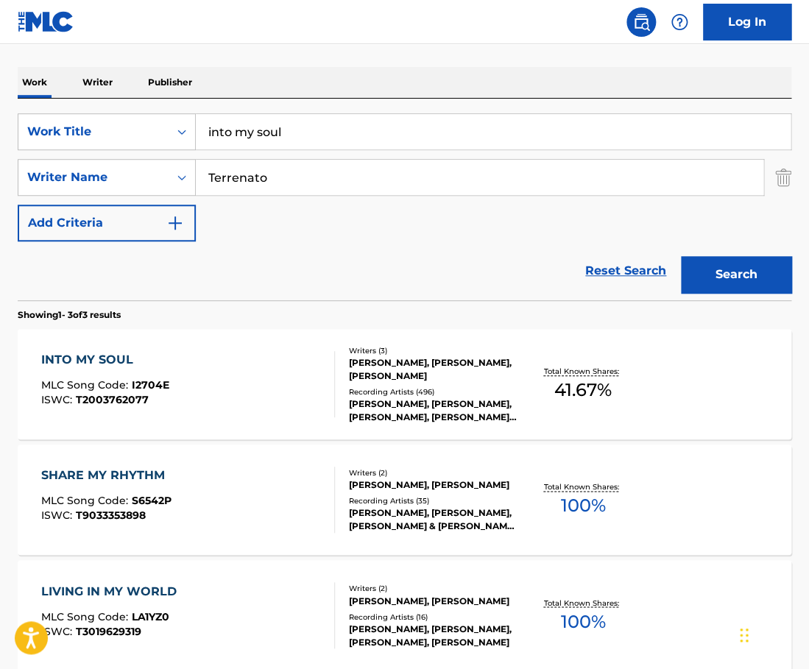
click at [213, 400] on div "INTO MY SOUL MLC Song Code : I2704E ISWC : T2003762077" at bounding box center [188, 384] width 294 height 66
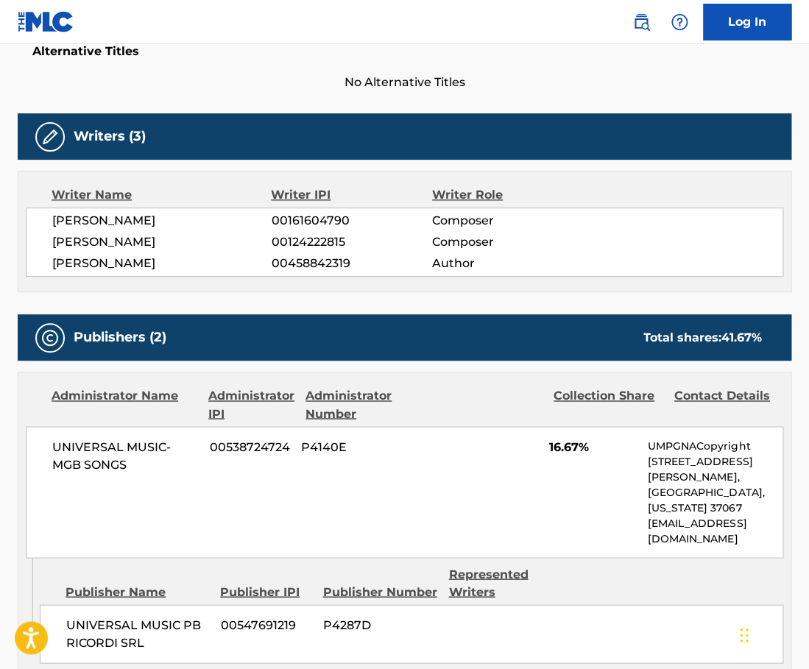
scroll to position [248, 0]
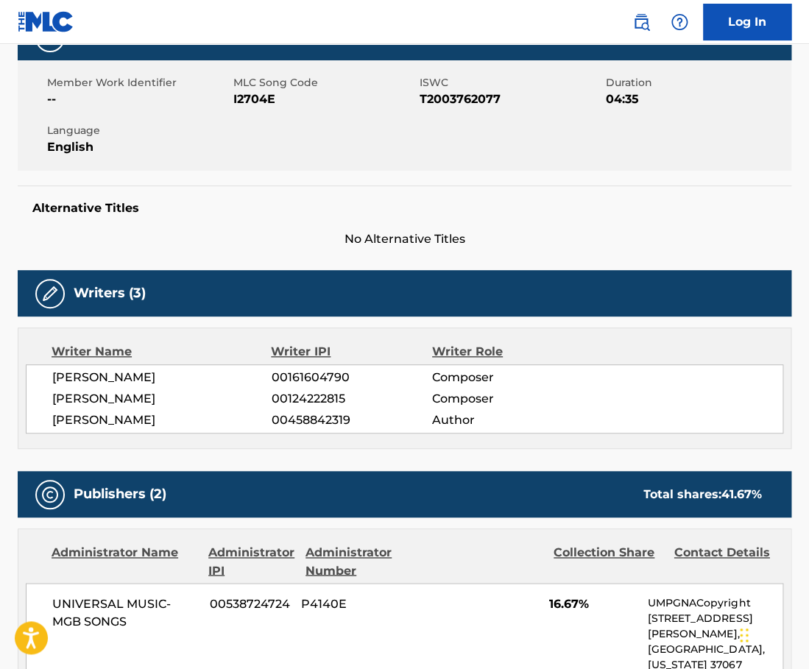
click at [472, 104] on span "T2003762077" at bounding box center [511, 100] width 183 height 18
copy span "T2003762077"
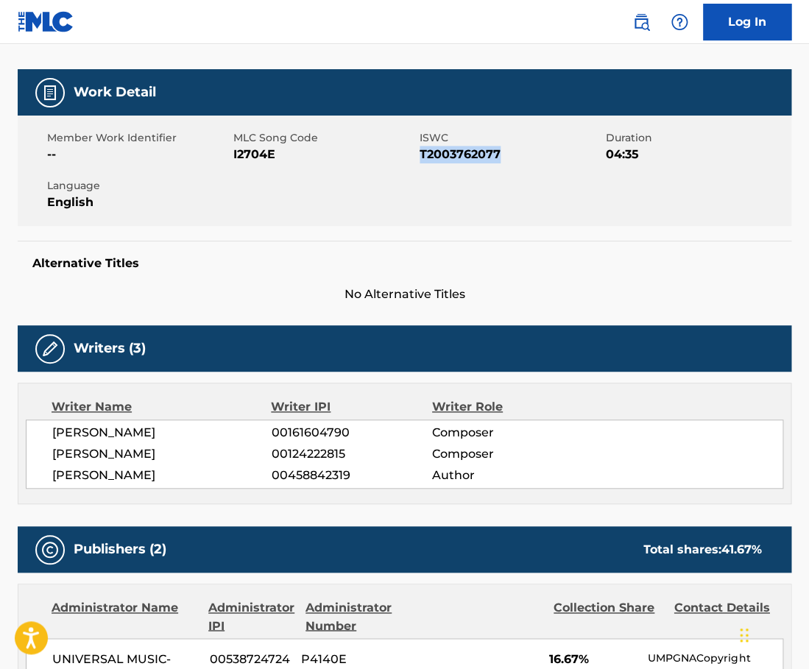
scroll to position [0, 0]
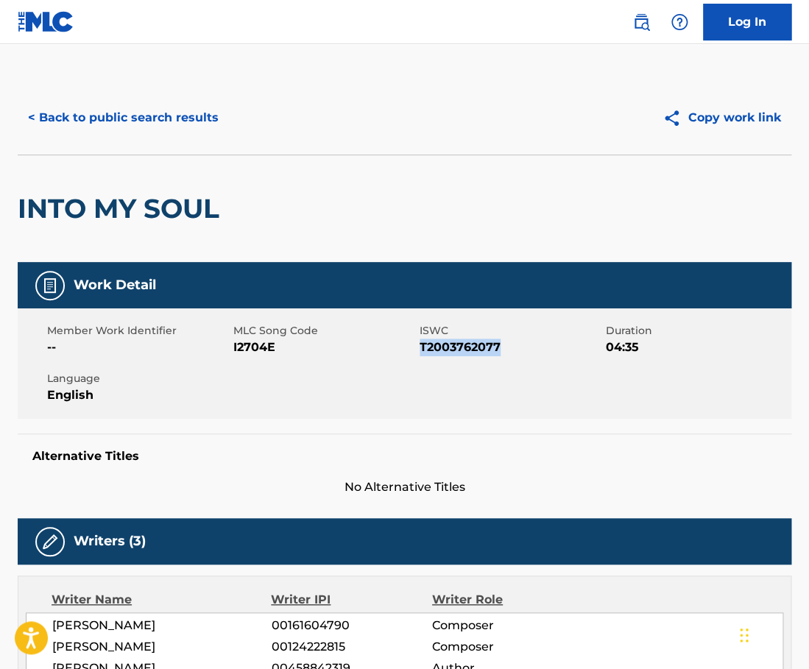
click at [160, 107] on button "< Back to public search results" at bounding box center [123, 117] width 211 height 37
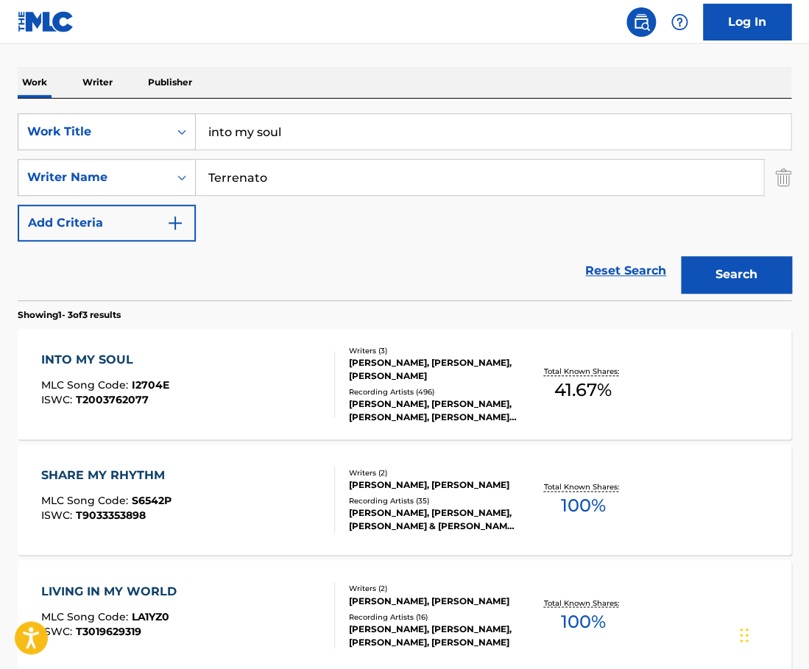
click at [338, 113] on div "into my soul" at bounding box center [494, 131] width 596 height 37
click at [296, 126] on input "into my soul" at bounding box center [493, 131] width 595 height 35
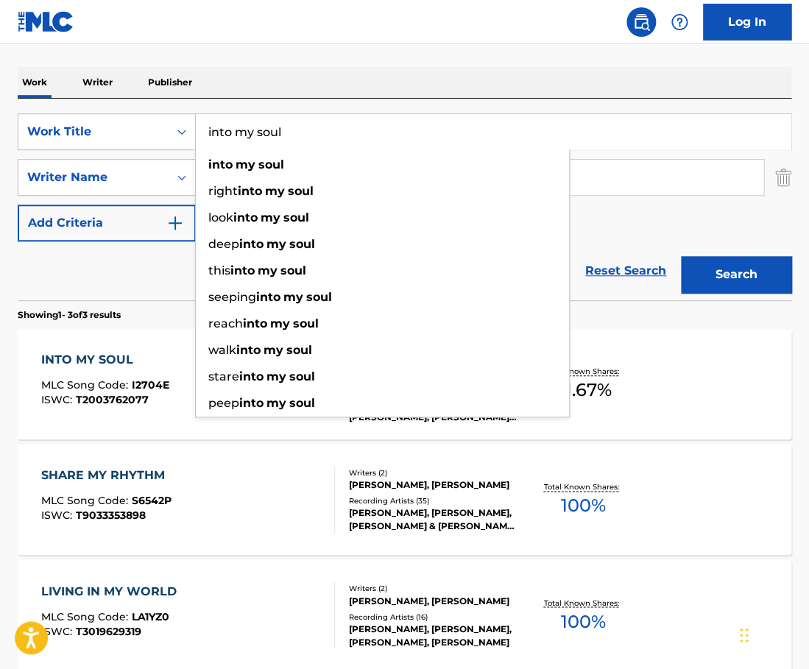
click at [296, 126] on input "into my soul" at bounding box center [493, 131] width 595 height 35
paste input "Hip Hop [PERSON_NAME]"
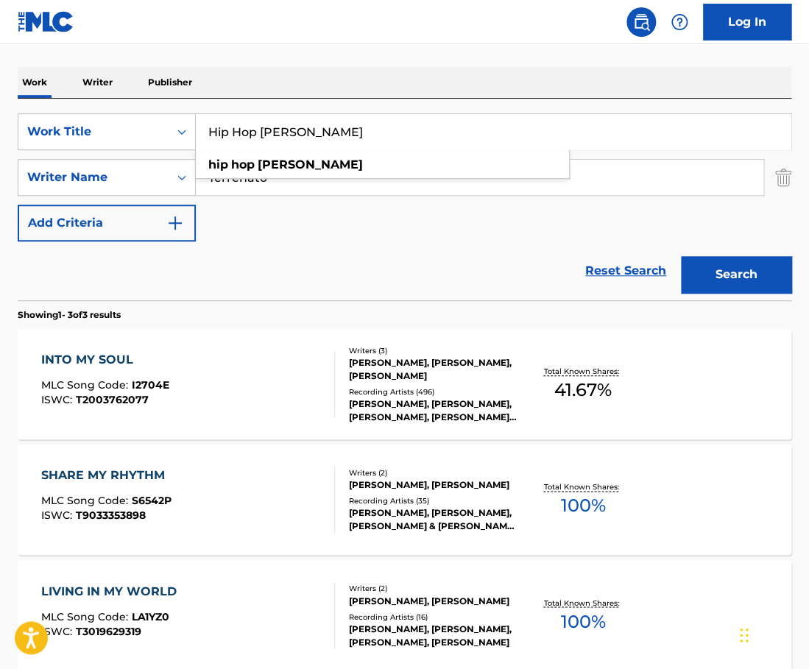
type input "Hip Hop [PERSON_NAME]"
click at [202, 187] on input "Terrenato" at bounding box center [480, 177] width 568 height 35
click at [276, 176] on input "Terrenato" at bounding box center [480, 177] width 568 height 35
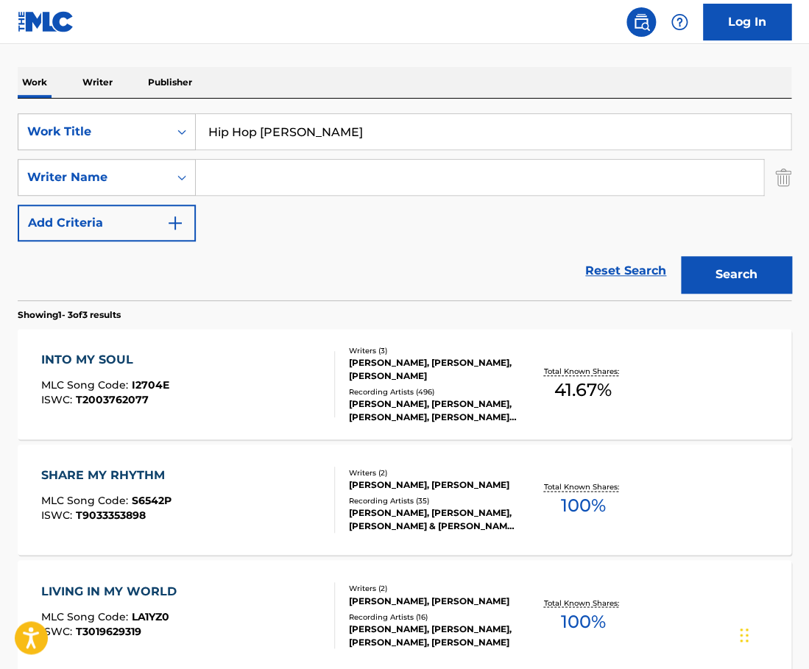
click at [681, 256] on button "Search" at bounding box center [736, 274] width 110 height 37
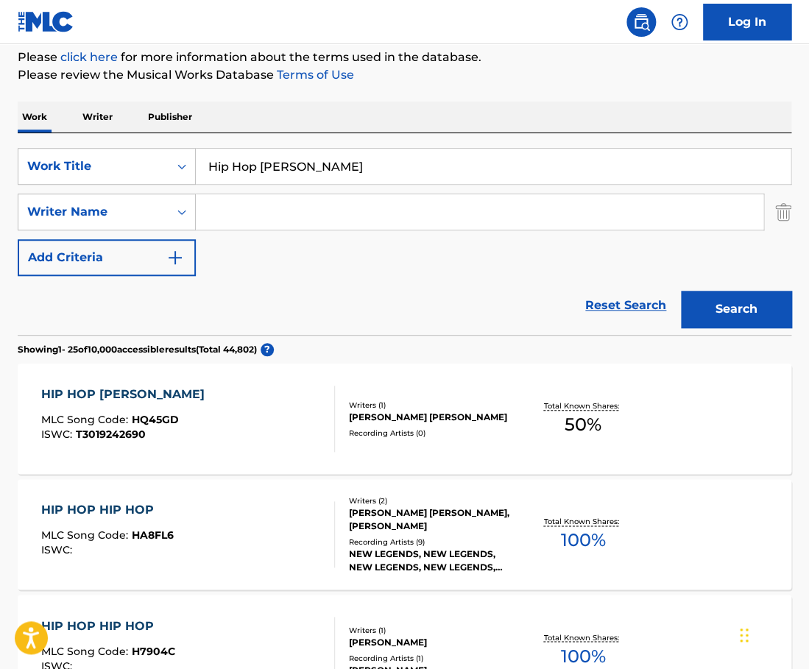
scroll to position [183, 0]
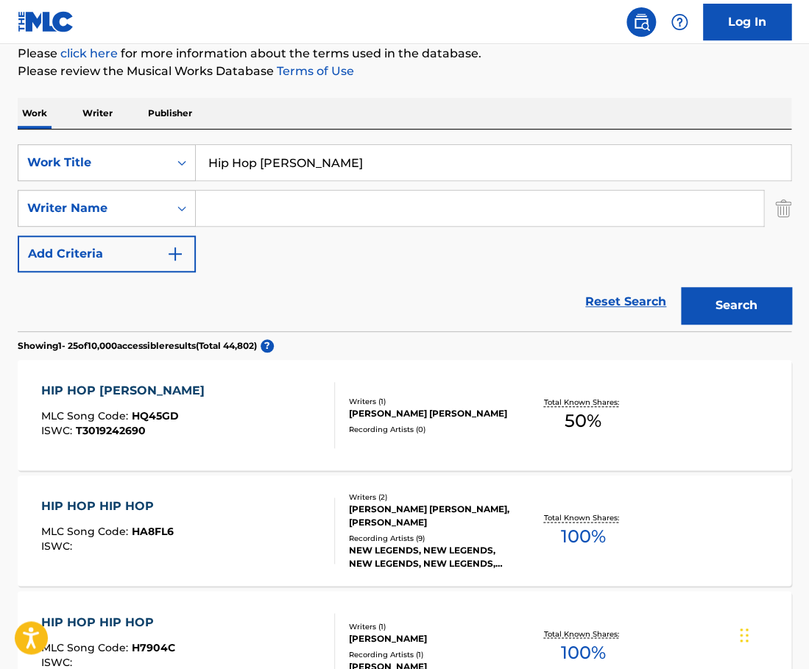
click at [316, 404] on div "HIP HOP [PERSON_NAME] MLC Song Code : HQ45GD ISWC : T3019242690" at bounding box center [188, 415] width 294 height 66
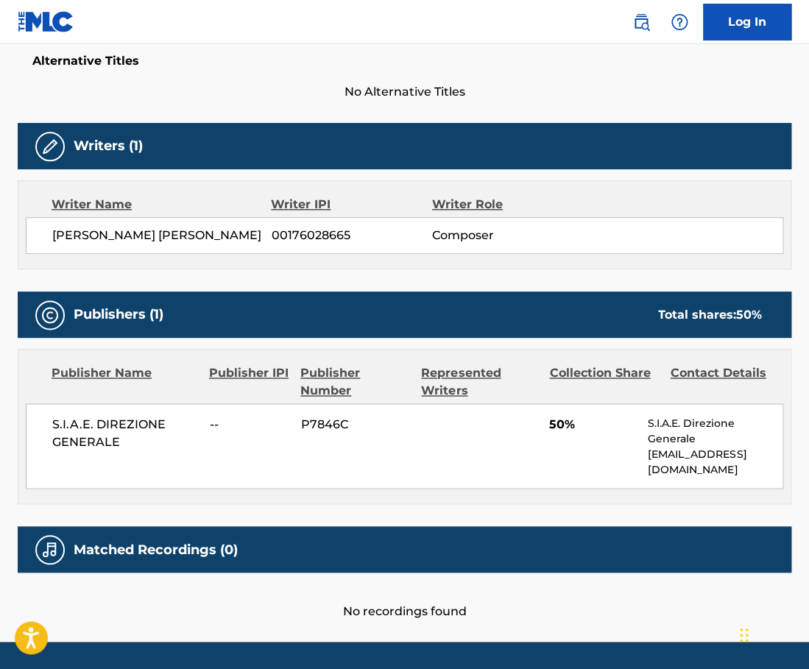
scroll to position [389, 0]
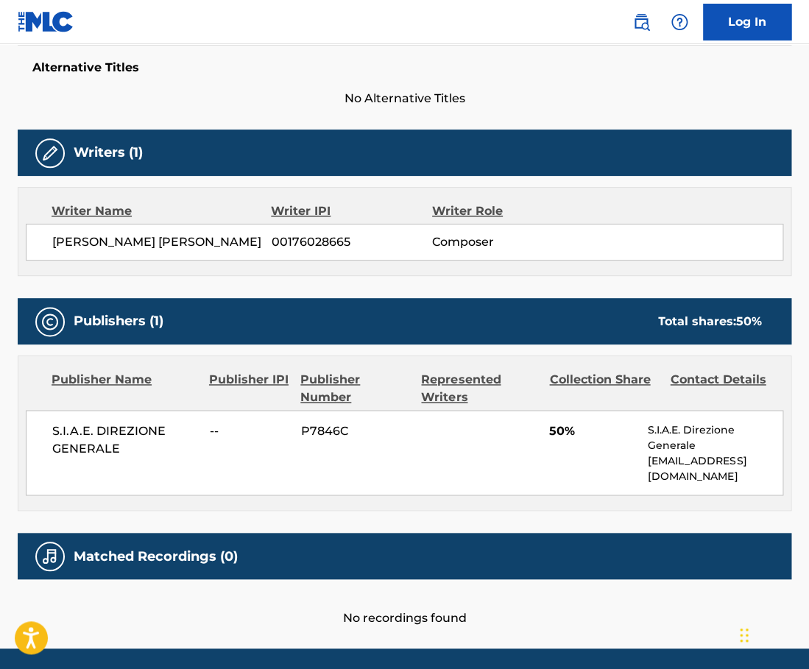
click at [193, 244] on span "[PERSON_NAME] [PERSON_NAME]" at bounding box center [161, 242] width 219 height 18
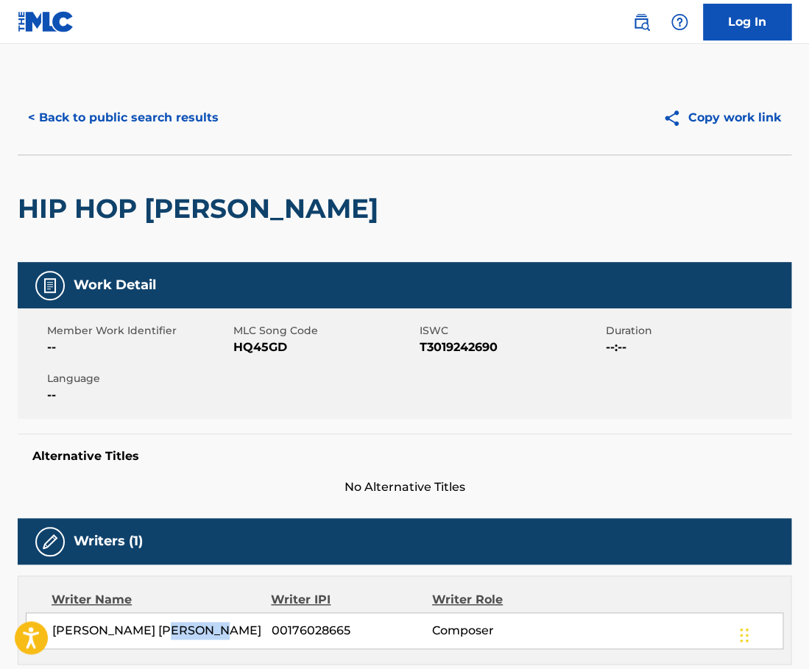
click at [174, 121] on button "< Back to public search results" at bounding box center [123, 117] width 211 height 37
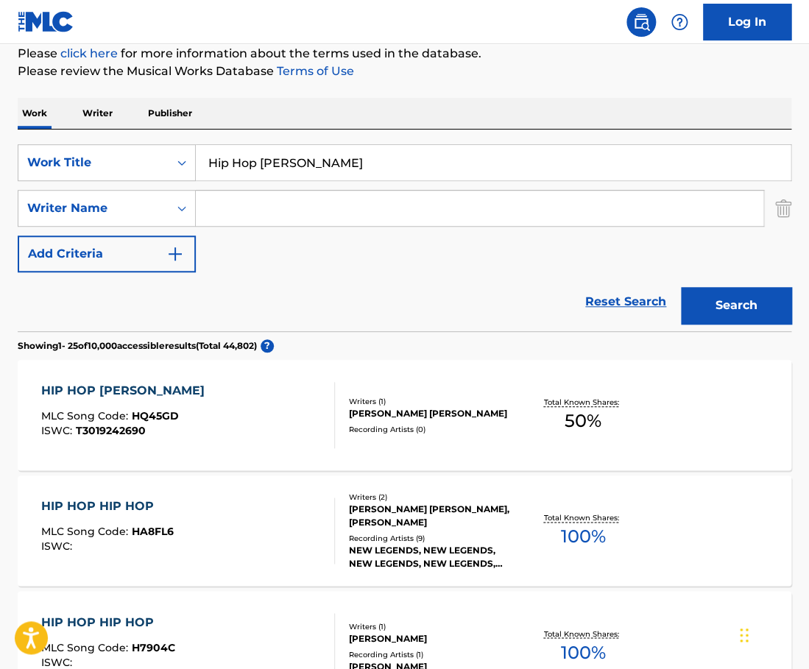
click at [372, 166] on input "Hip Hop [PERSON_NAME]" at bounding box center [493, 162] width 595 height 35
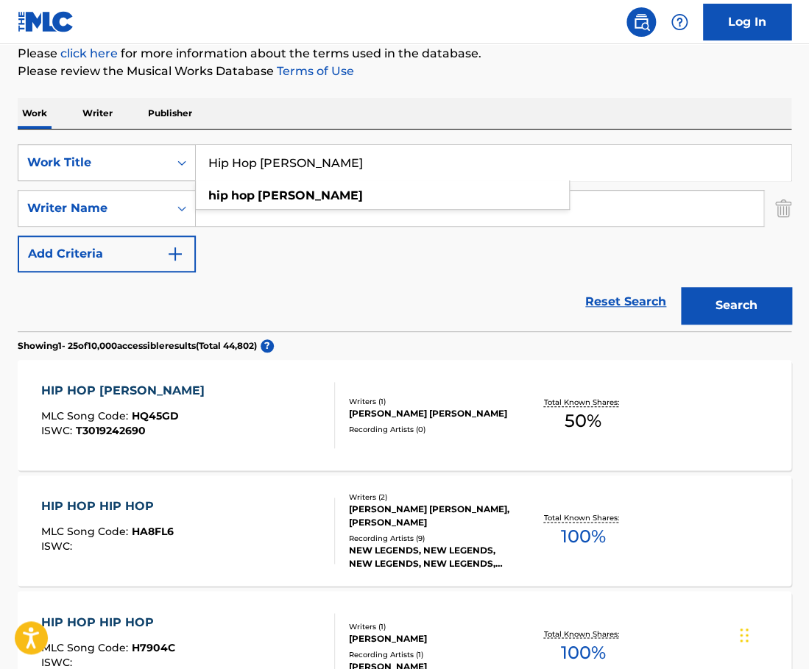
click at [372, 166] on input "Hip Hop [PERSON_NAME]" at bounding box center [493, 162] width 595 height 35
paste input "Peersmans"
type input "Peersmans"
drag, startPoint x: 293, startPoint y: 162, endPoint x: 169, endPoint y: 162, distance: 124.4
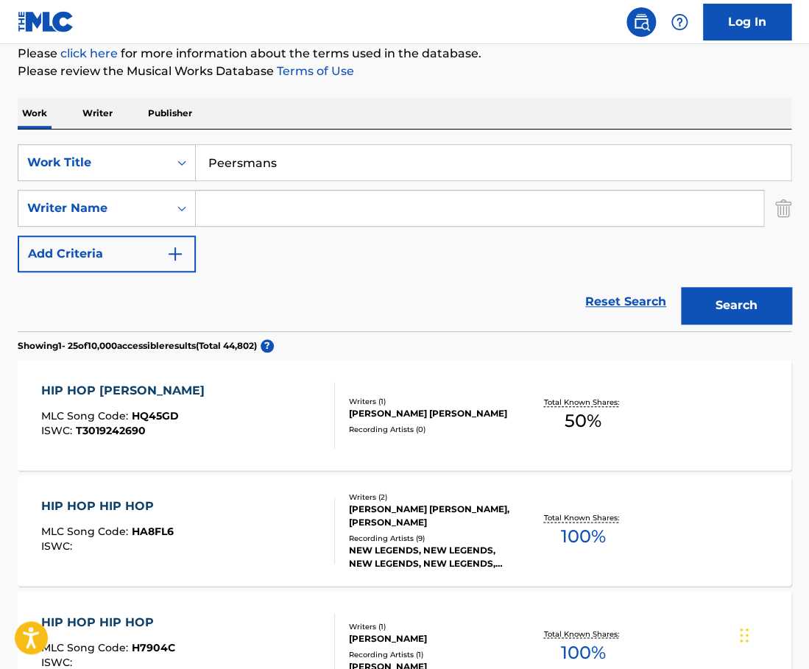
click at [196, 162] on input "Peersmans" at bounding box center [493, 162] width 595 height 35
click at [233, 200] on input "Search Form" at bounding box center [480, 208] width 568 height 35
paste input "Peersmans"
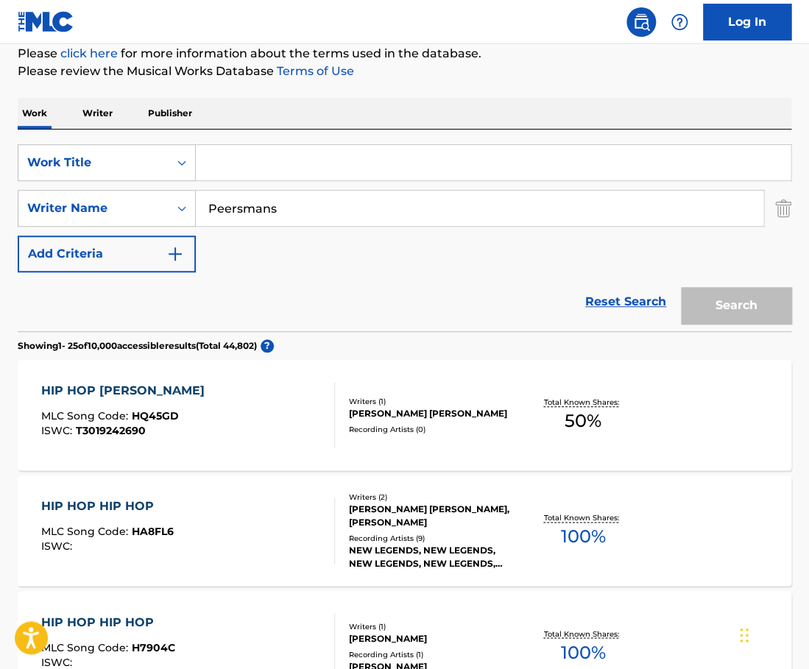
type input "Peersmans"
click at [242, 167] on input "Search Form" at bounding box center [493, 162] width 595 height 35
type input "Wild"
click at [681, 287] on button "Search" at bounding box center [736, 305] width 110 height 37
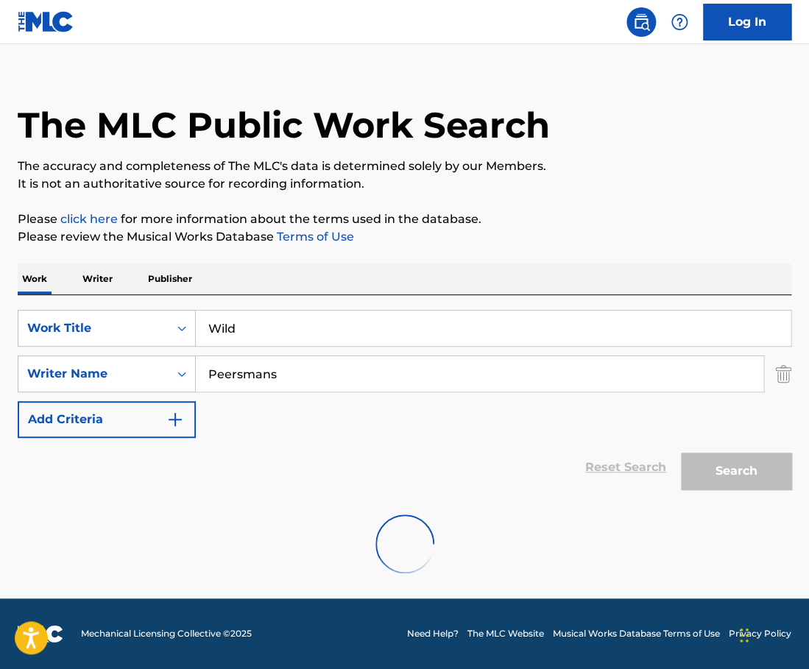
scroll to position [0, 0]
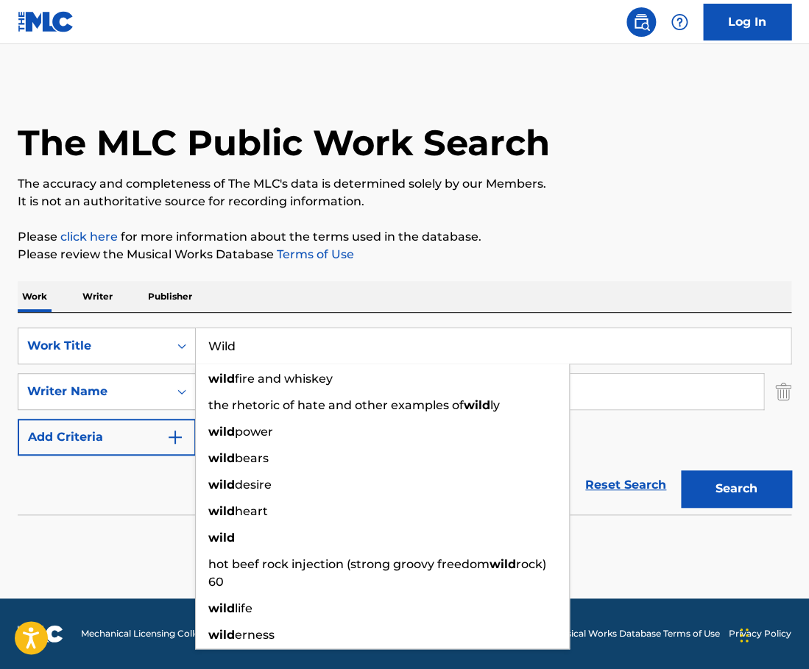
drag, startPoint x: 279, startPoint y: 350, endPoint x: 128, endPoint y: 349, distance: 150.9
click at [196, 349] on input "Wild" at bounding box center [493, 345] width 595 height 35
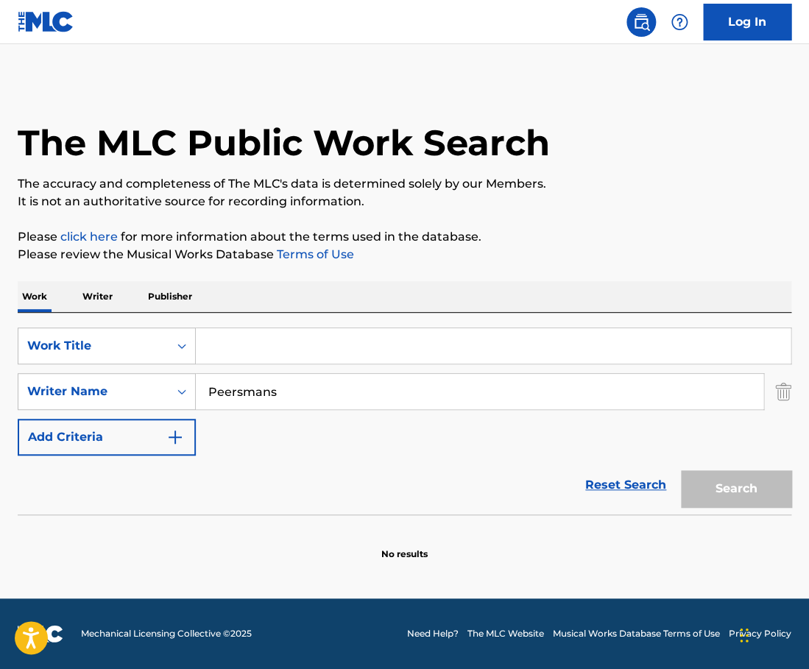
paste input "Far From Home"
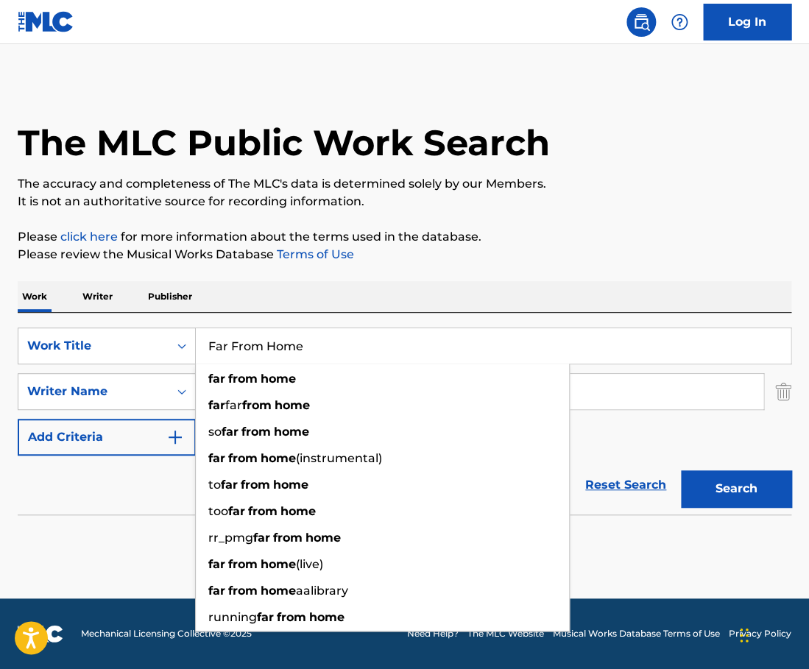
type input "Far From Home"
click at [455, 325] on div "SearchWithCriteria3545c4c2-ecbe-49f1-b394-882f71d00875 Work Title Far From Home…" at bounding box center [405, 414] width 774 height 202
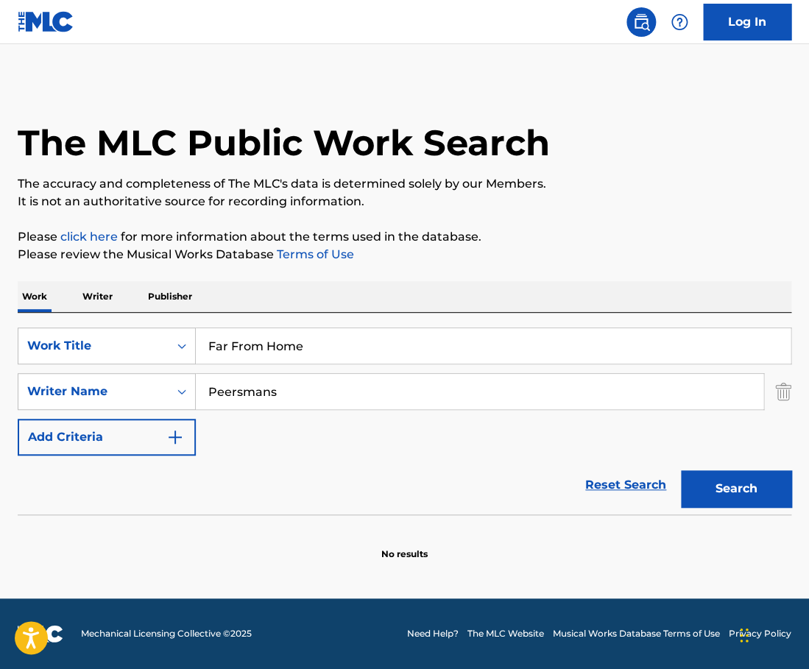
click at [368, 381] on input "Peersmans" at bounding box center [480, 391] width 568 height 35
paste input "[PERSON_NAME]"
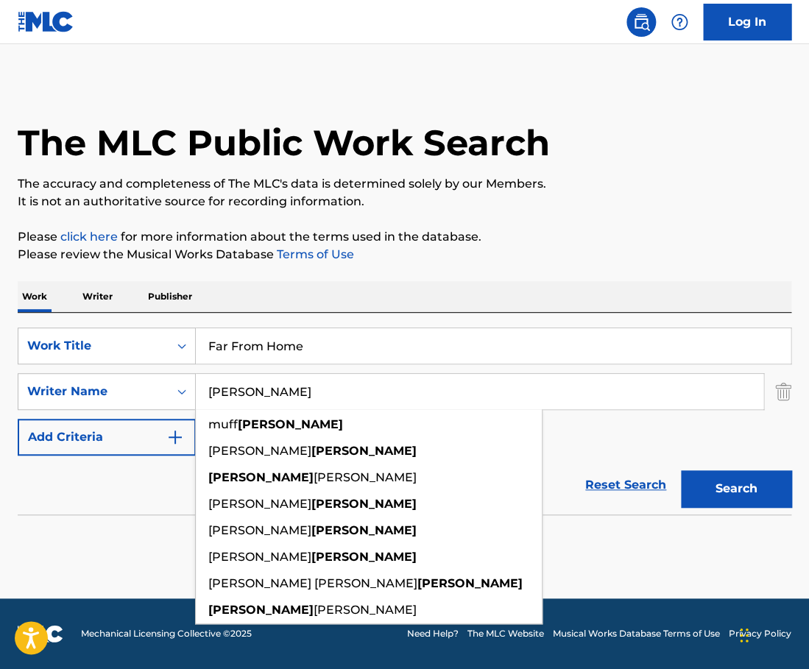
click at [504, 278] on div "The MLC Public Work Search The accuracy and completeness of The MLC's data is d…" at bounding box center [404, 321] width 809 height 480
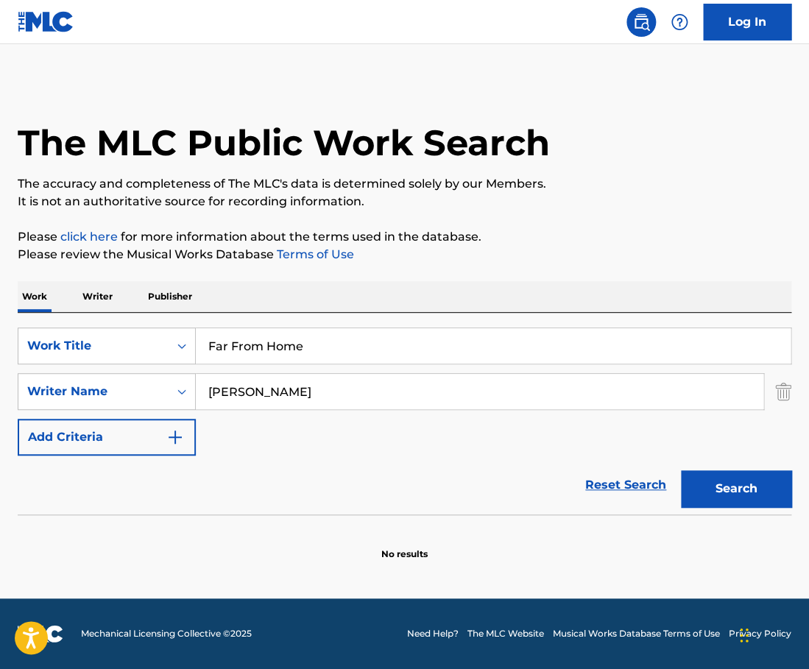
click at [763, 504] on button "Search" at bounding box center [736, 488] width 110 height 37
click at [236, 392] on input "[PERSON_NAME]" at bounding box center [480, 391] width 568 height 35
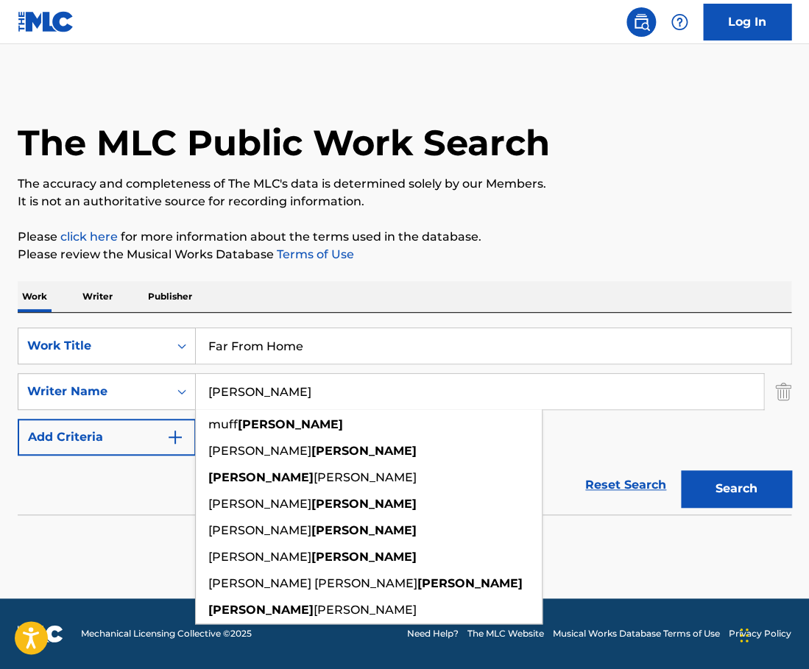
click at [236, 392] on input "[PERSON_NAME]" at bounding box center [480, 391] width 568 height 35
paste input "Black"
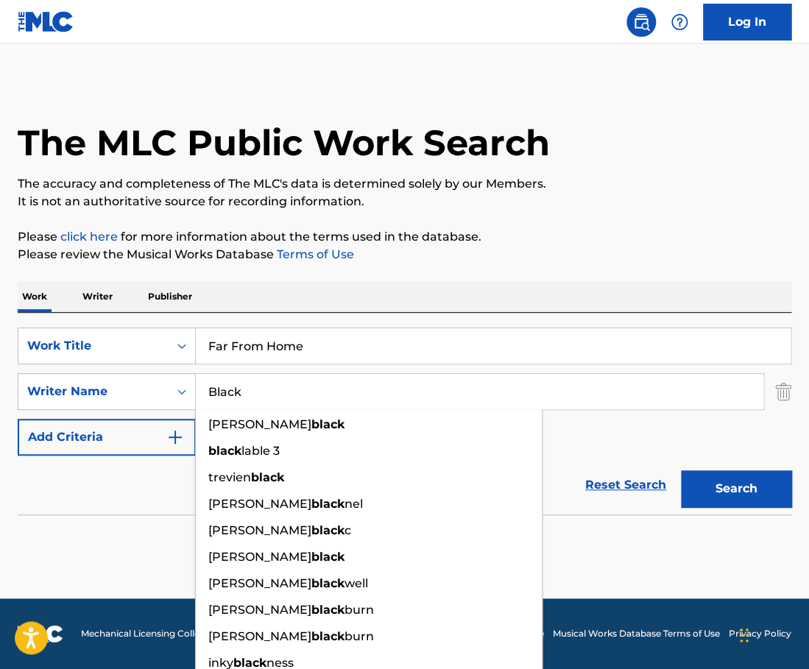
click at [681, 470] on button "Search" at bounding box center [736, 488] width 110 height 37
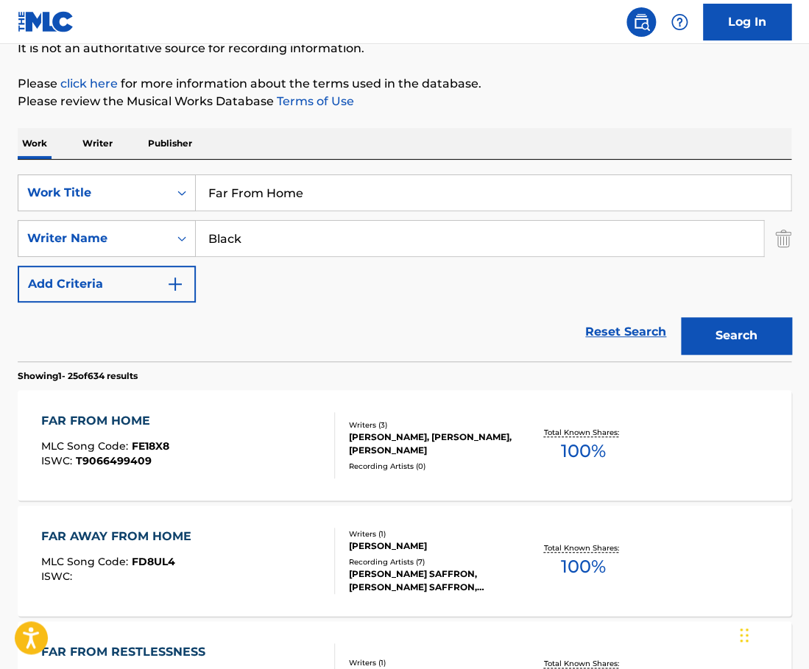
scroll to position [155, 0]
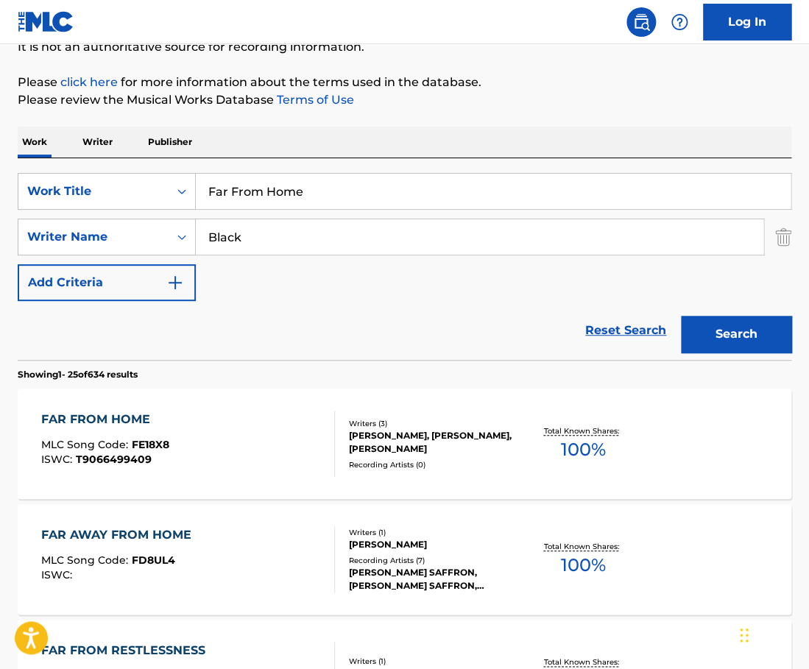
click at [381, 273] on div "SearchWithCriteria3545c4c2-ecbe-49f1-b394-882f71d00875 Work Title Far From Home…" at bounding box center [405, 237] width 774 height 128
click at [325, 216] on div "SearchWithCriteria3545c4c2-ecbe-49f1-b394-882f71d00875 Work Title Far From Home…" at bounding box center [405, 237] width 774 height 128
click at [281, 236] on input "Black" at bounding box center [480, 236] width 568 height 35
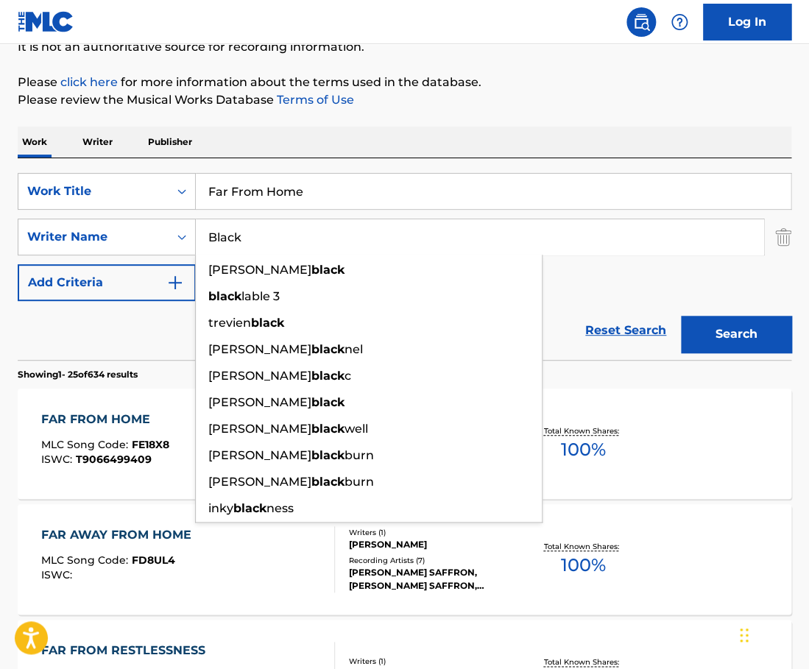
click at [281, 236] on input "Black" at bounding box center [480, 236] width 568 height 35
paste input "[PERSON_NAME]"
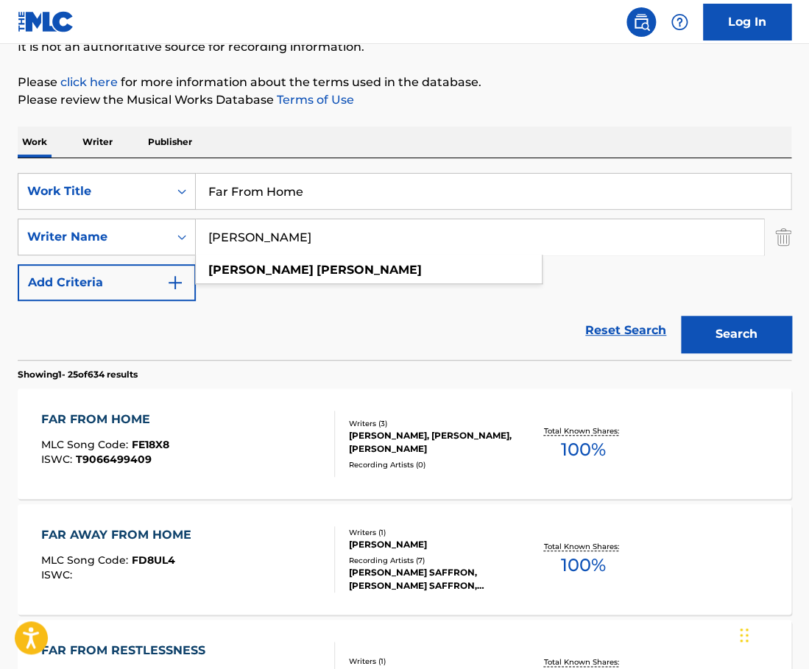
type input "[PERSON_NAME]"
click at [681, 316] on button "Search" at bounding box center [736, 334] width 110 height 37
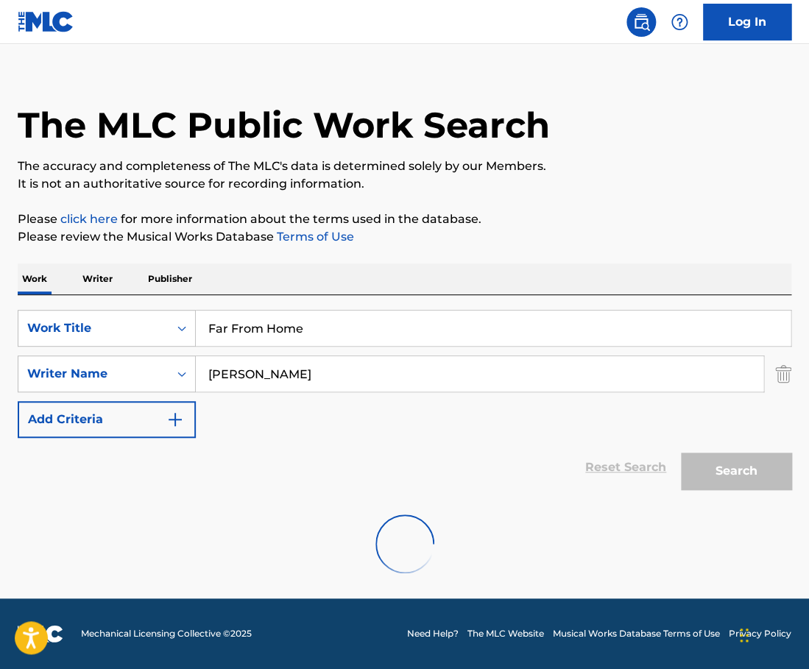
scroll to position [0, 0]
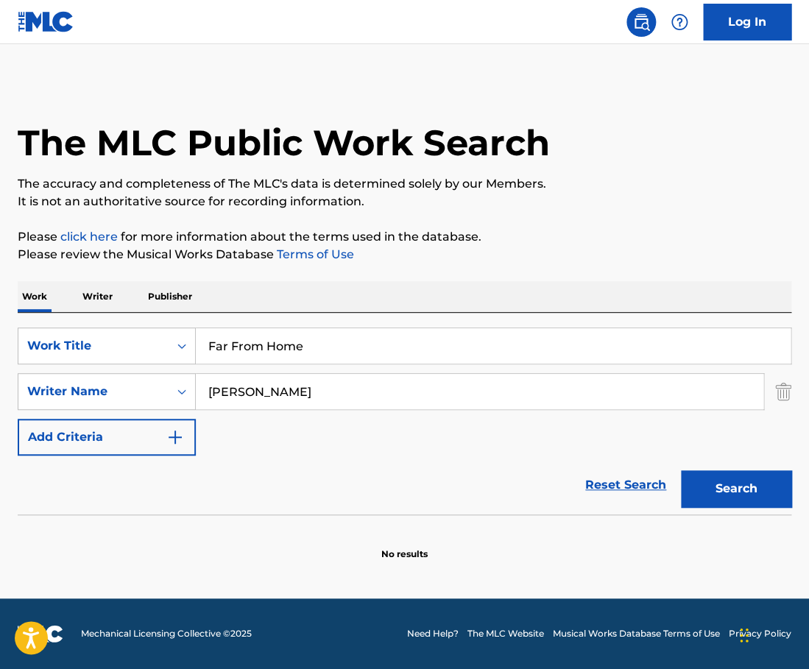
drag, startPoint x: 321, startPoint y: 391, endPoint x: 261, endPoint y: 391, distance: 60.4
click at [261, 391] on input "[PERSON_NAME]" at bounding box center [480, 391] width 568 height 35
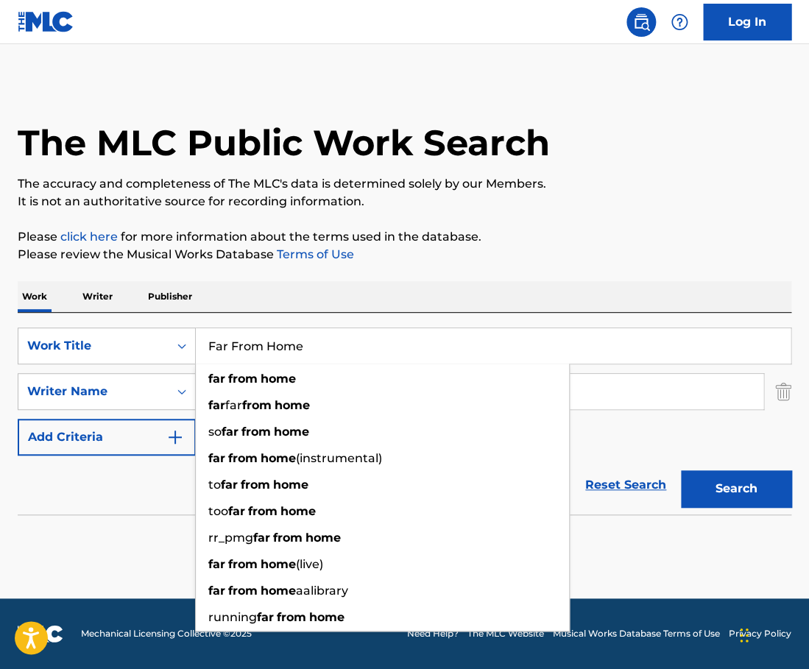
drag, startPoint x: 311, startPoint y: 351, endPoint x: 131, endPoint y: 330, distance: 181.6
click at [196, 330] on input "Far From Home" at bounding box center [493, 345] width 595 height 35
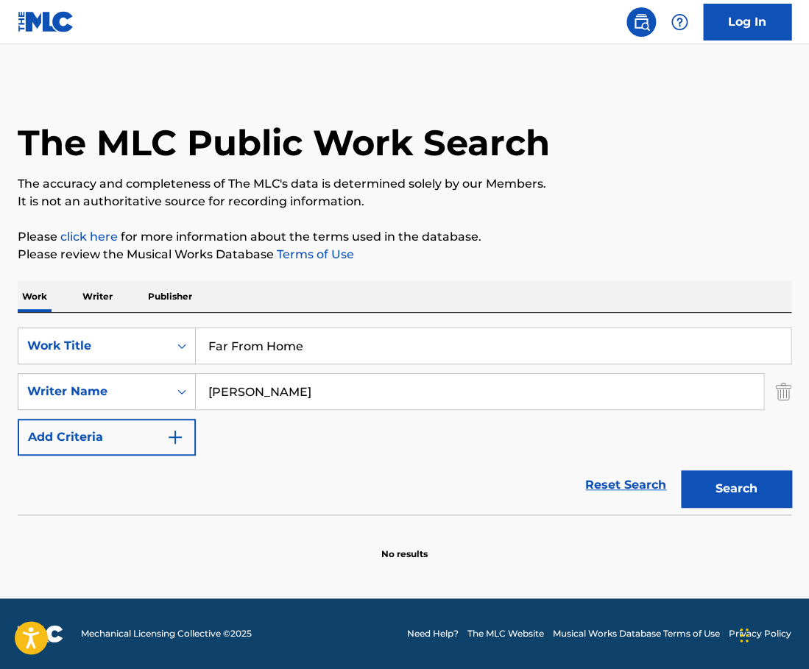
click at [264, 339] on input "Far From Home" at bounding box center [493, 345] width 595 height 35
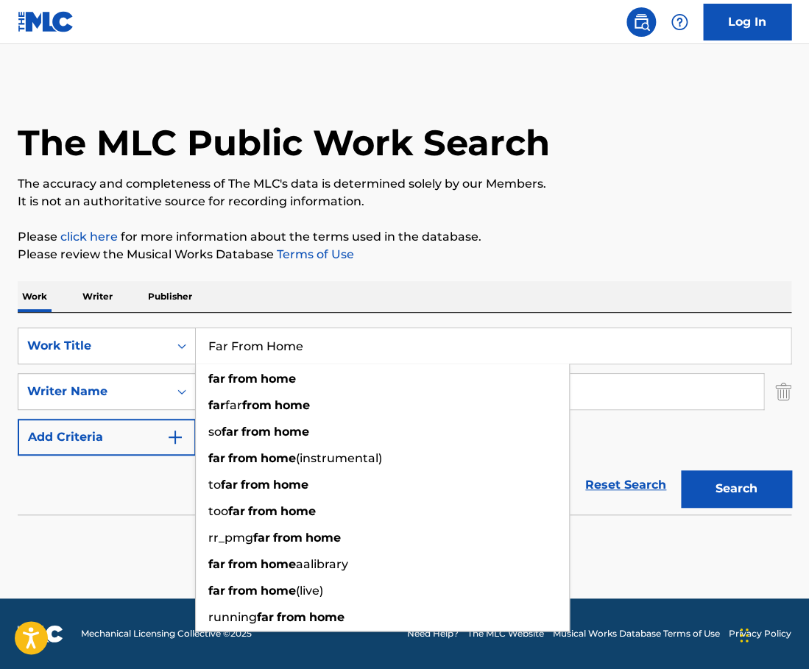
click at [264, 339] on input "Far From Home" at bounding box center [493, 345] width 595 height 35
paste input "Changes"
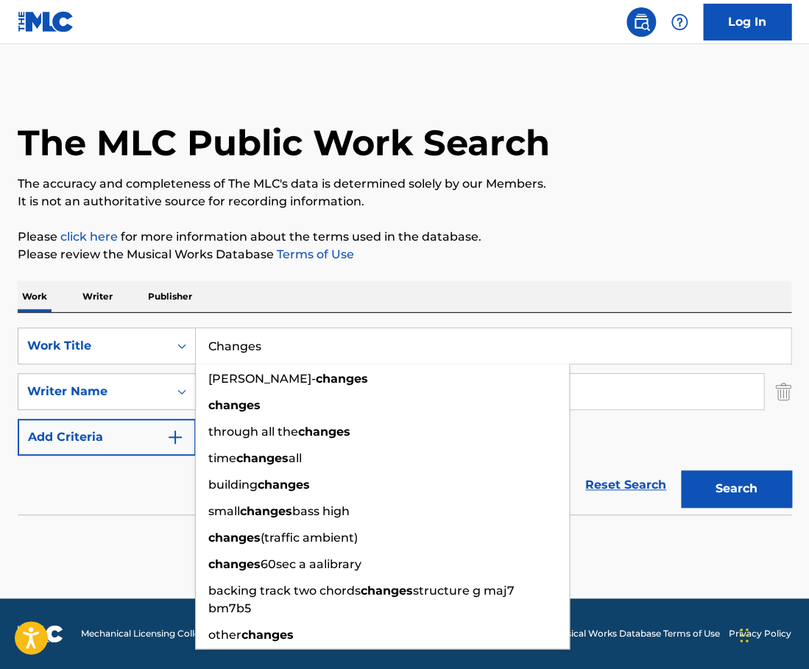
type input "Changes"
click at [509, 258] on p "Please review the Musical Works Database Terms of Use" at bounding box center [405, 255] width 774 height 18
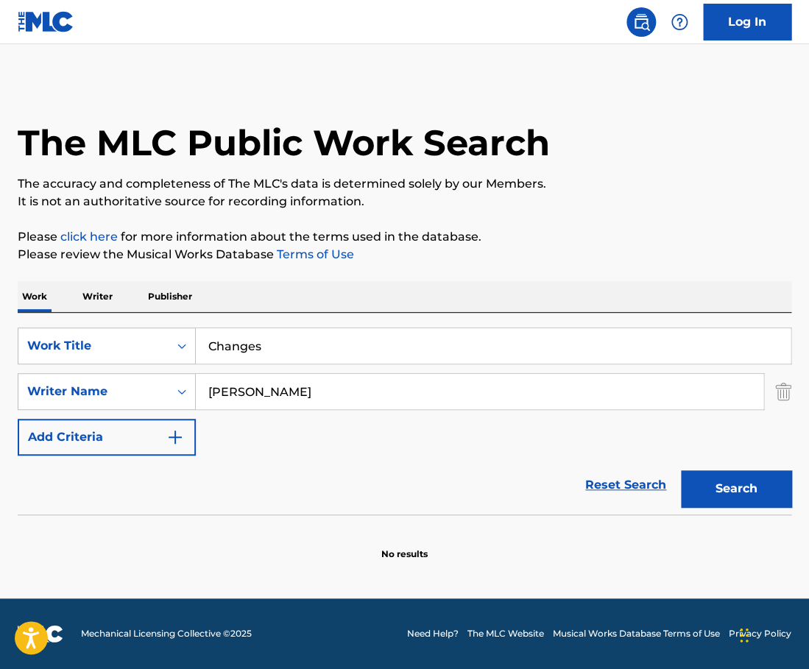
click at [297, 400] on input "[PERSON_NAME]" at bounding box center [480, 391] width 568 height 35
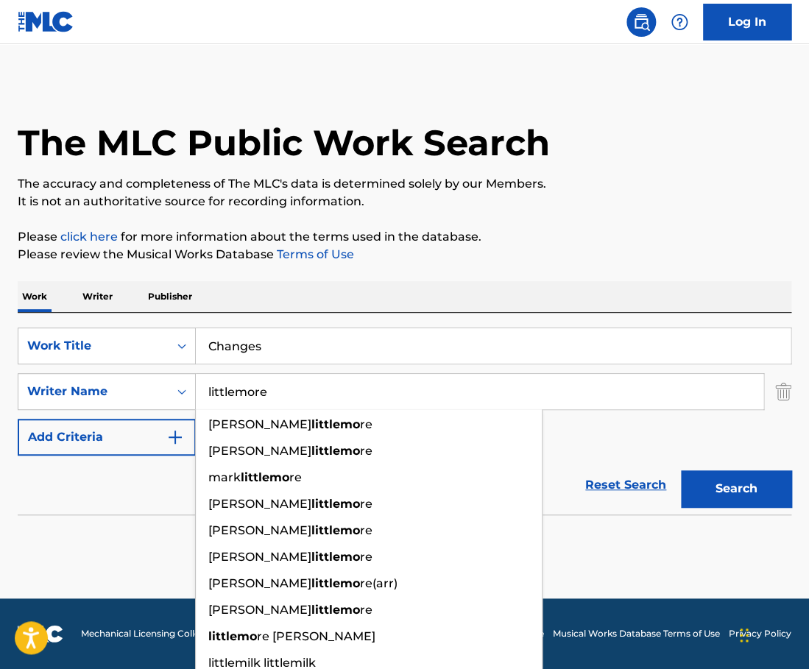
type input "littlemore"
click at [681, 470] on button "Search" at bounding box center [736, 488] width 110 height 37
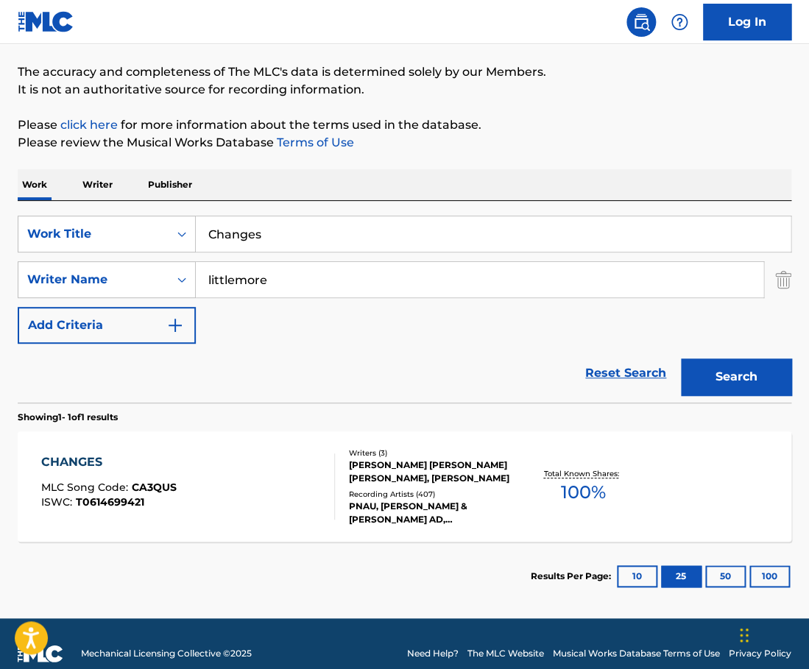
scroll to position [113, 0]
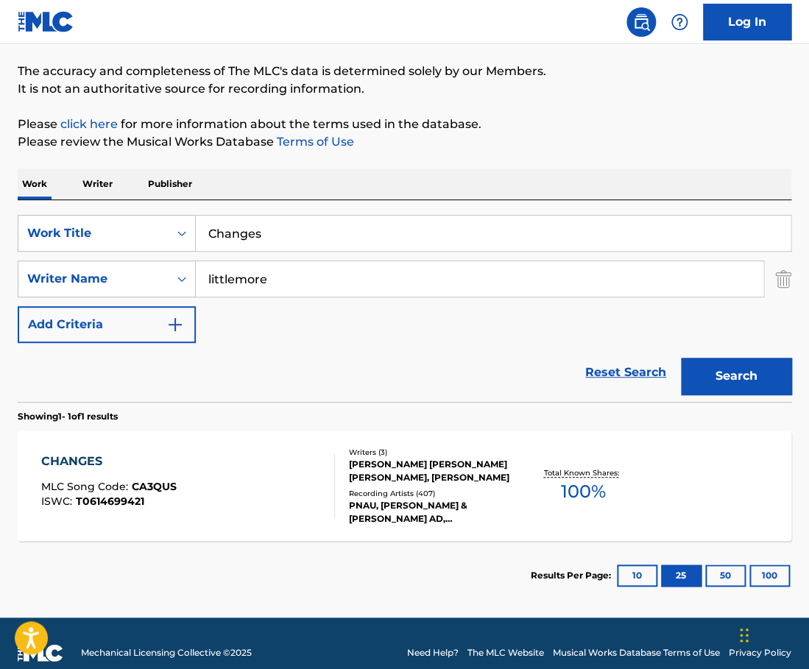
click at [300, 473] on div "CHANGES MLC Song Code : CA3QUS ISWC : T0614699421" at bounding box center [188, 486] width 294 height 66
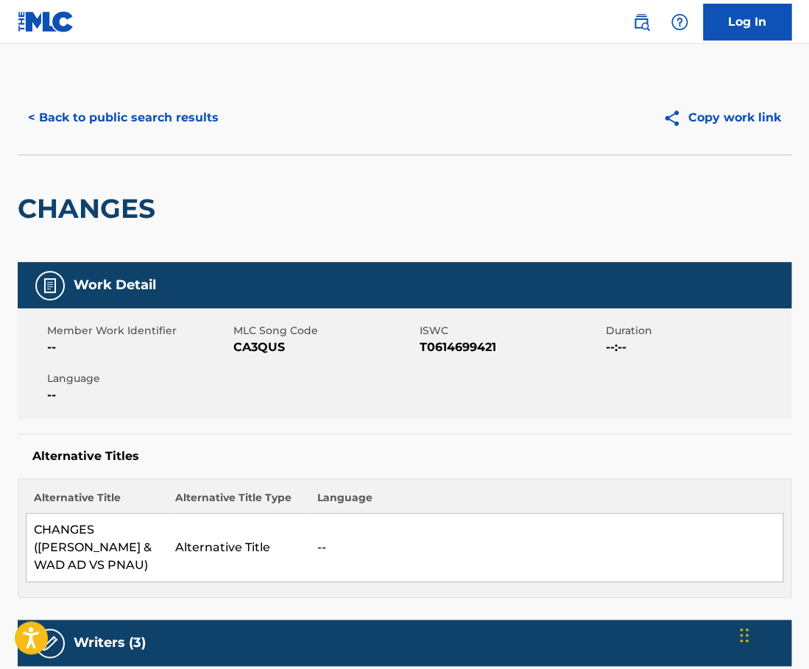
click at [143, 123] on button "< Back to public search results" at bounding box center [123, 117] width 211 height 37
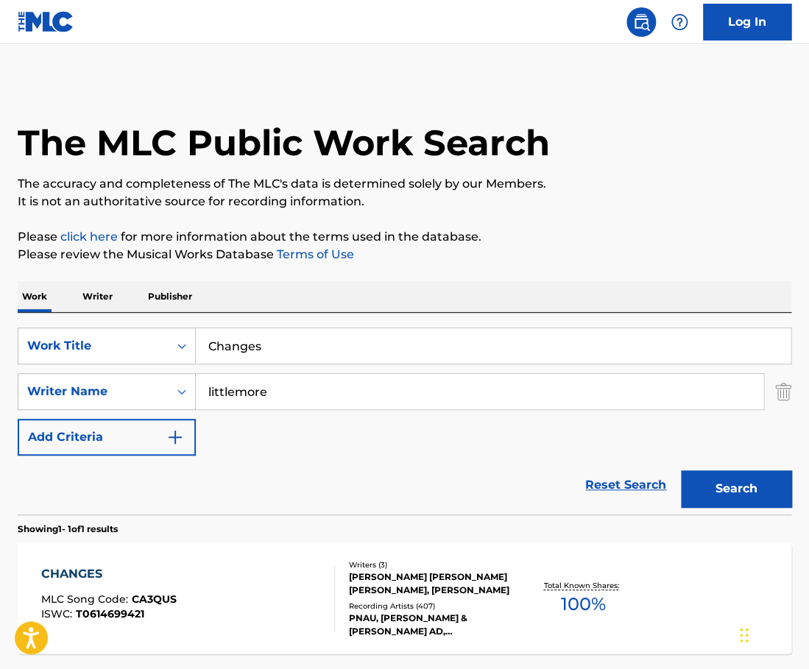
scroll to position [48, 0]
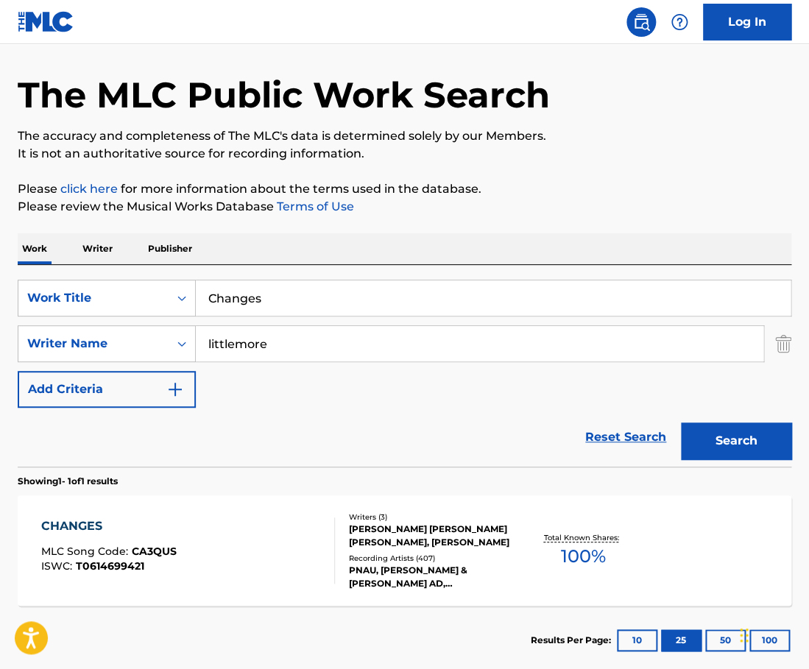
click at [274, 292] on input "Changes" at bounding box center [493, 298] width 595 height 35
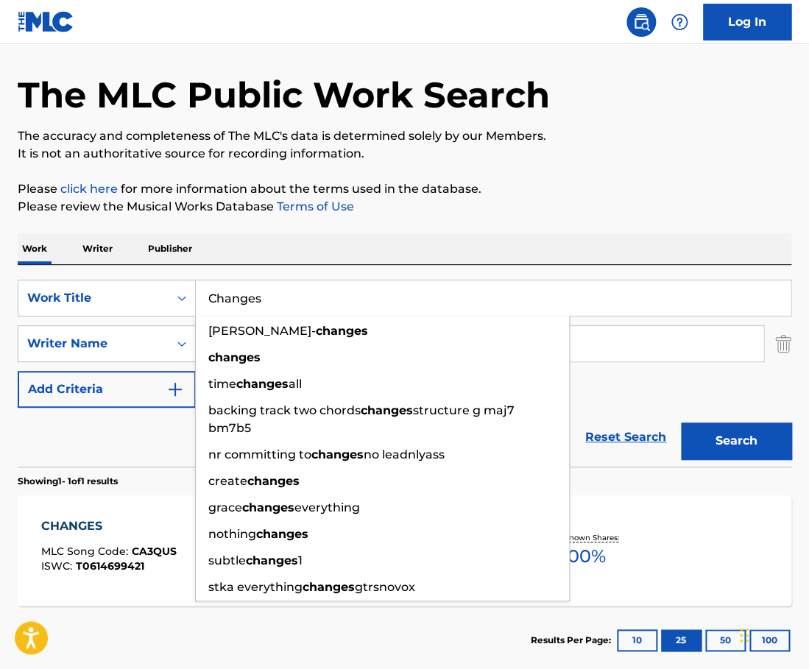
click at [274, 292] on input "Changes" at bounding box center [493, 298] width 595 height 35
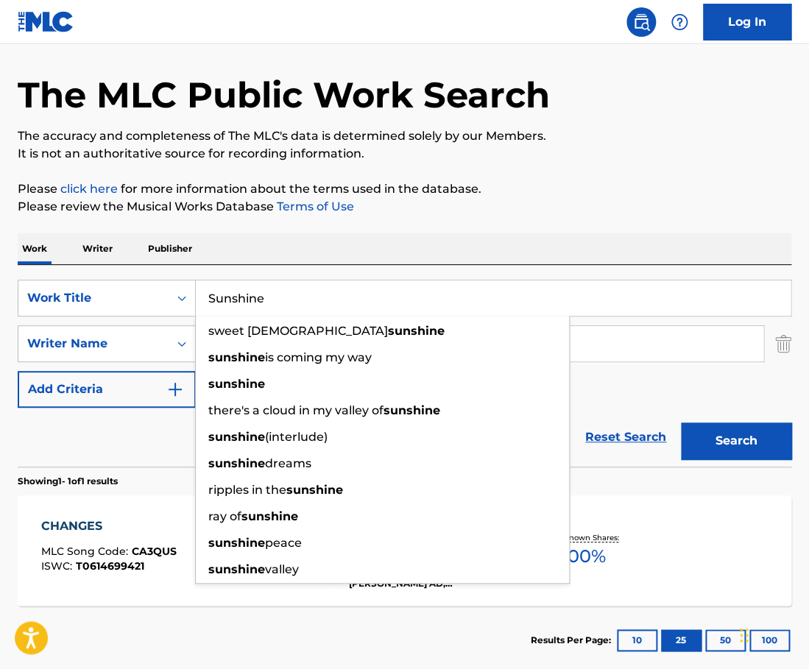
type input "Sunshine"
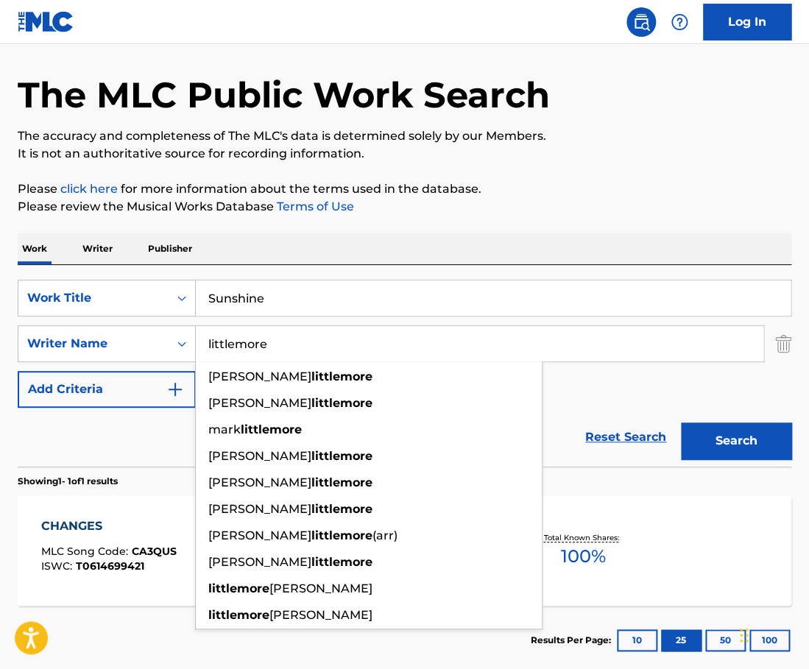
click at [290, 233] on div "Work Writer Publisher" at bounding box center [405, 248] width 774 height 31
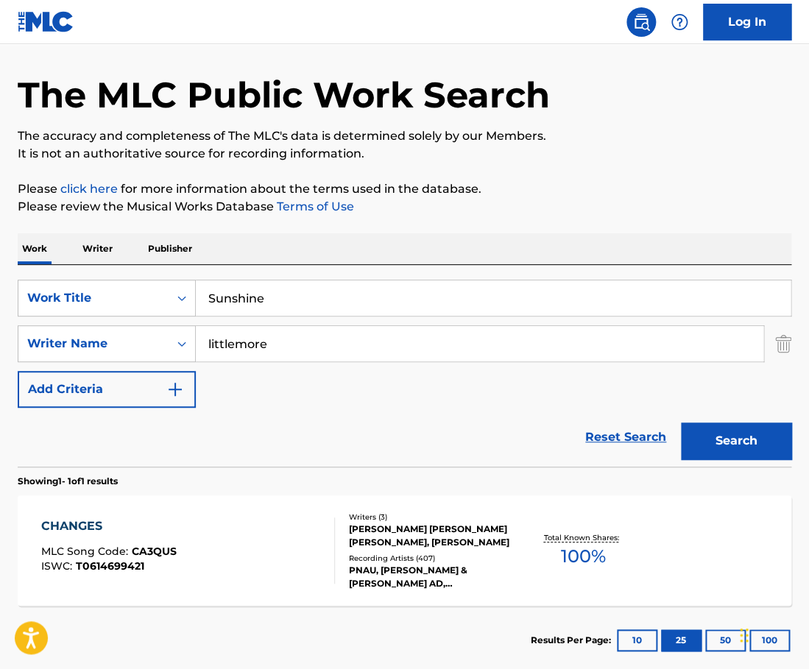
click at [282, 357] on input "littlemore" at bounding box center [480, 343] width 568 height 35
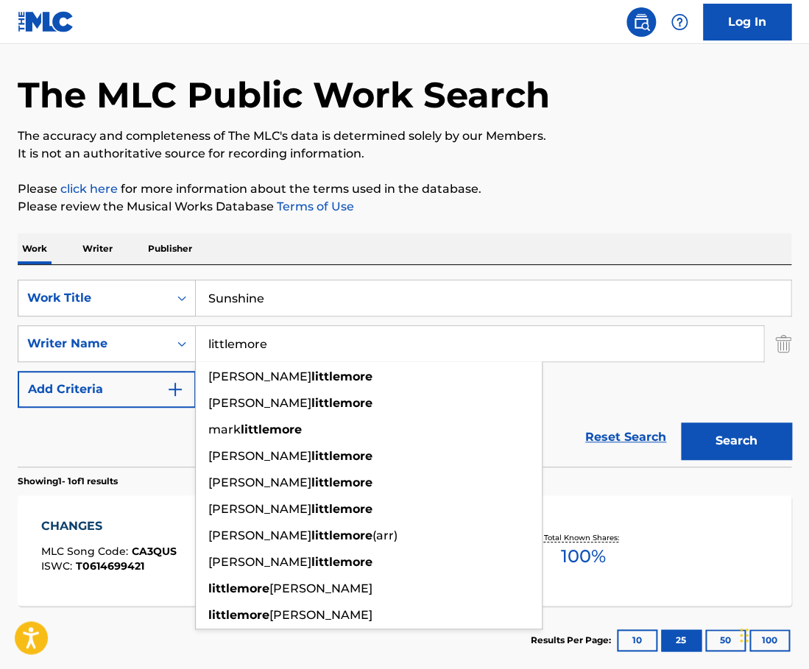
click at [282, 357] on input "littlemore" at bounding box center [480, 343] width 568 height 35
paste input "[GEOGRAPHIC_DATA]"
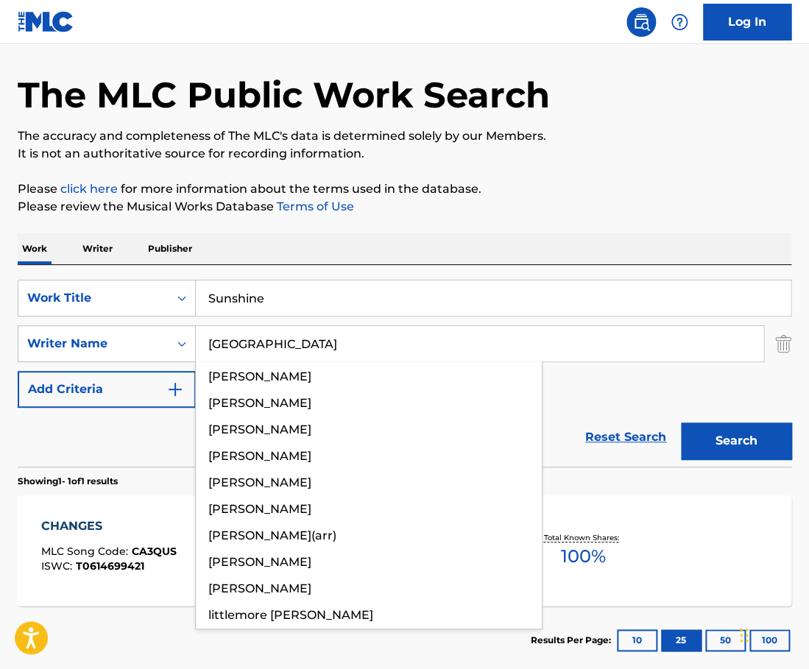
type input "[GEOGRAPHIC_DATA]"
click at [681, 423] on button "Search" at bounding box center [736, 441] width 110 height 37
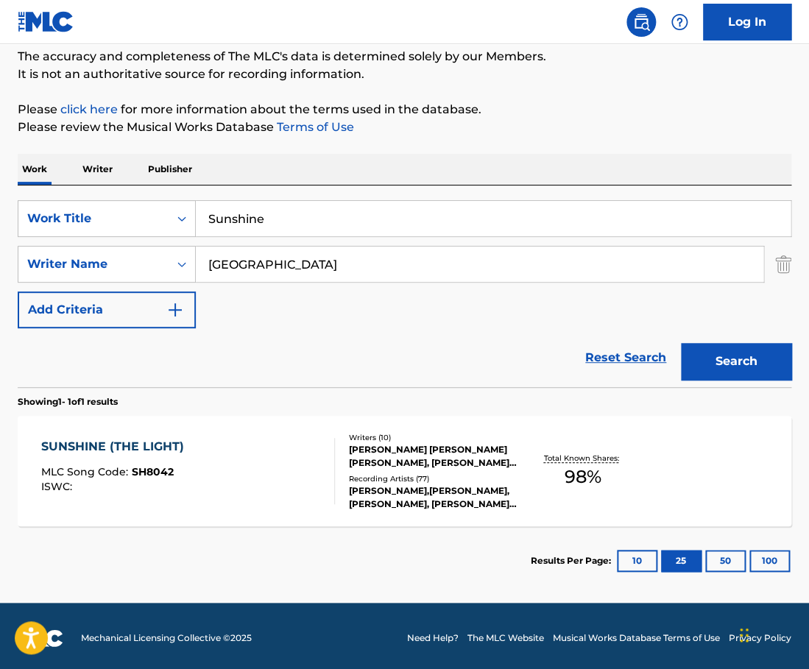
scroll to position [132, 0]
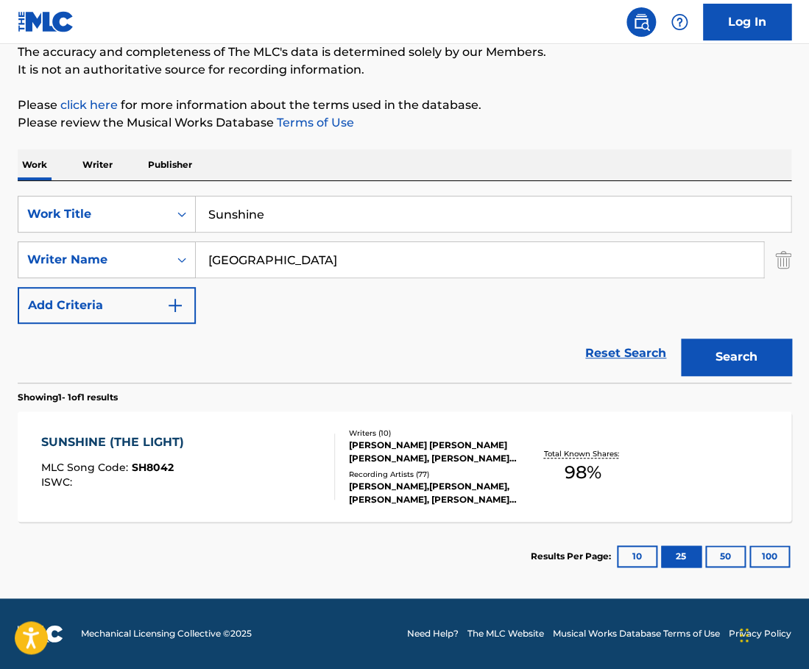
click at [285, 462] on div "SUNSHINE (THE LIGHT) MLC Song Code : SH8042 ISWC :" at bounding box center [188, 467] width 294 height 66
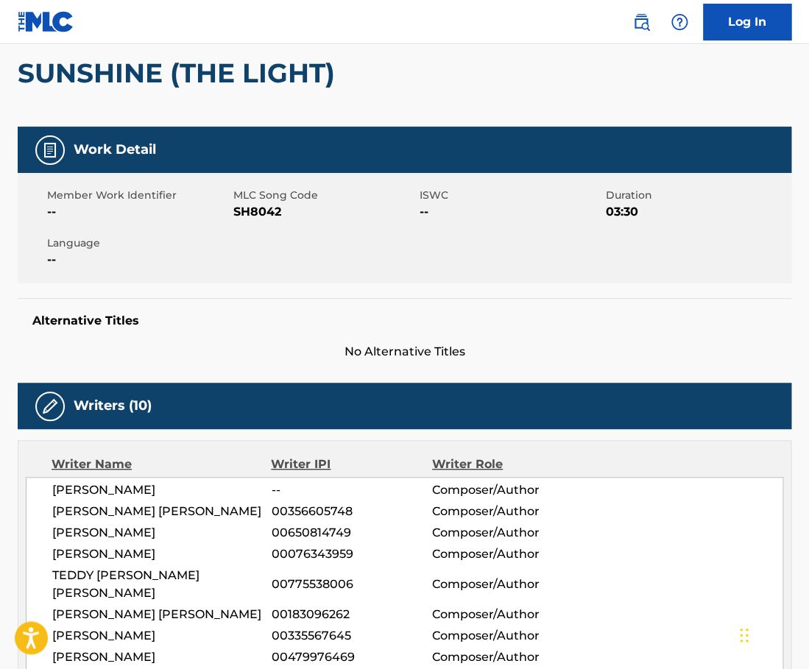
scroll to position [52, 0]
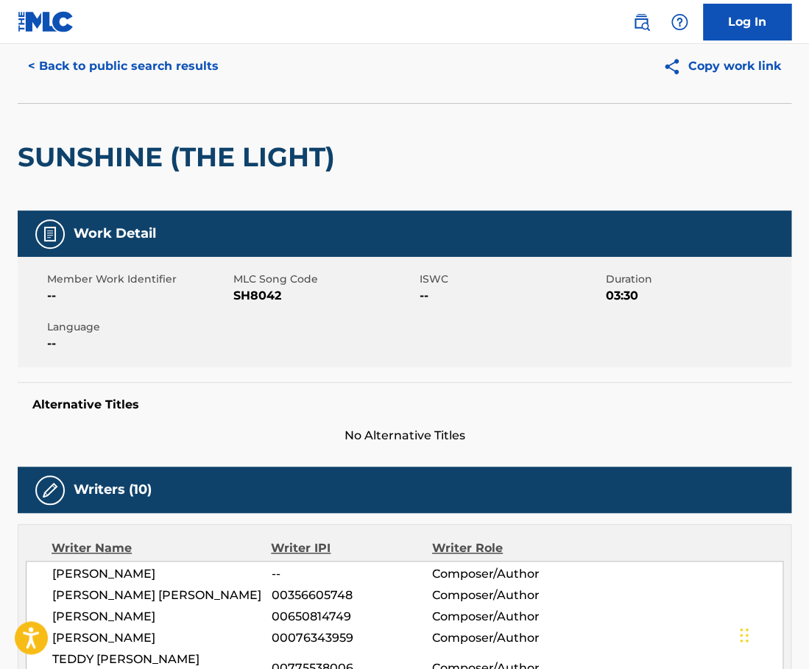
click at [130, 162] on h2 "SUNSHINE (THE LIGHT)" at bounding box center [180, 157] width 325 height 33
click at [183, 70] on button "< Back to public search results" at bounding box center [123, 66] width 211 height 37
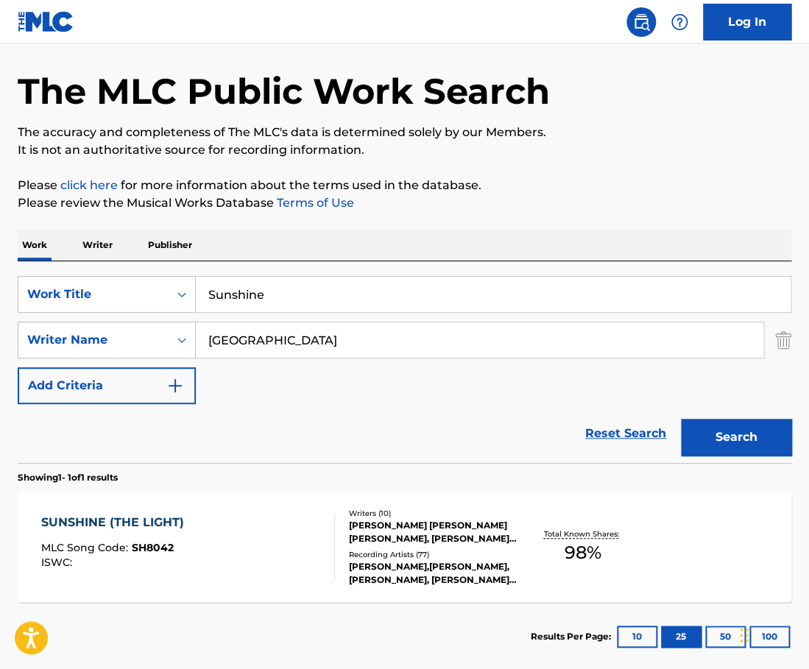
scroll to position [48, 0]
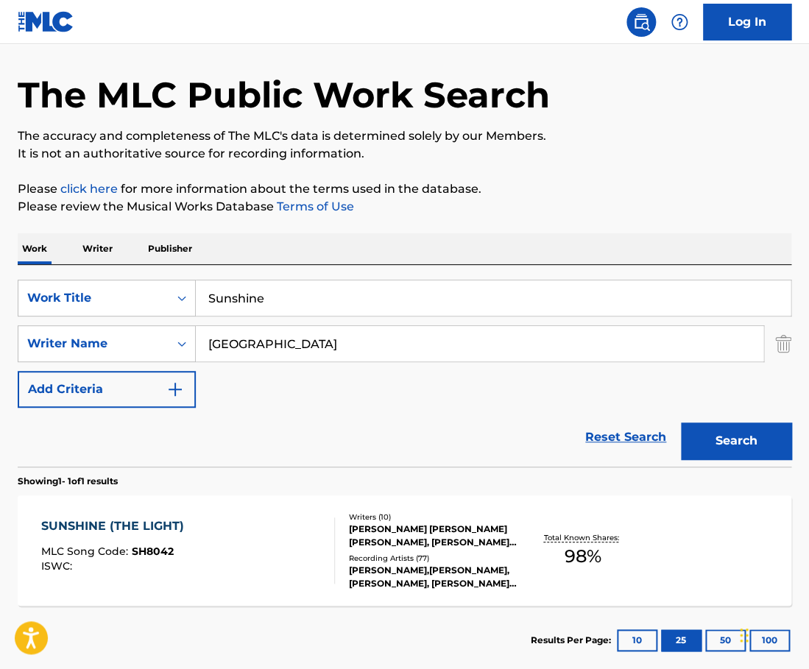
click at [273, 282] on input "Sunshine" at bounding box center [493, 298] width 595 height 35
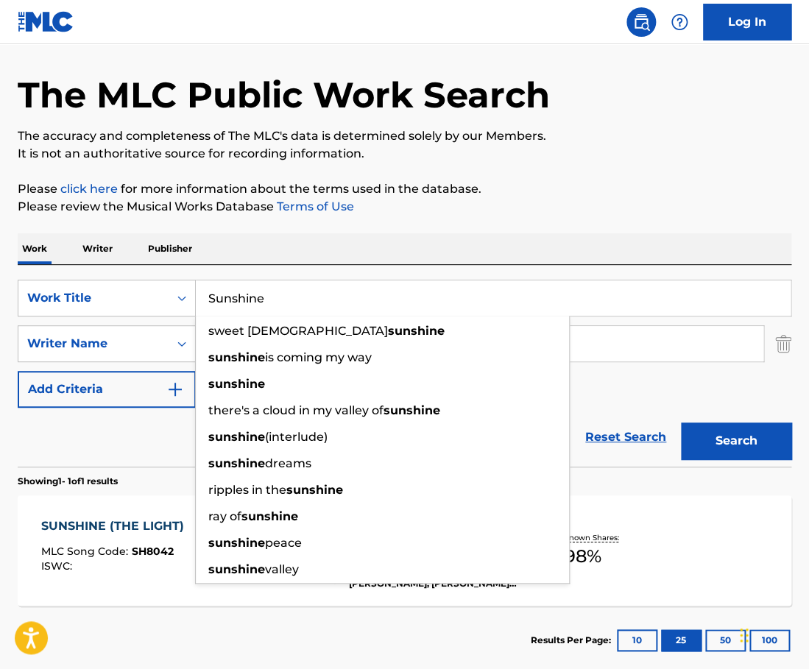
paste input "Lobby"
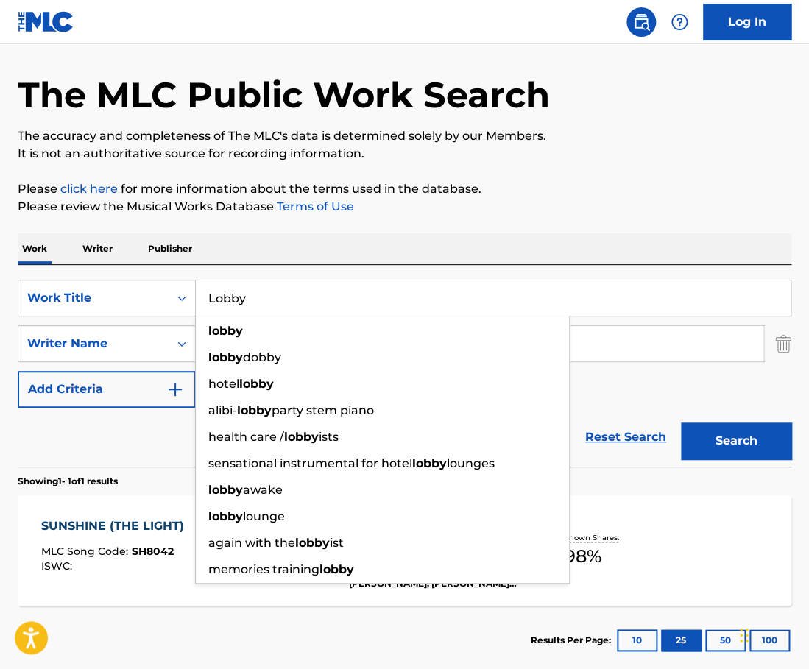
type input "Lobby"
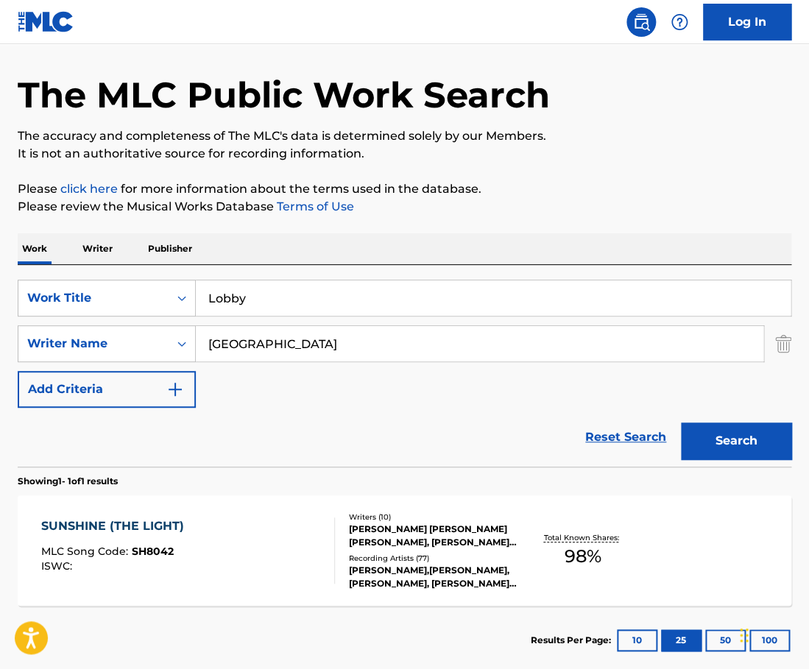
click at [308, 267] on div "SearchWithCriteria3545c4c2-ecbe-49f1-b394-882f71d00875 Work Title Lobby SearchW…" at bounding box center [405, 366] width 774 height 202
click at [278, 345] on input "[GEOGRAPHIC_DATA]" at bounding box center [480, 343] width 568 height 35
click at [681, 423] on button "Search" at bounding box center [736, 441] width 110 height 37
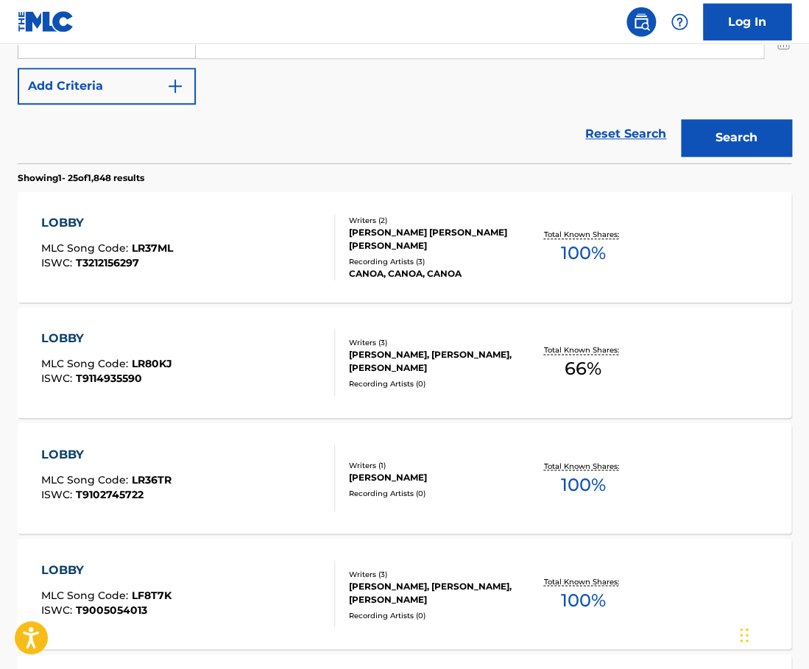
scroll to position [363, 0]
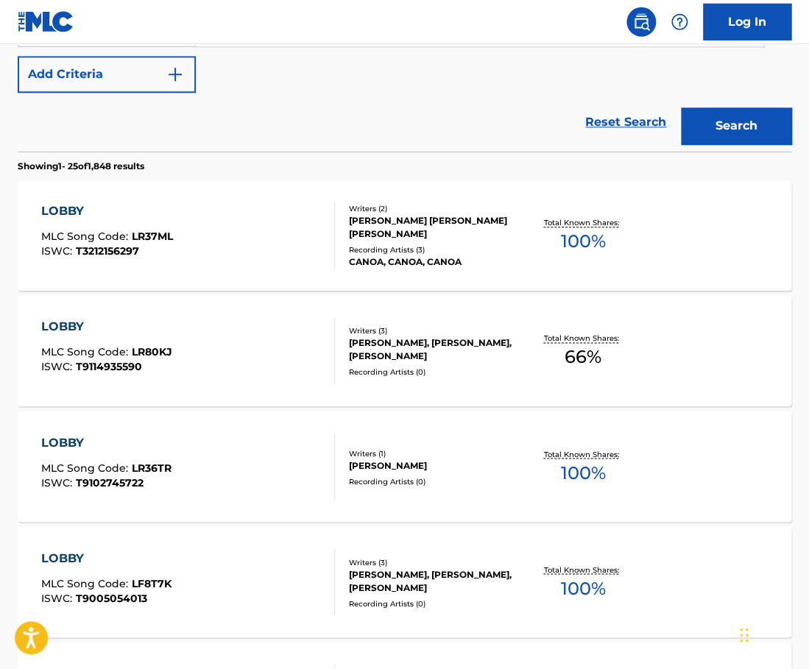
click at [378, 205] on div "Writers ( 2 )" at bounding box center [434, 208] width 170 height 11
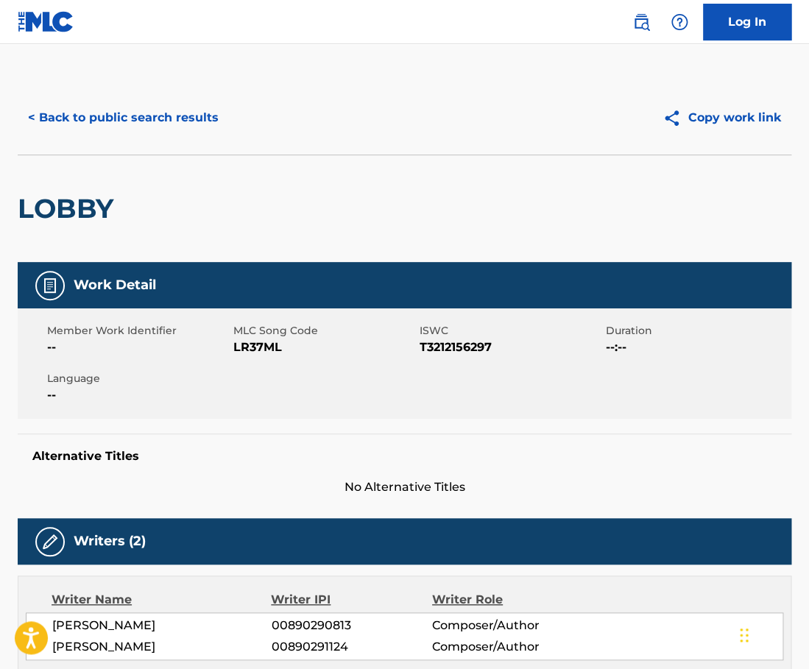
click at [146, 107] on button "< Back to public search results" at bounding box center [123, 117] width 211 height 37
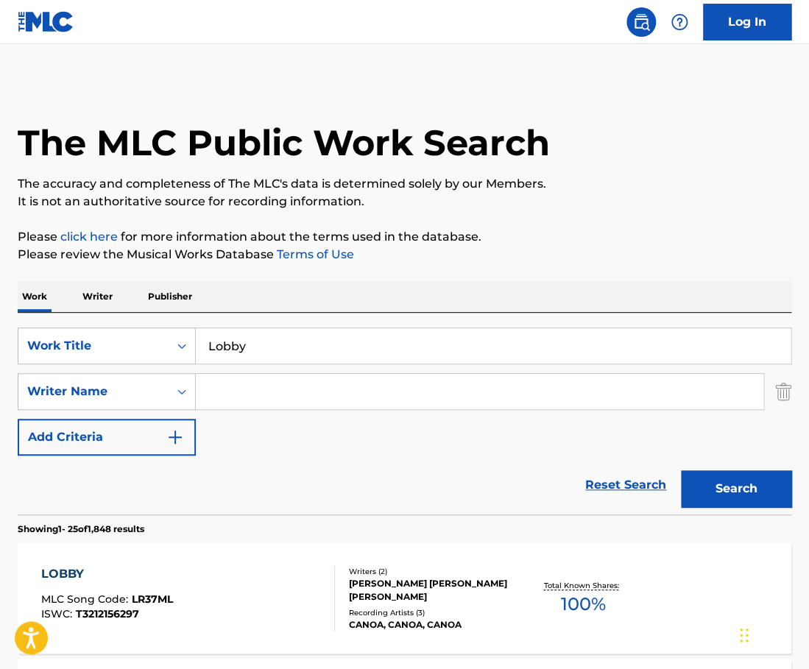
click at [325, 384] on input "Search Form" at bounding box center [480, 391] width 568 height 35
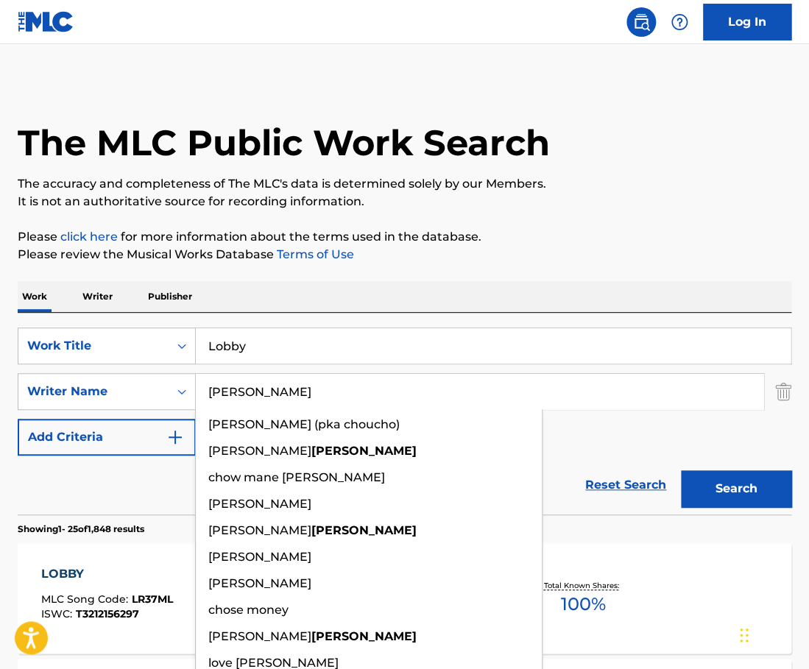
click at [681, 470] on button "Search" at bounding box center [736, 488] width 110 height 37
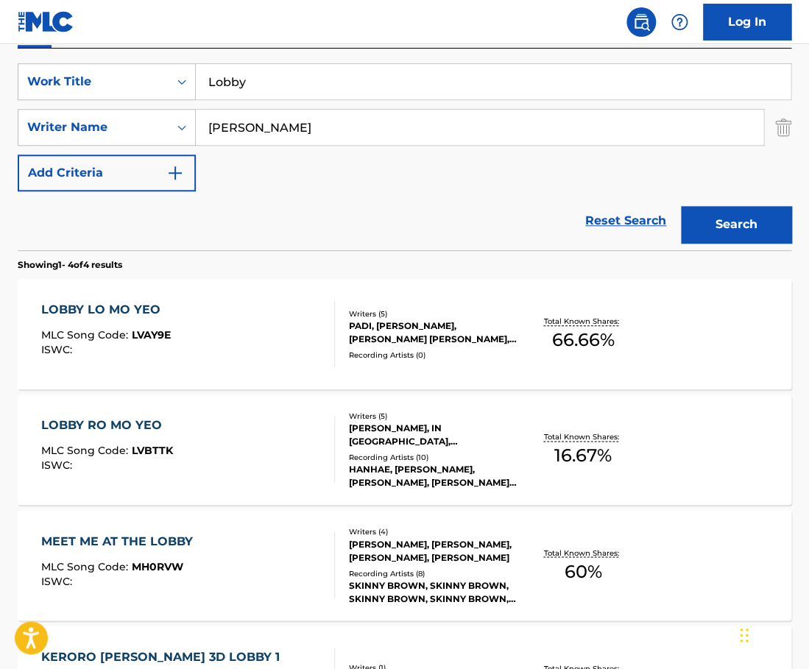
scroll to position [263, 0]
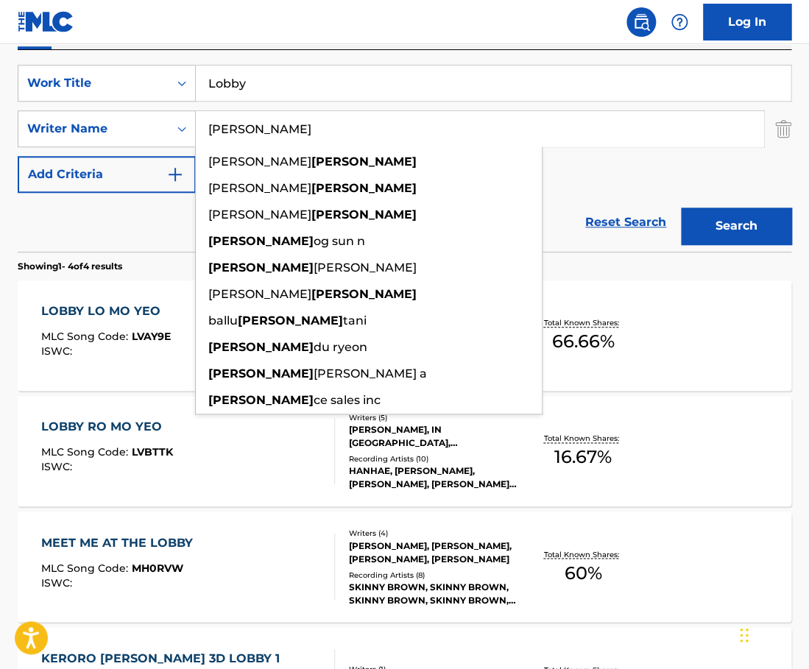
click at [309, 130] on input "[PERSON_NAME]" at bounding box center [480, 128] width 568 height 35
paste input "[PERSON_NAME]"
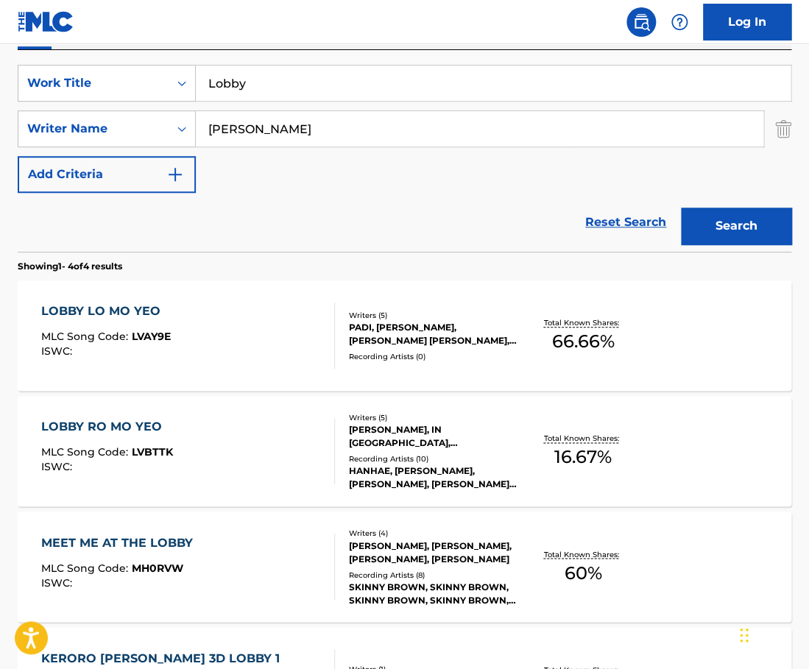
type input "[PERSON_NAME]"
click at [681, 208] on button "Search" at bounding box center [736, 226] width 110 height 37
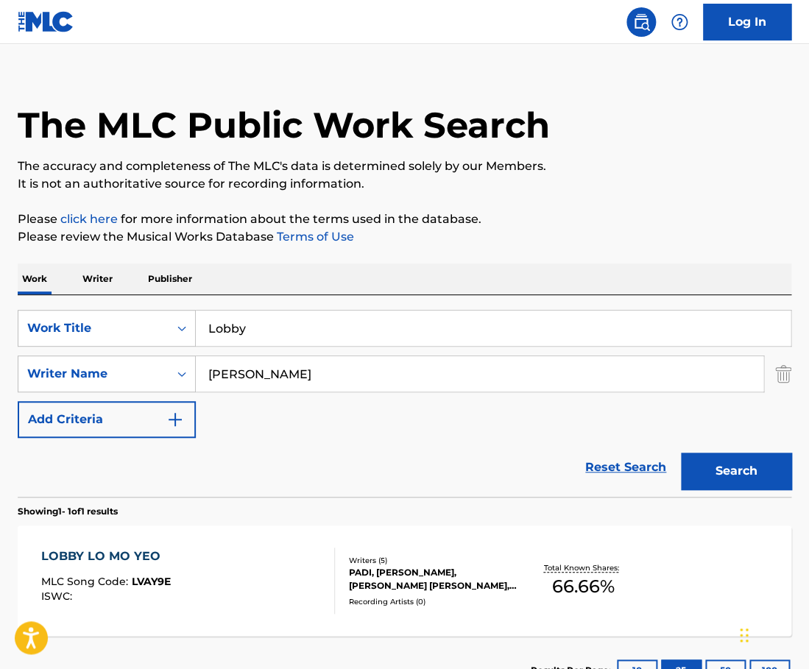
scroll to position [132, 0]
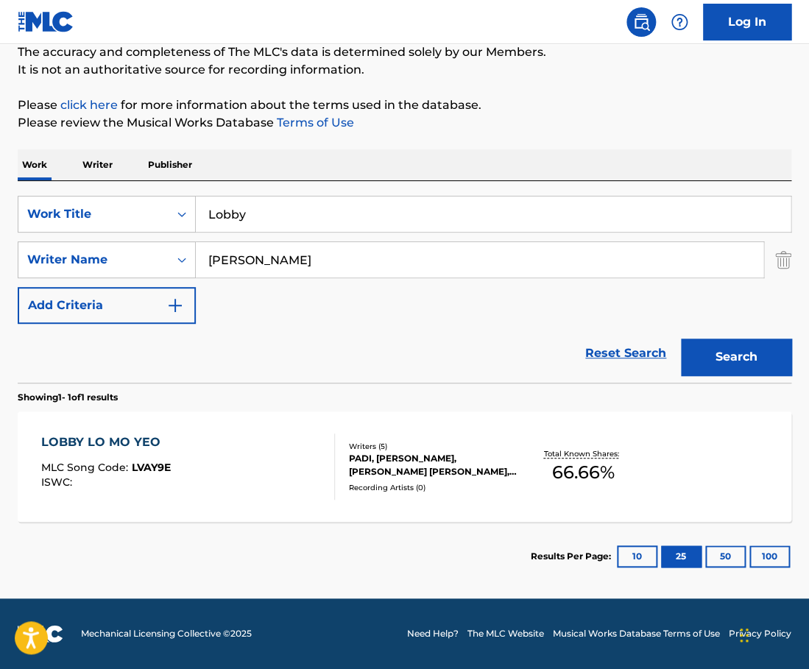
click at [350, 437] on div "LOBBY LO MO YEO MLC Song Code : LVAY9E ISWC : Writers ( 5 ) [PERSON_NAME], [PER…" at bounding box center [405, 467] width 774 height 110
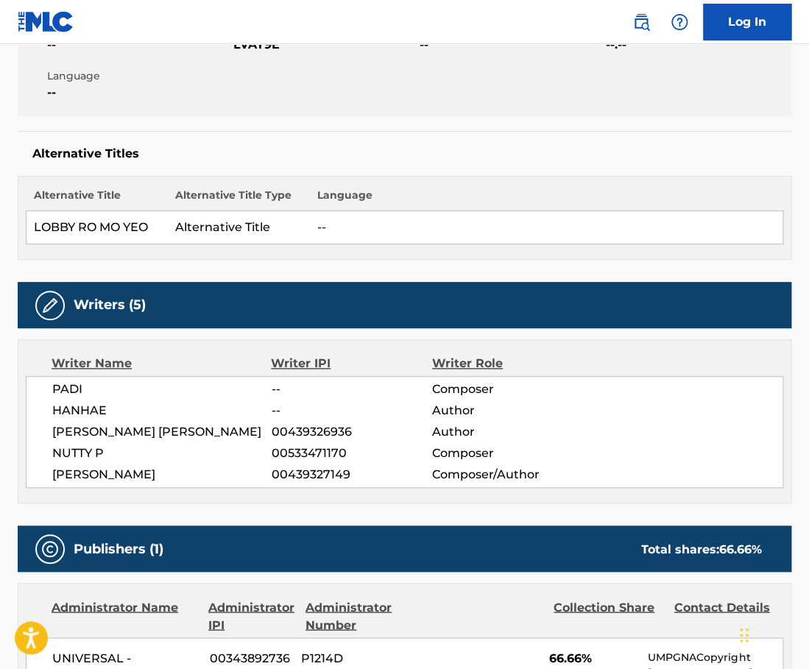
scroll to position [308, 0]
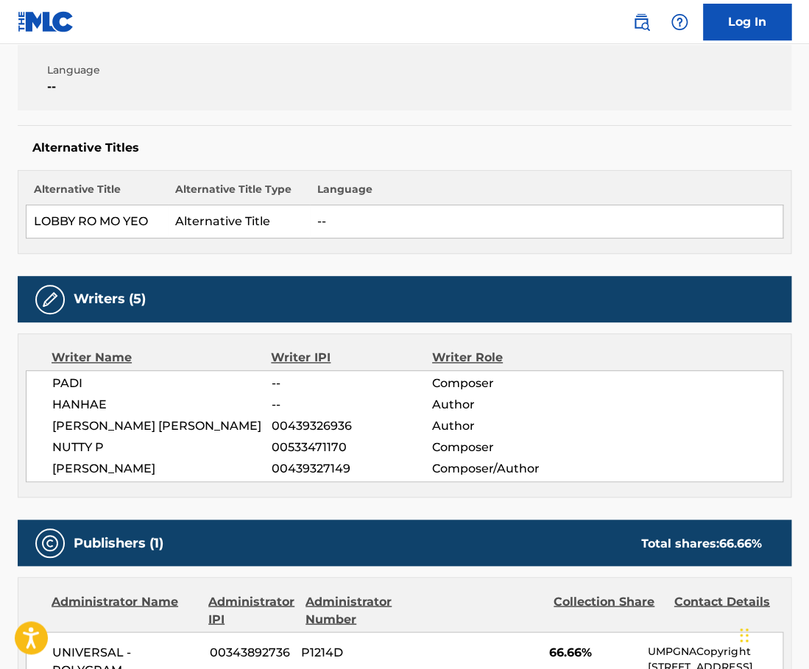
click at [80, 408] on span "HANHAE" at bounding box center [161, 405] width 219 height 18
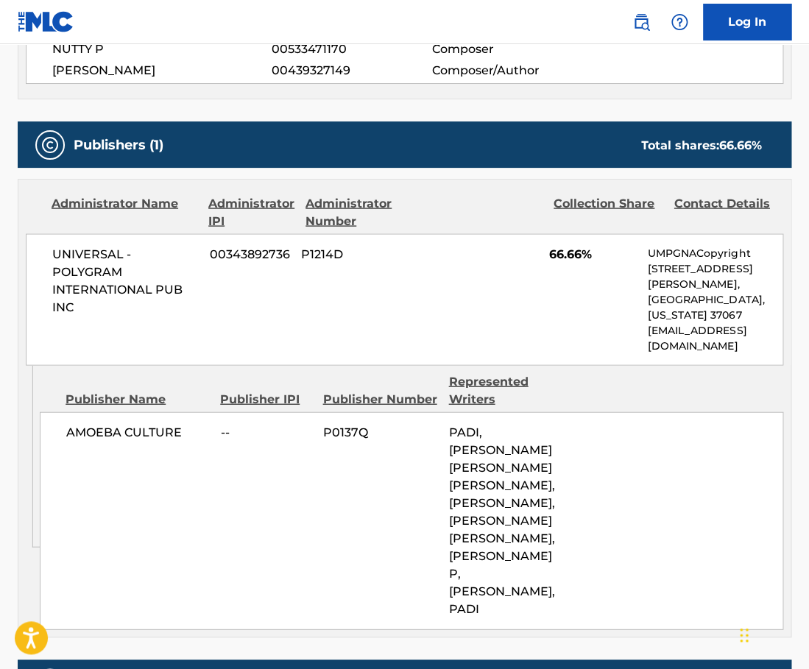
scroll to position [710, 0]
